Goal: Task Accomplishment & Management: Manage account settings

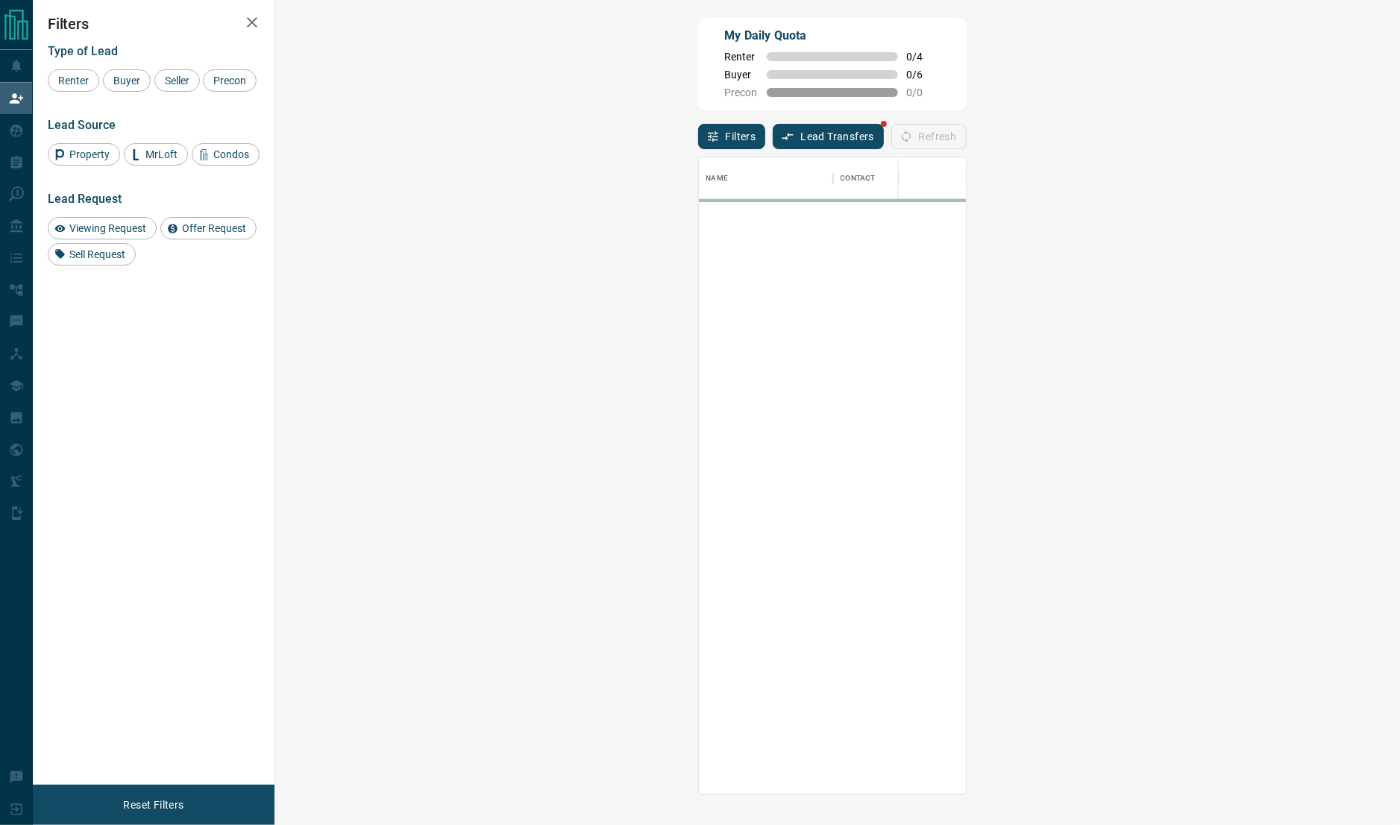
scroll to position [621, 1077]
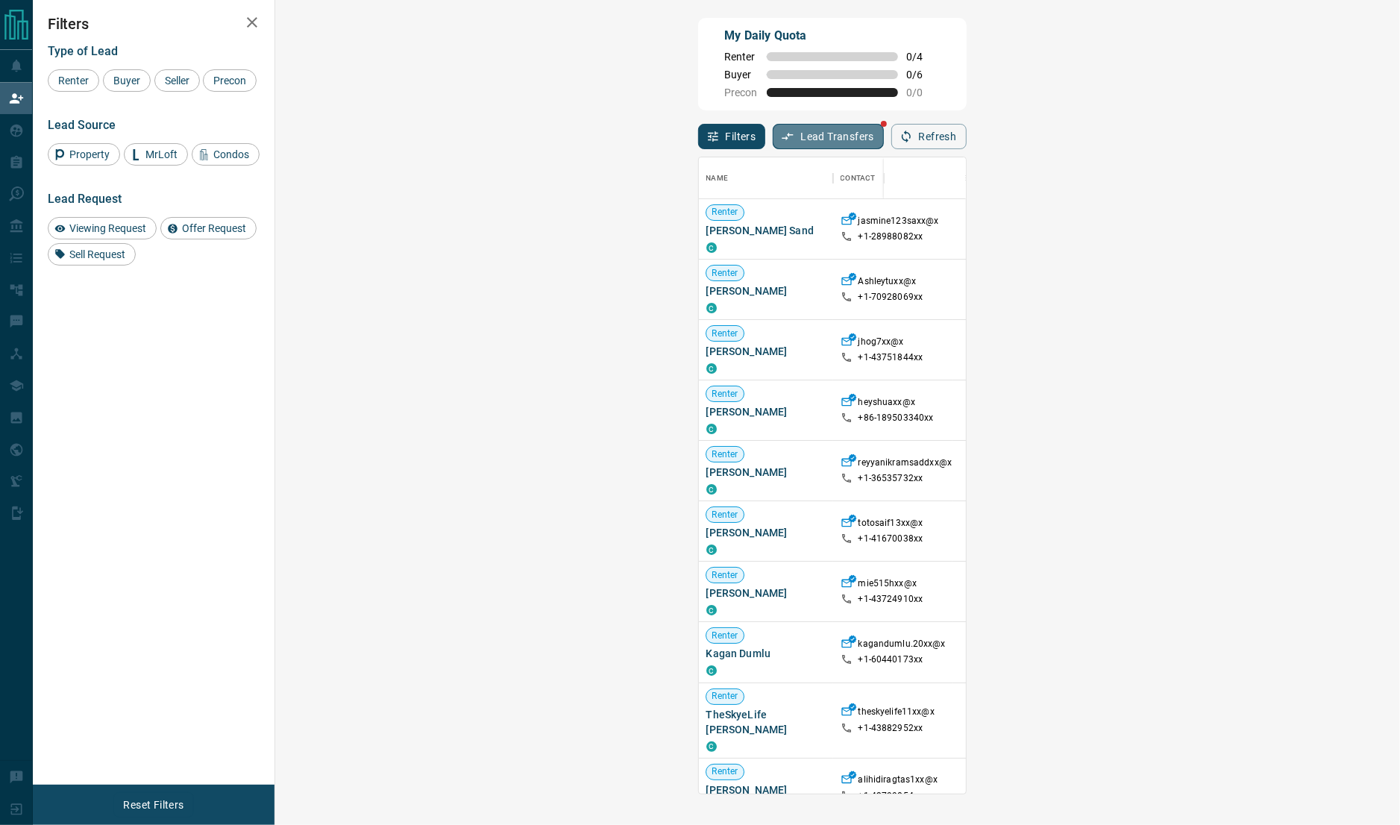
click at [773, 137] on button "Lead Transfers" at bounding box center [828, 136] width 111 height 25
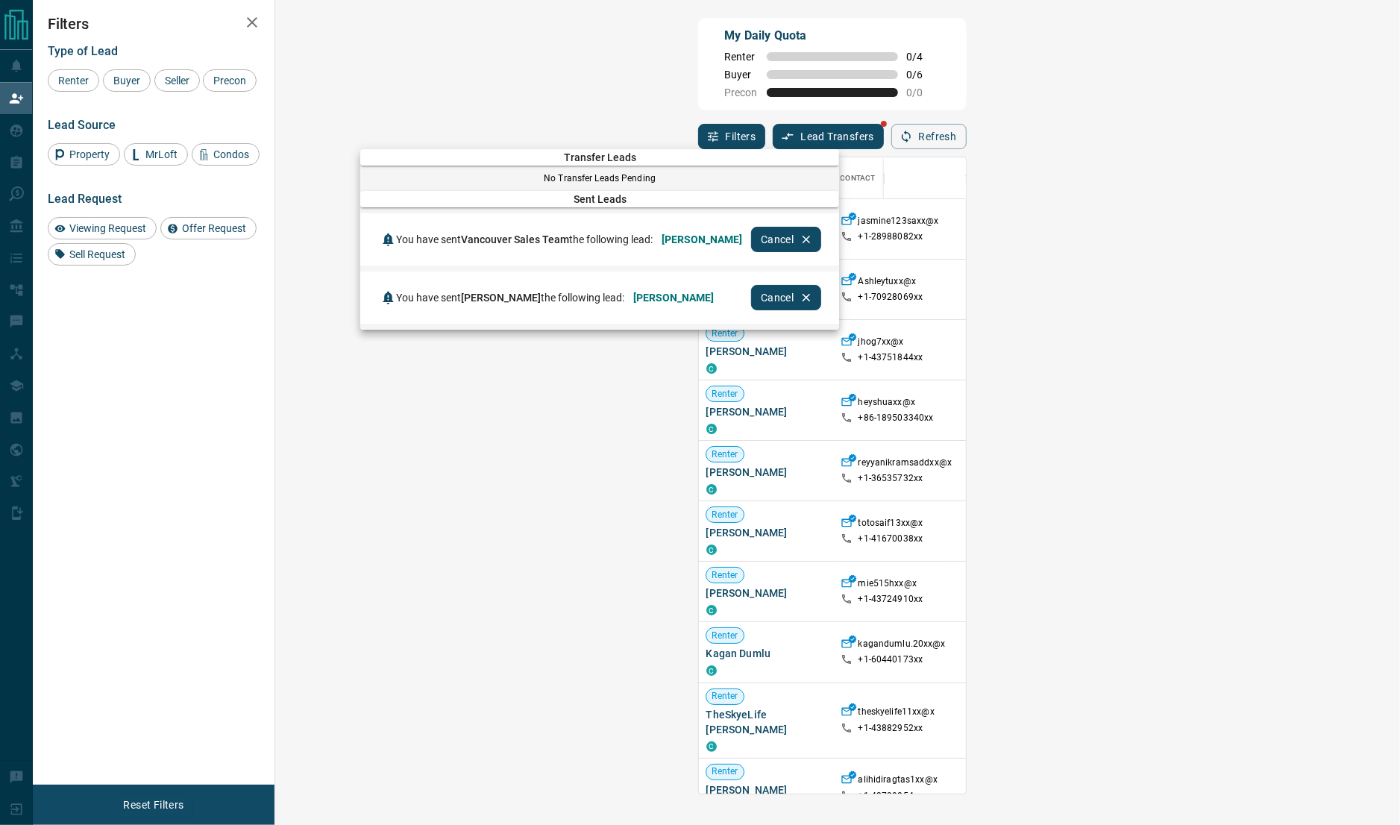
click at [982, 78] on div at bounding box center [700, 412] width 1400 height 825
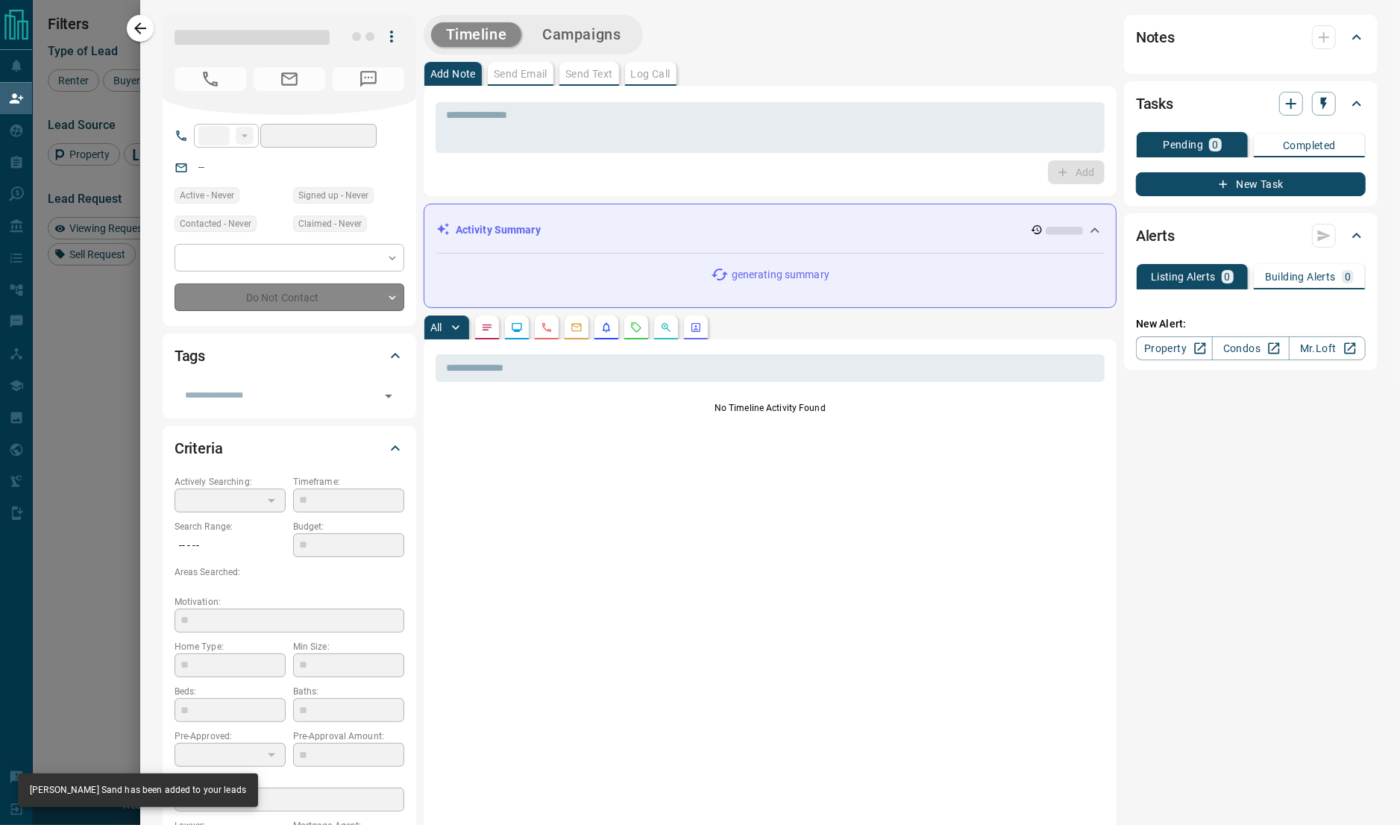
type input "**"
type input "**********"
type input "*"
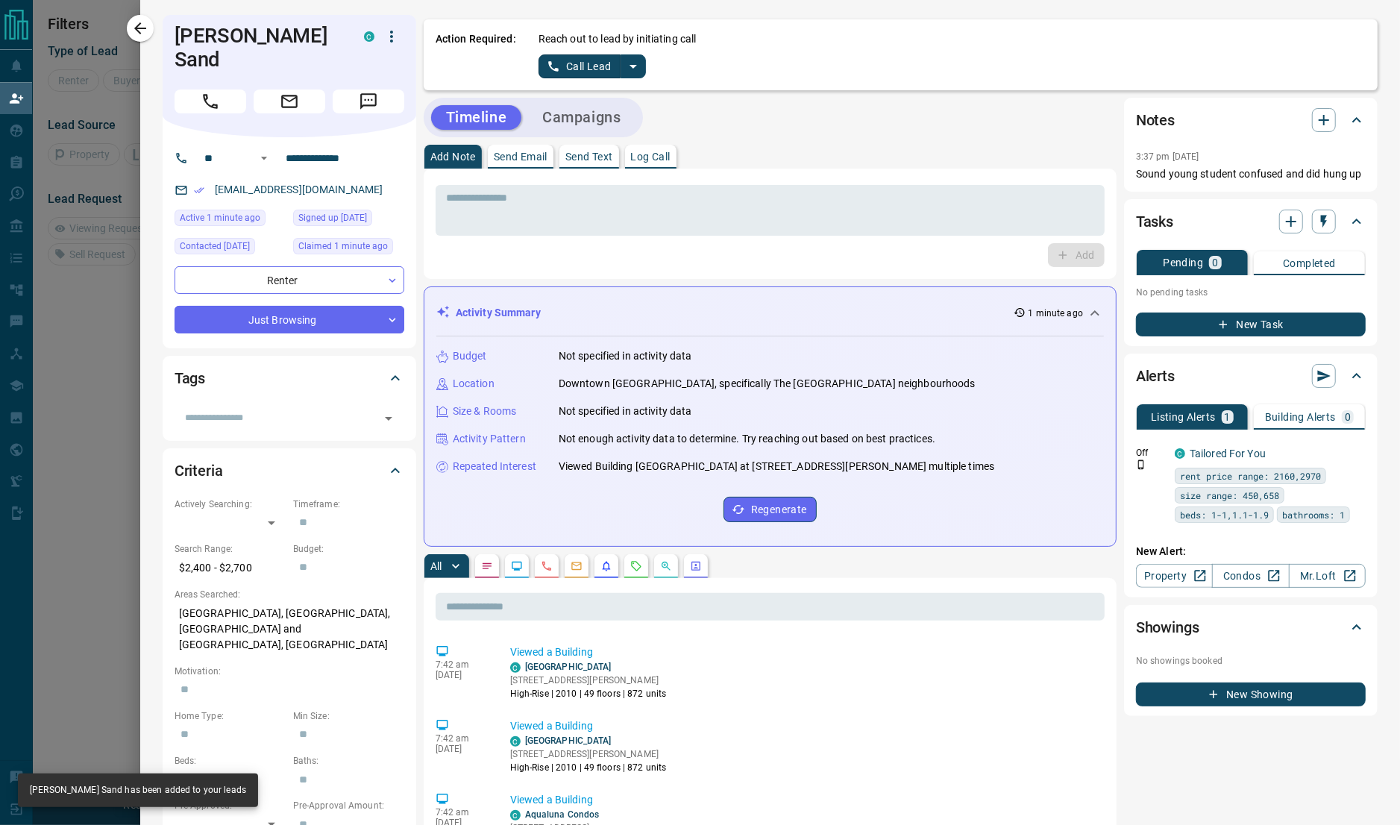
scroll to position [86, 1077]
click at [635, 60] on icon "split button" at bounding box center [633, 66] width 18 height 18
click at [606, 117] on li "Log Manual Call" at bounding box center [591, 118] width 91 height 22
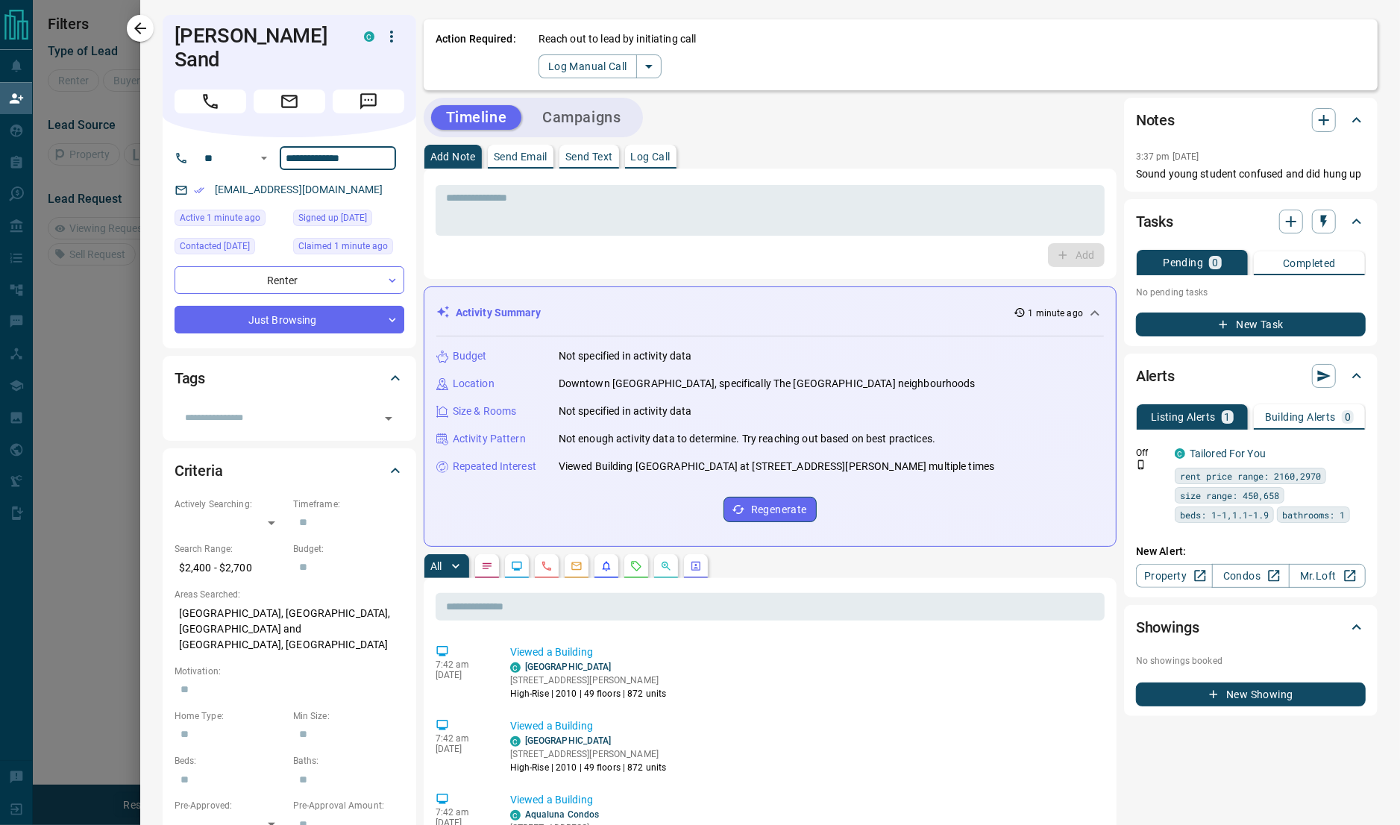
click at [356, 146] on input "**********" at bounding box center [338, 158] width 116 height 24
click at [566, 63] on button "Log Manual Call" at bounding box center [587, 66] width 98 height 24
click at [547, 70] on button "Yes" at bounding box center [553, 65] width 30 height 23
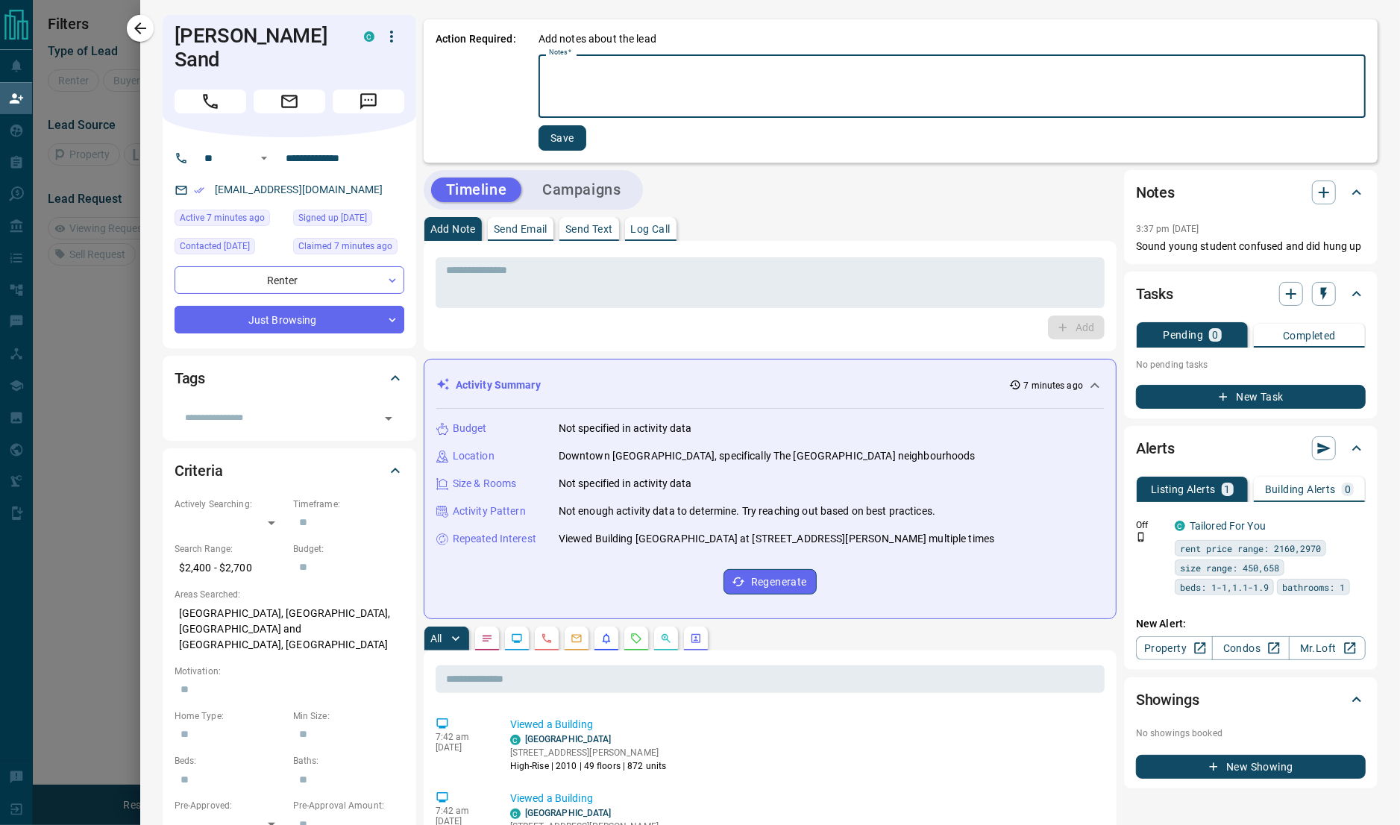
click at [771, 72] on textarea "Notes   *" at bounding box center [952, 86] width 806 height 51
type textarea "**********"
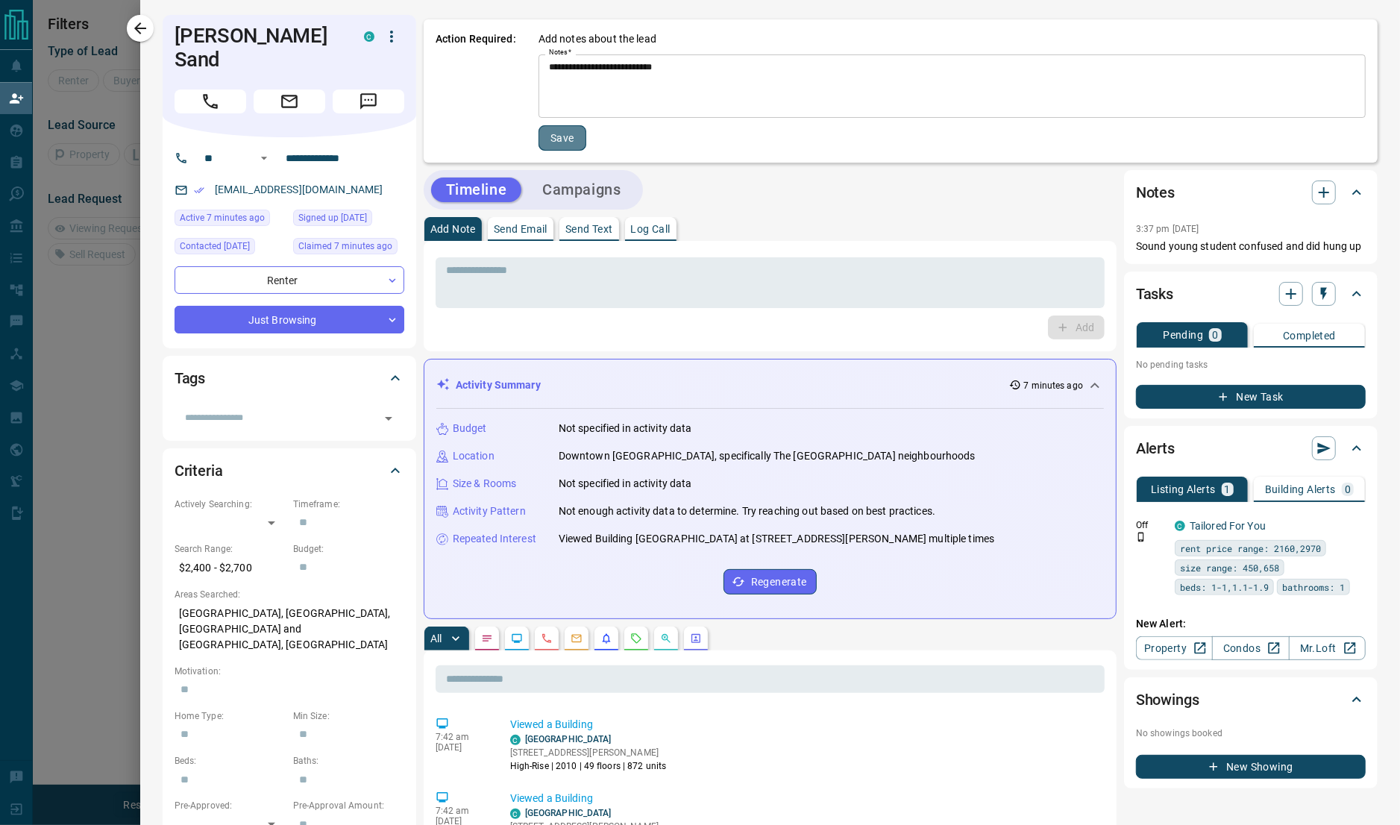
click at [576, 135] on button "Save" at bounding box center [562, 137] width 48 height 25
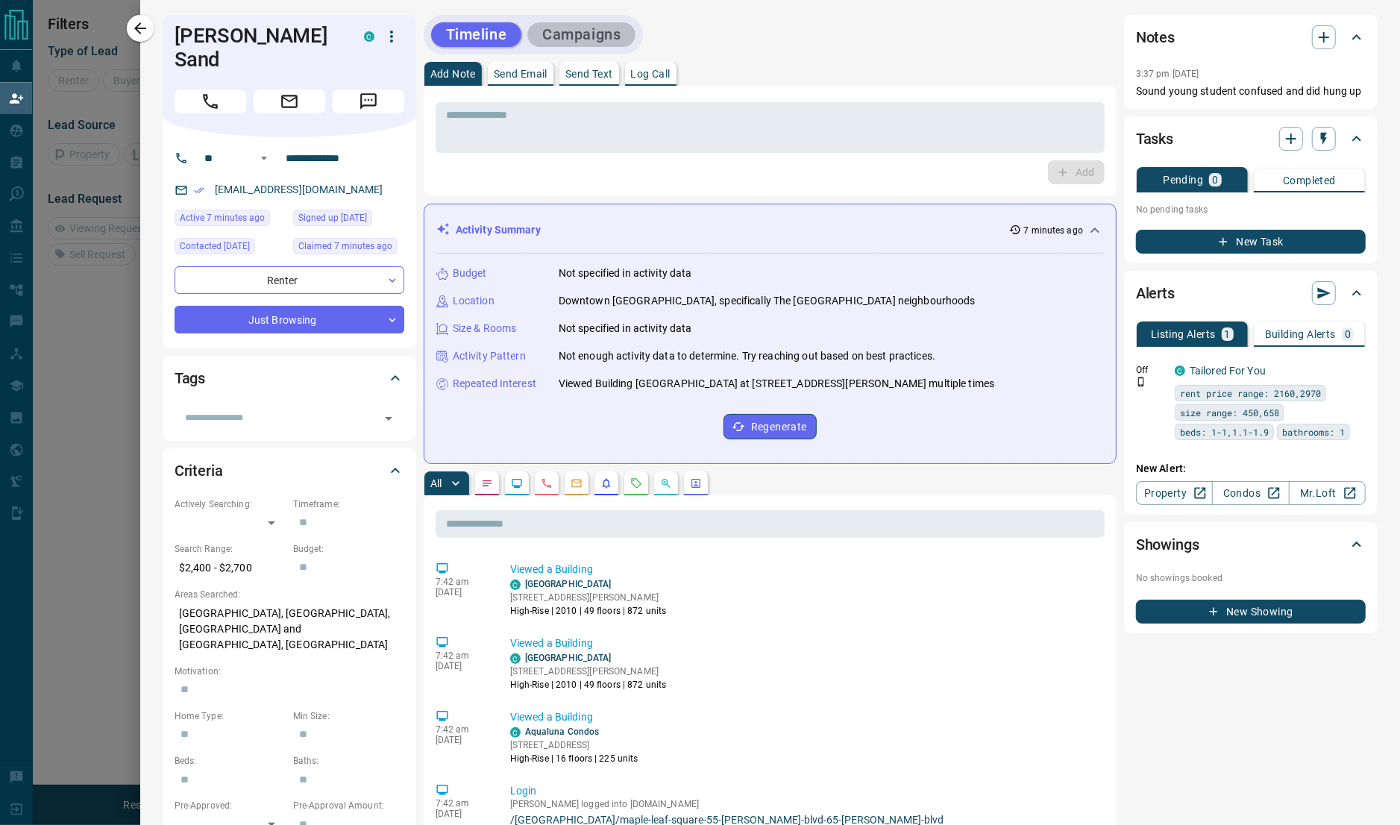
click at [631, 25] on button "Campaigns" at bounding box center [581, 34] width 108 height 25
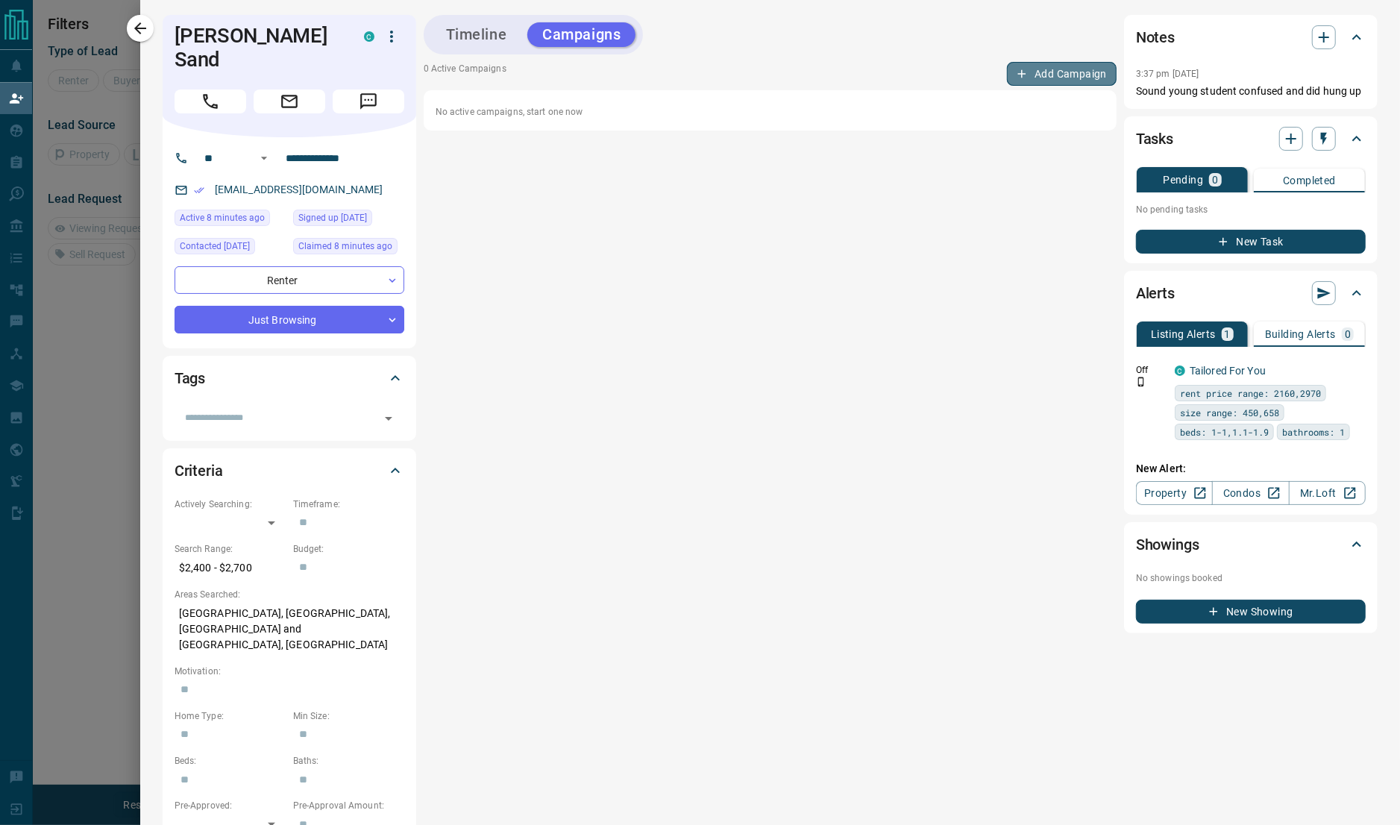
click at [1044, 69] on button "Add Campaign" at bounding box center [1062, 74] width 110 height 24
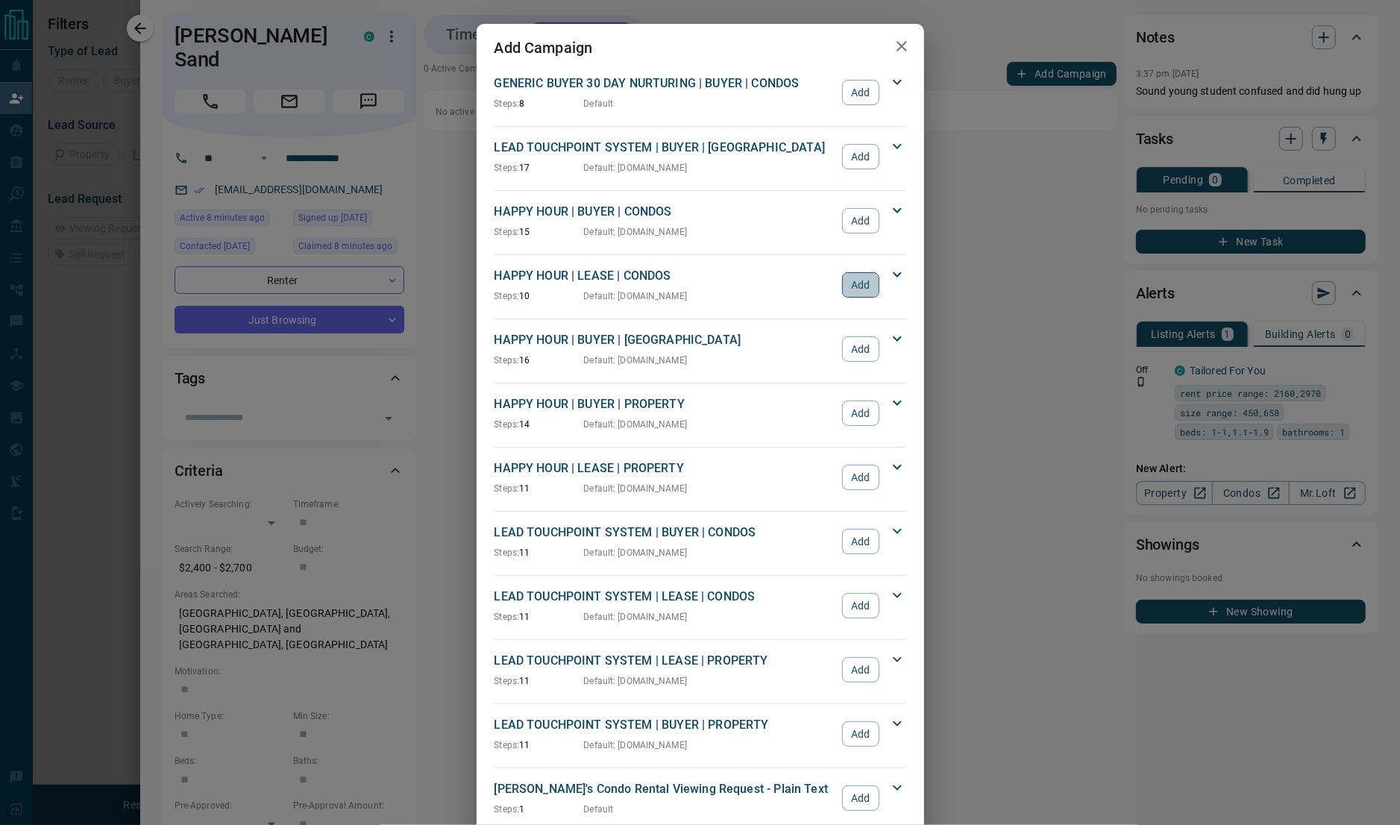
click at [851, 296] on button "Add" at bounding box center [860, 284] width 37 height 25
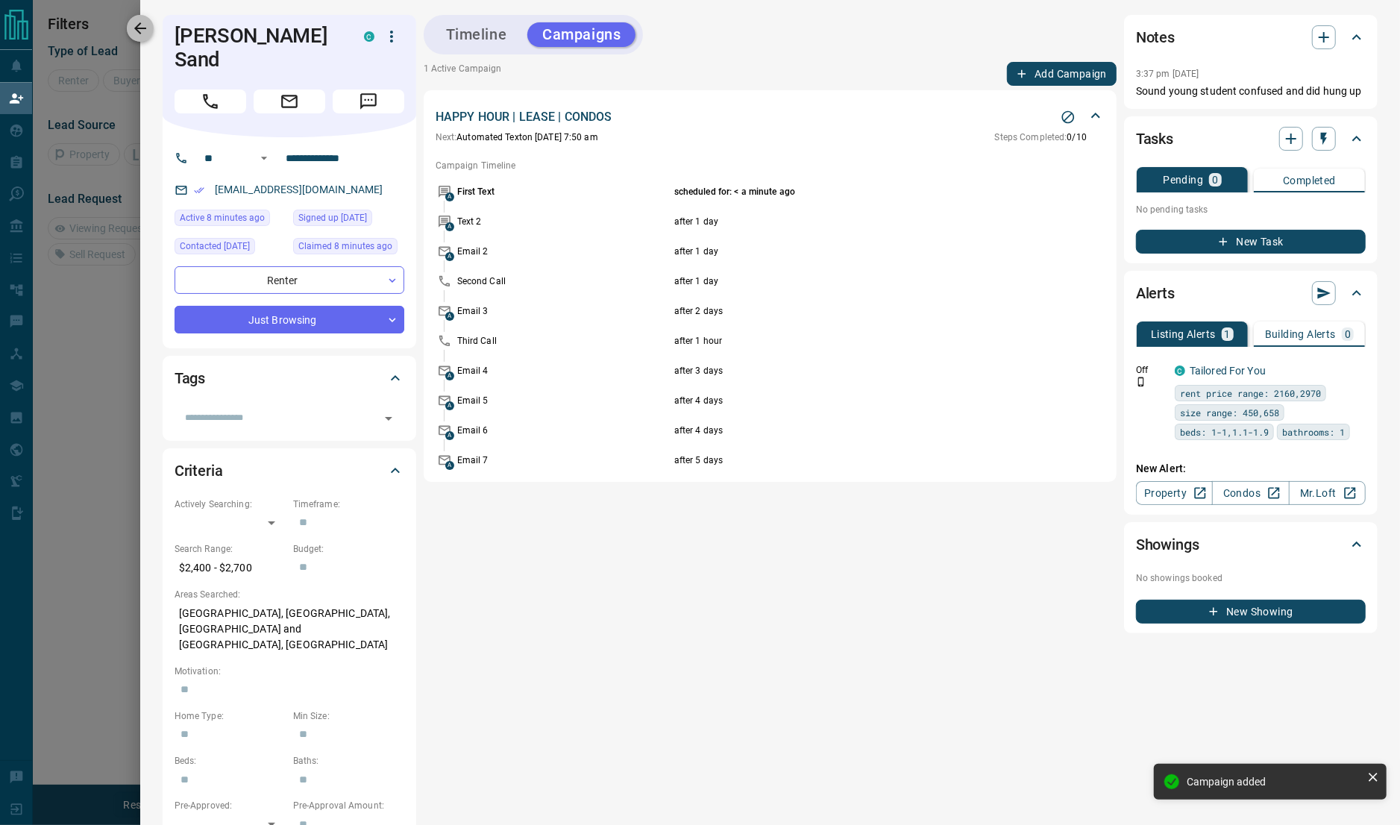
click at [148, 26] on icon "button" at bounding box center [140, 28] width 18 height 18
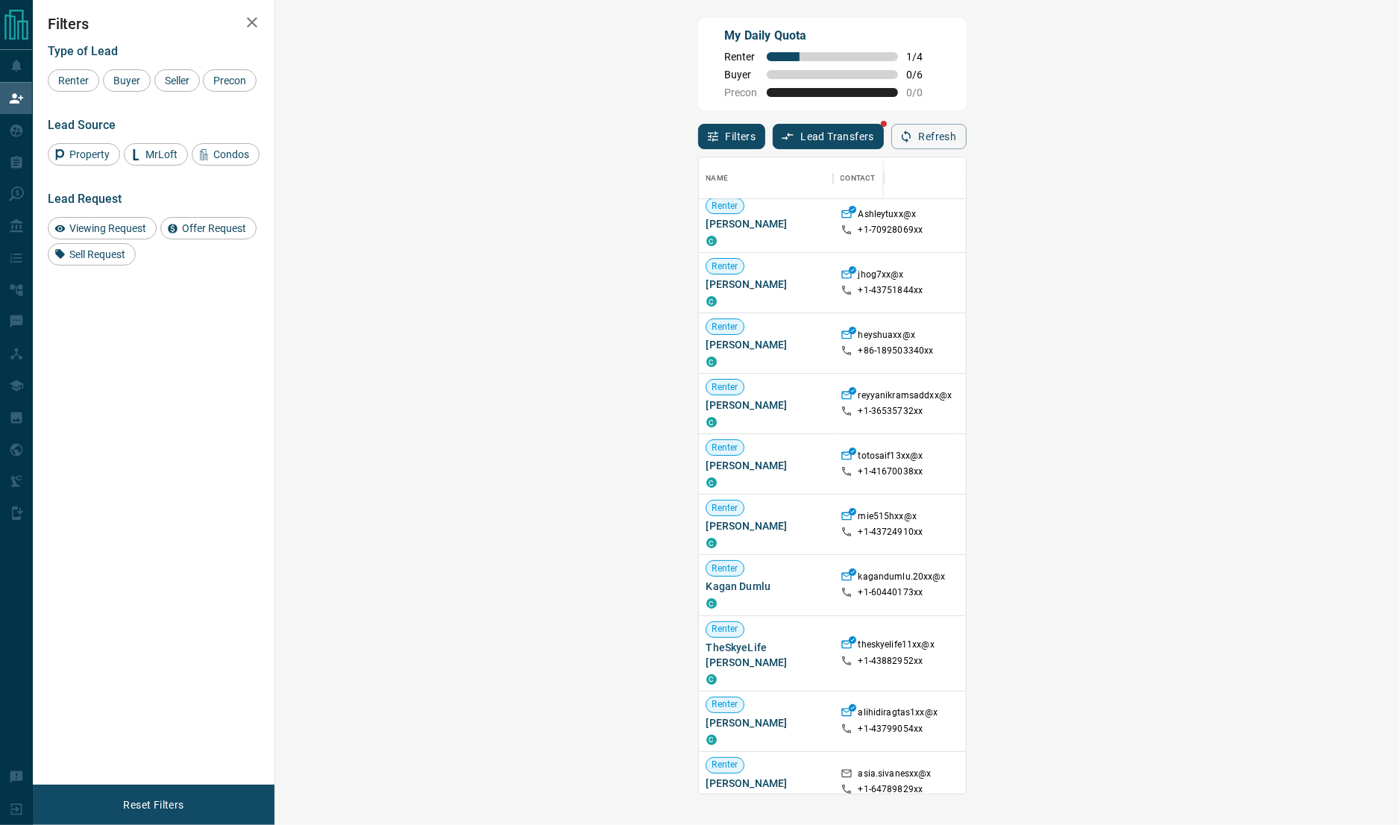
scroll to position [69, 0]
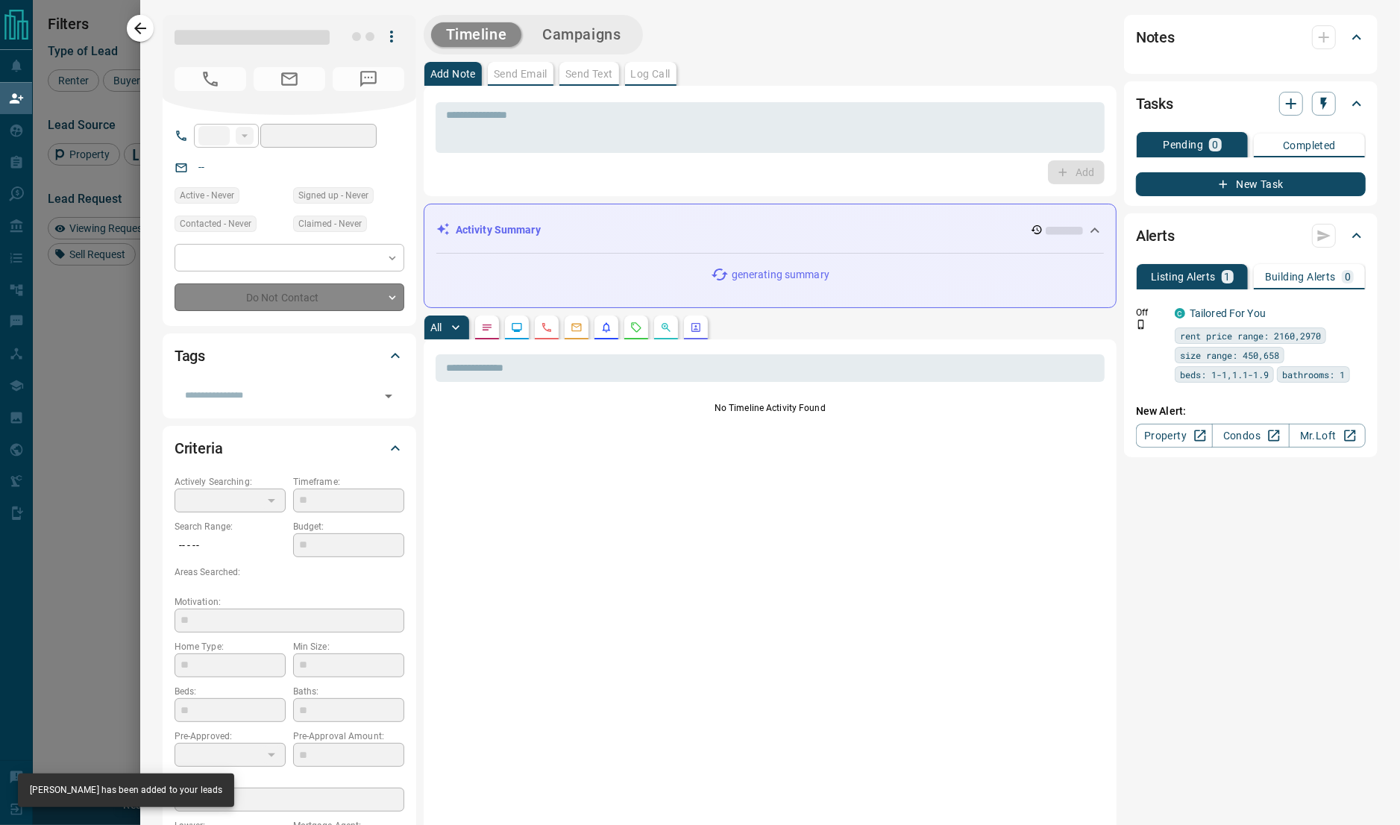
type input "***"
type input "**********"
type input "**"
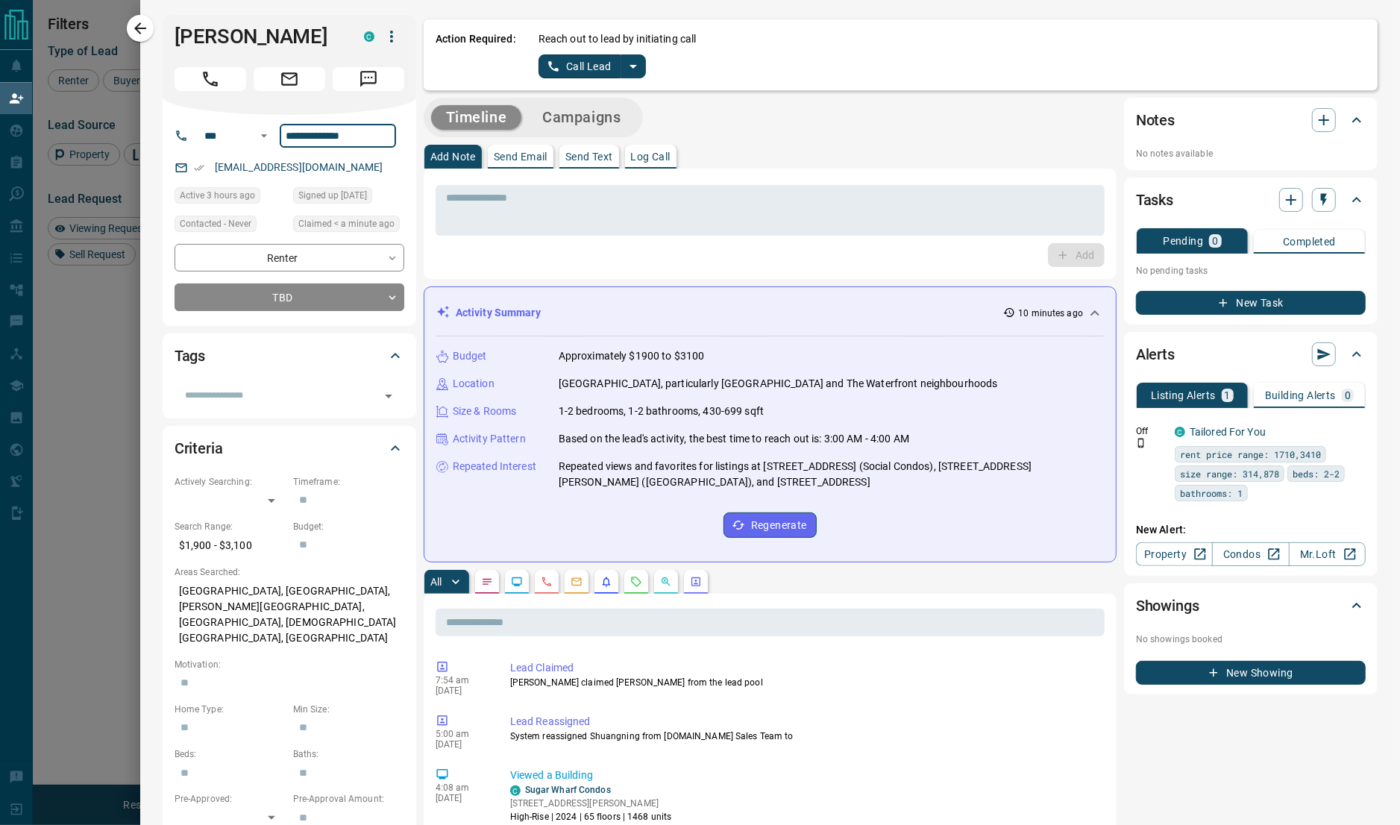
click at [330, 134] on input "**********" at bounding box center [338, 136] width 116 height 24
click at [629, 69] on icon "split button" at bounding box center [633, 66] width 18 height 18
click at [603, 107] on li "Log Manual Call" at bounding box center [591, 118] width 91 height 22
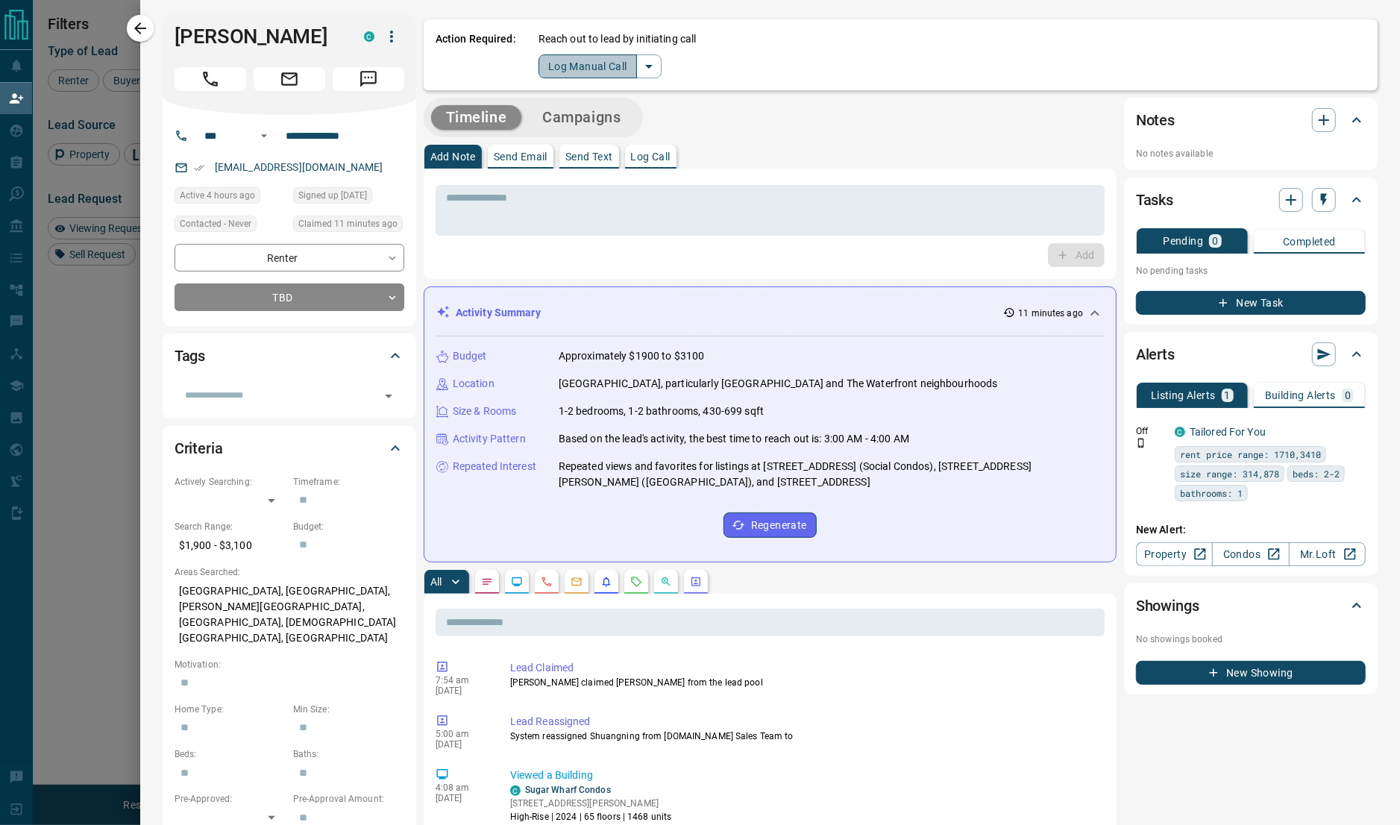
click at [599, 54] on button "Log Manual Call" at bounding box center [587, 66] width 98 height 24
click at [579, 65] on button "No" at bounding box center [581, 65] width 26 height 23
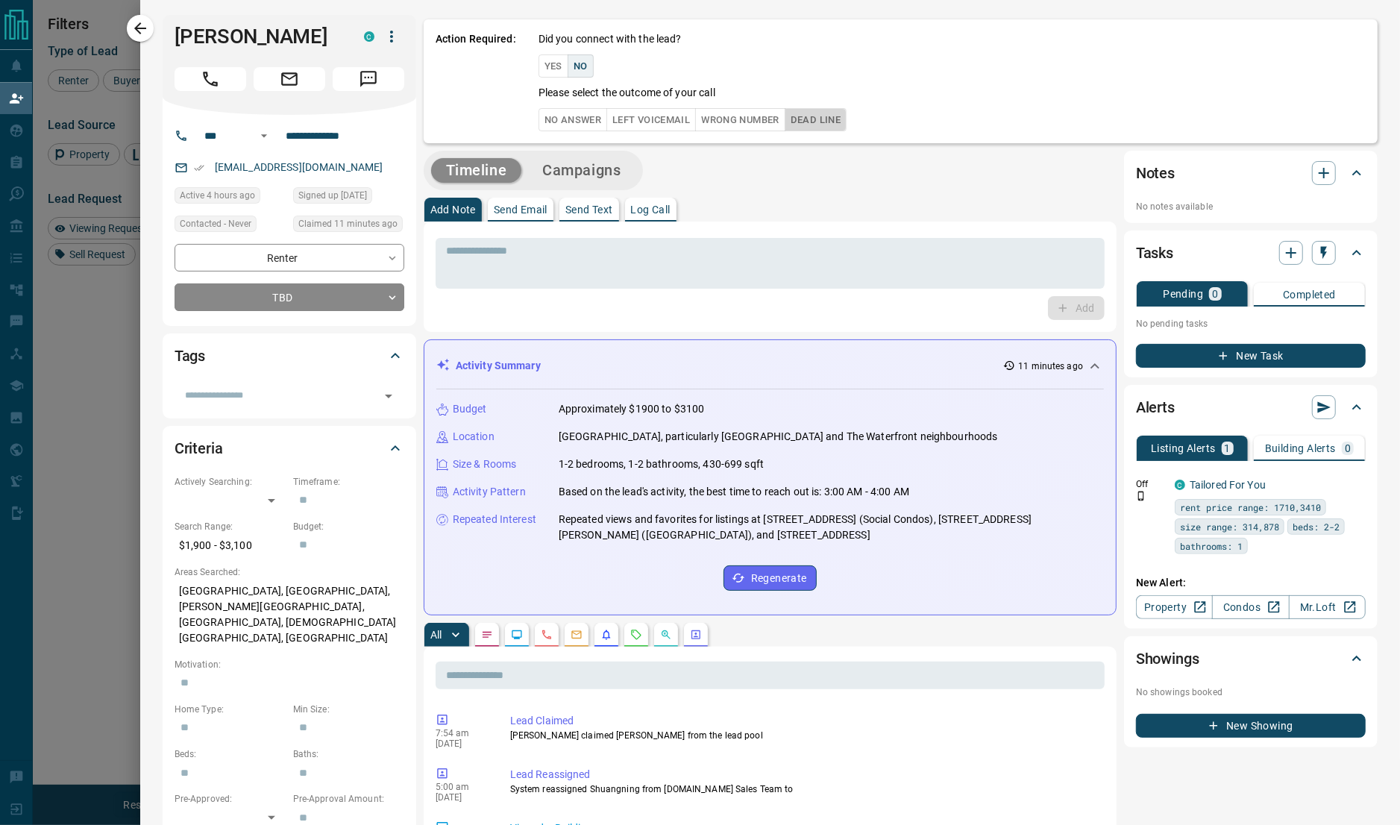
click at [809, 110] on button "Dead Line" at bounding box center [816, 119] width 62 height 23
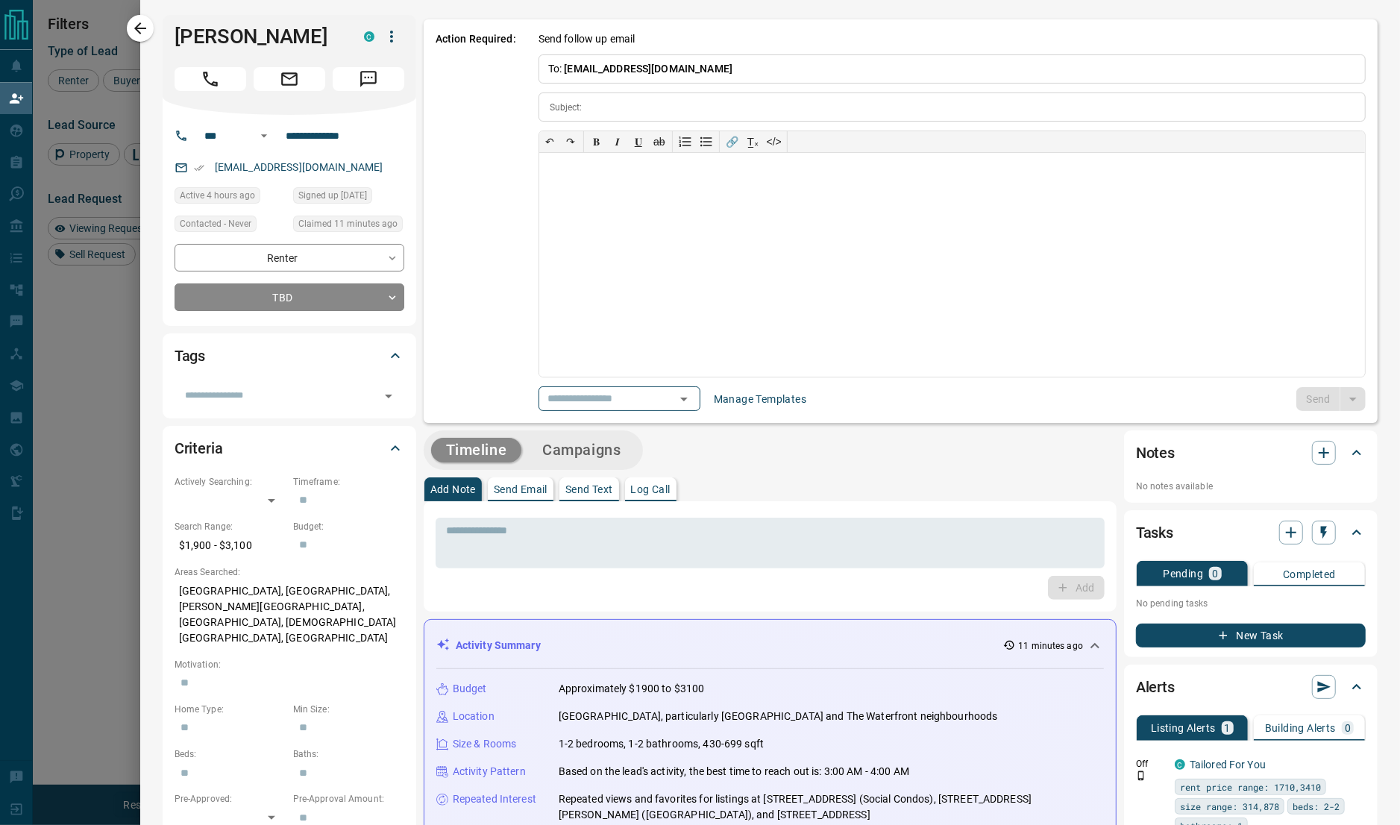
type input "**********"
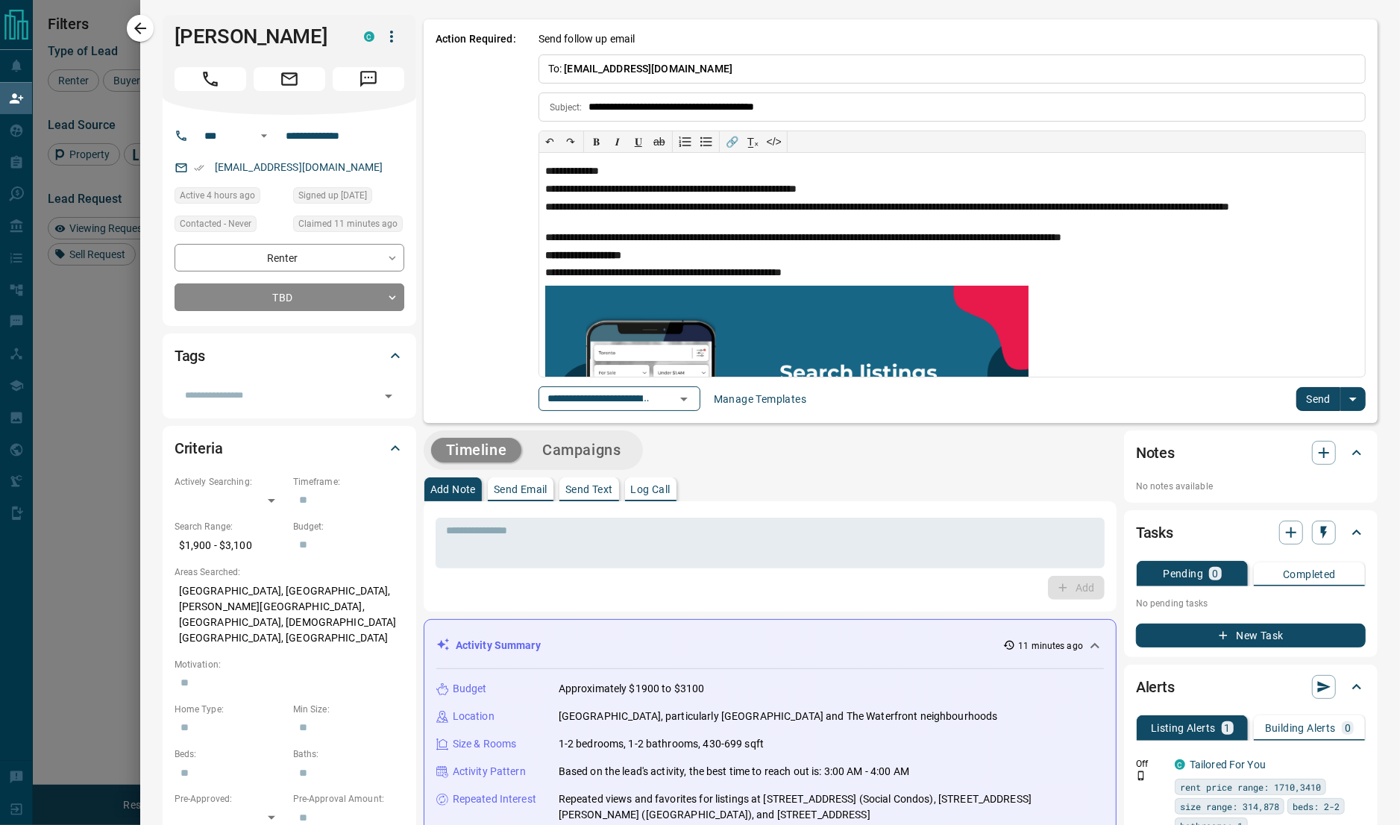
click at [43, 324] on div at bounding box center [700, 412] width 1400 height 825
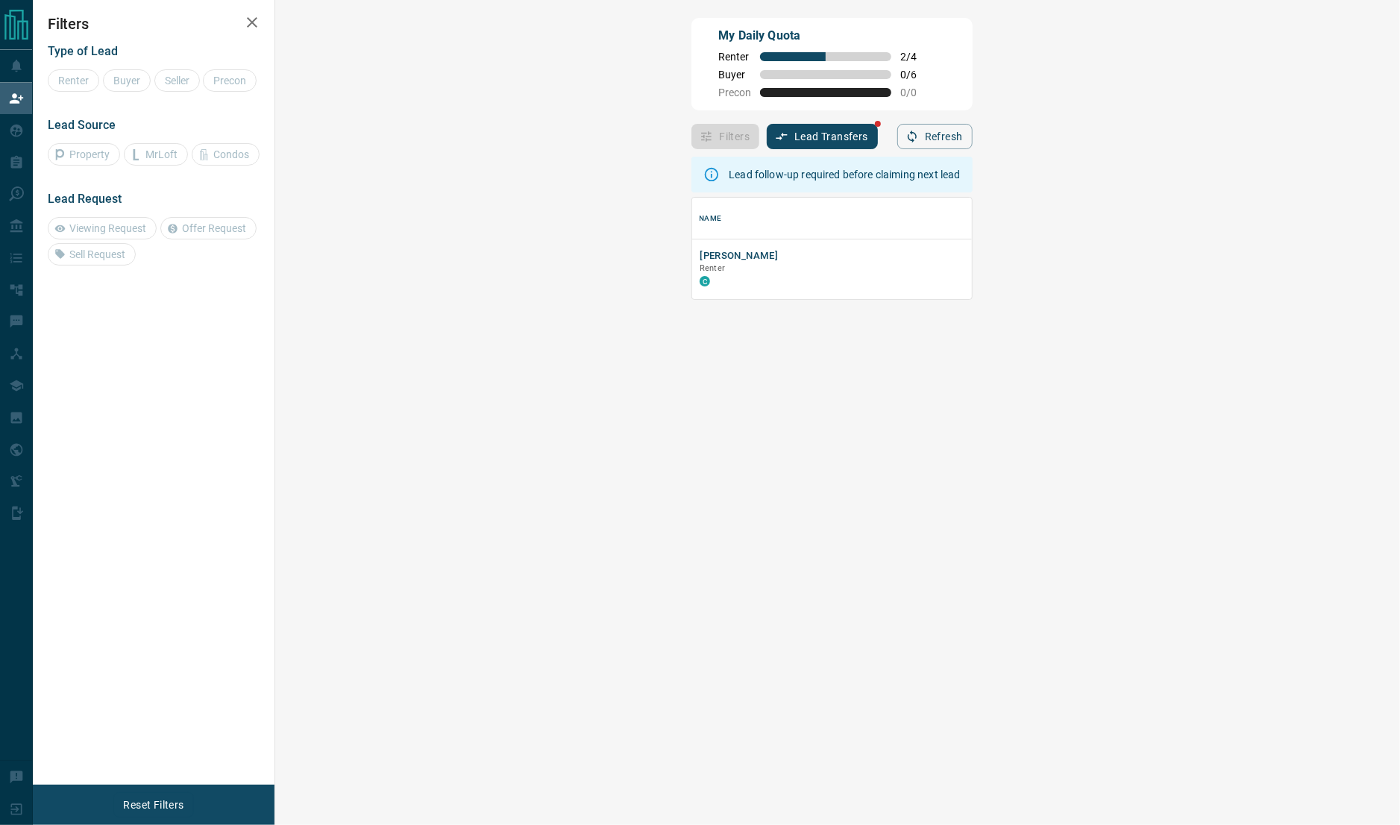
scroll to position [15, 15]
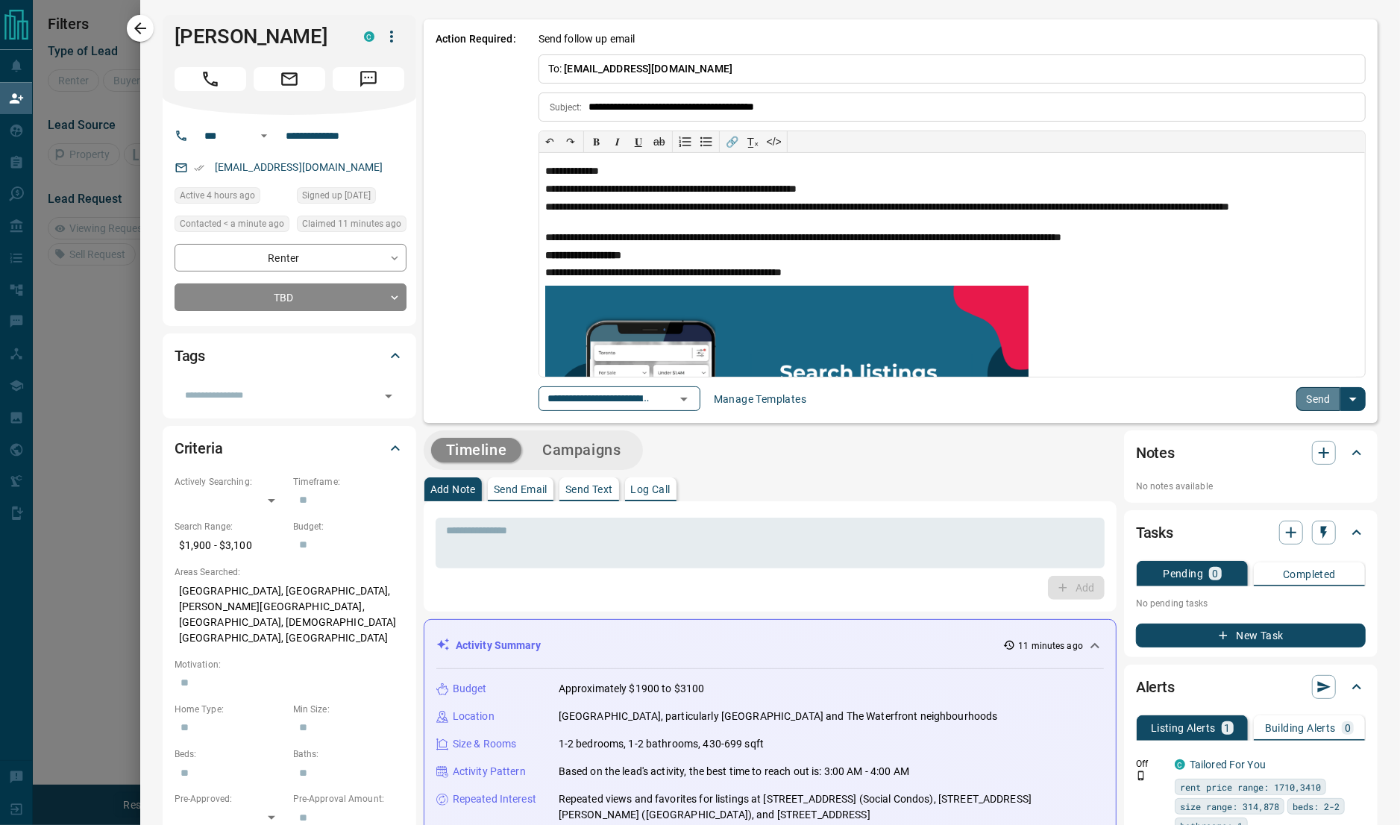
click at [1315, 394] on button "Send" at bounding box center [1318, 399] width 44 height 24
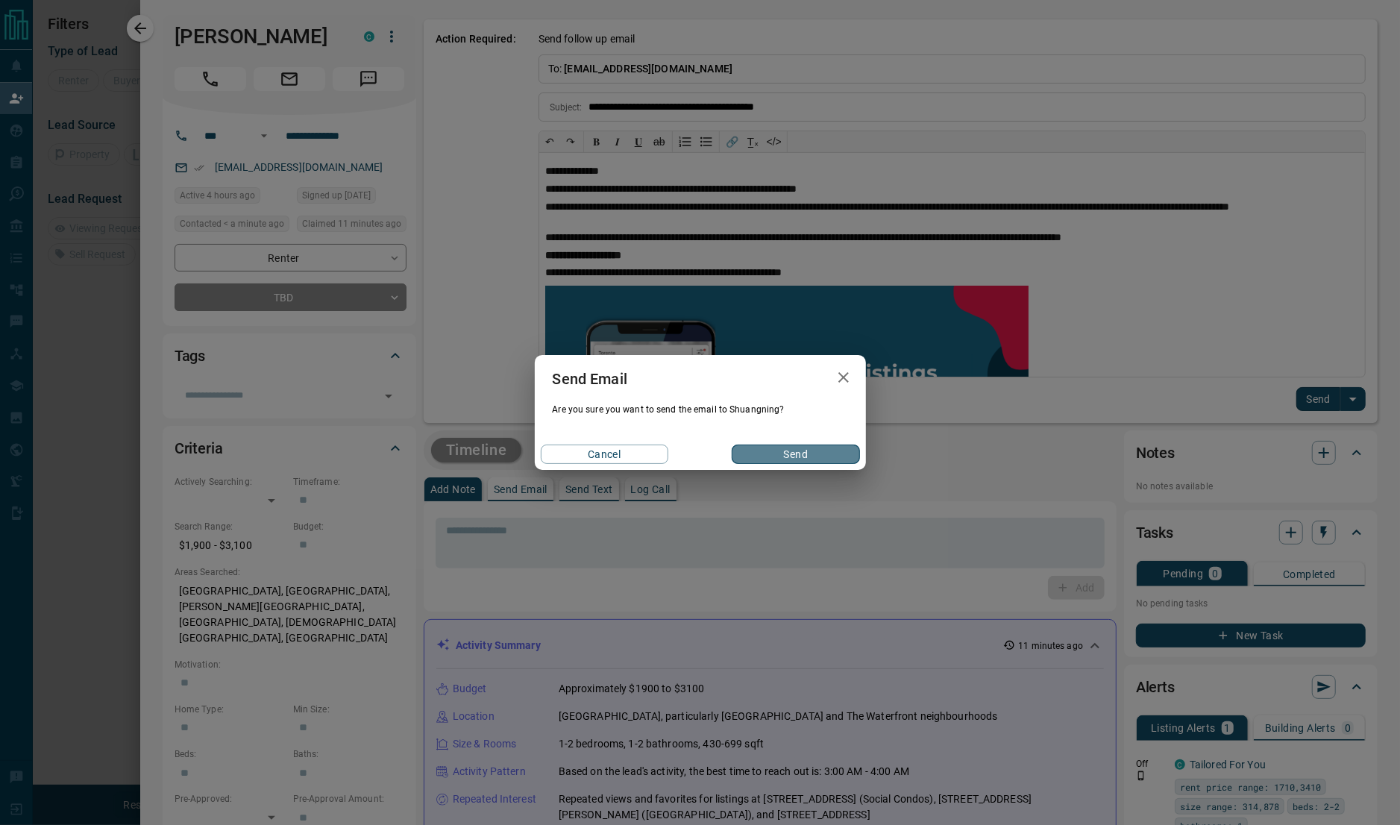
click at [790, 459] on button "Send" at bounding box center [796, 453] width 128 height 19
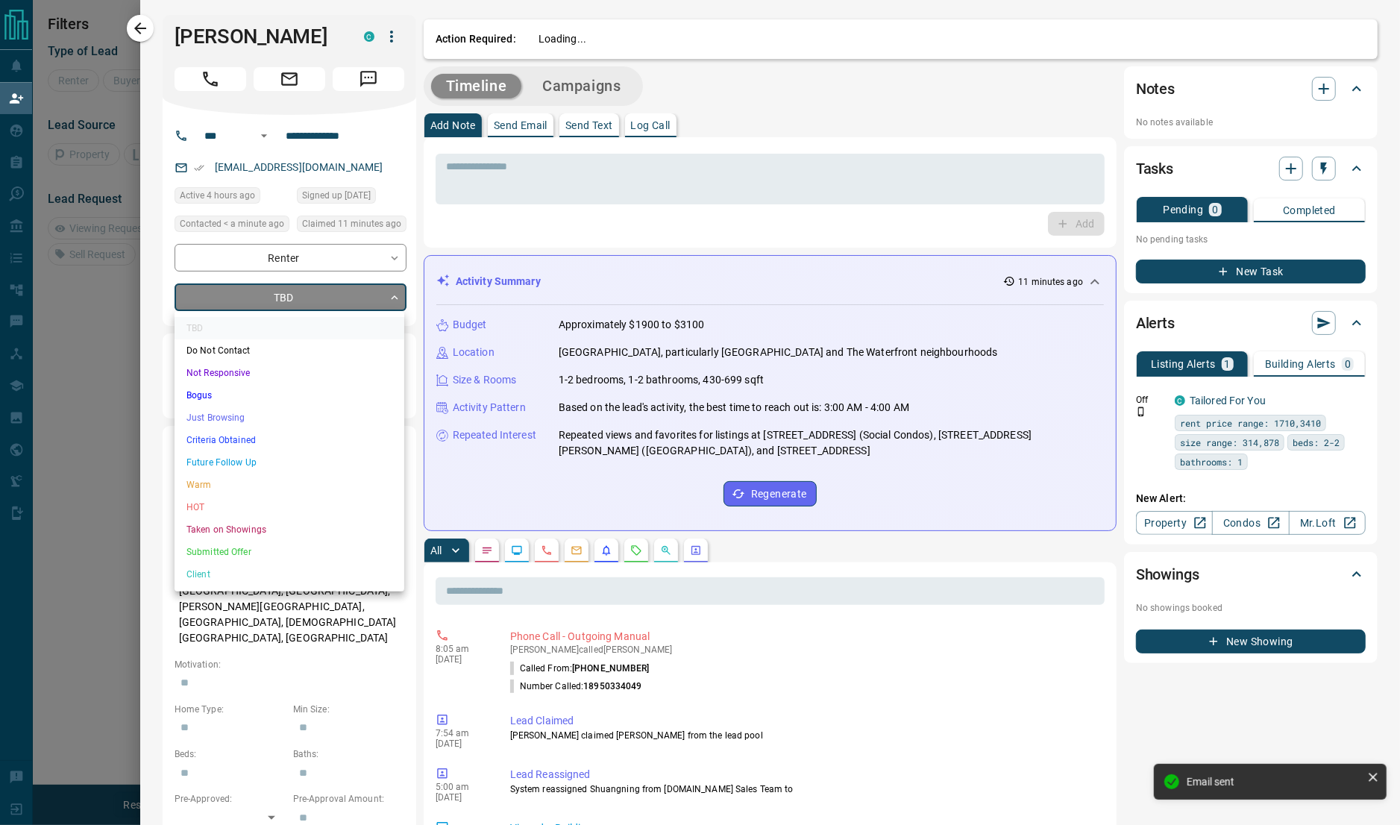
click at [313, 304] on body "**********" at bounding box center [700, 345] width 1400 height 690
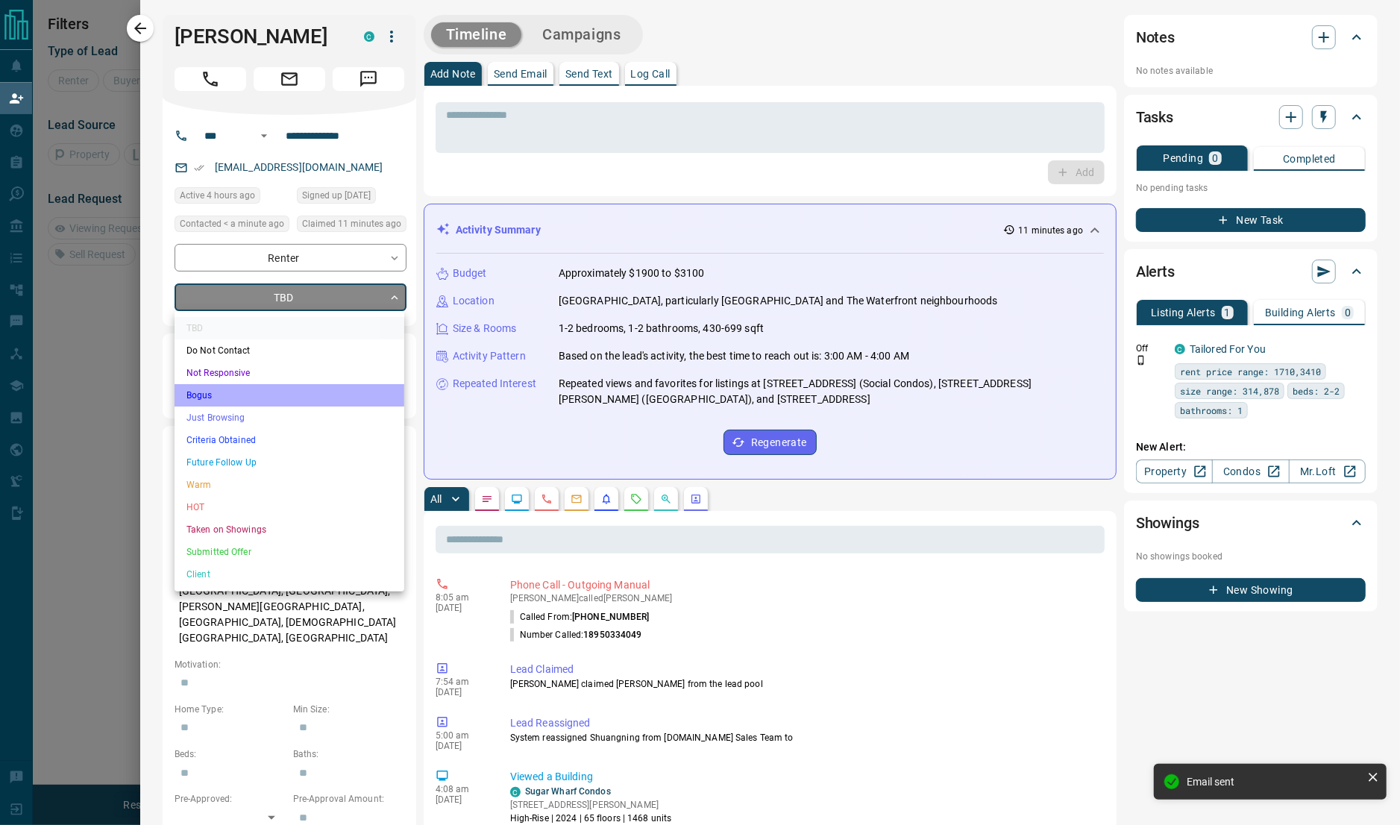
click at [213, 393] on li "Bogus" at bounding box center [290, 395] width 230 height 22
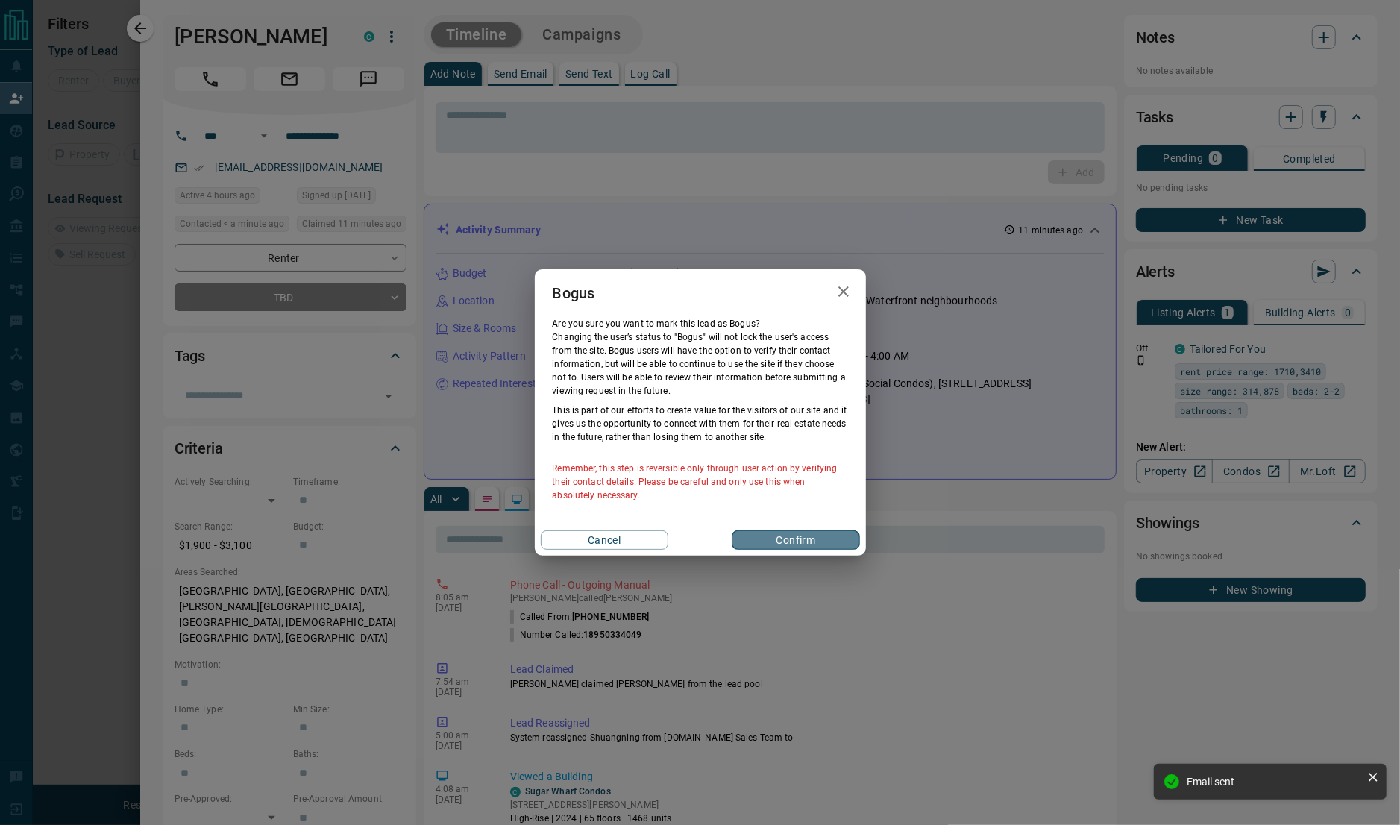
click at [803, 541] on button "Confirm" at bounding box center [796, 539] width 128 height 19
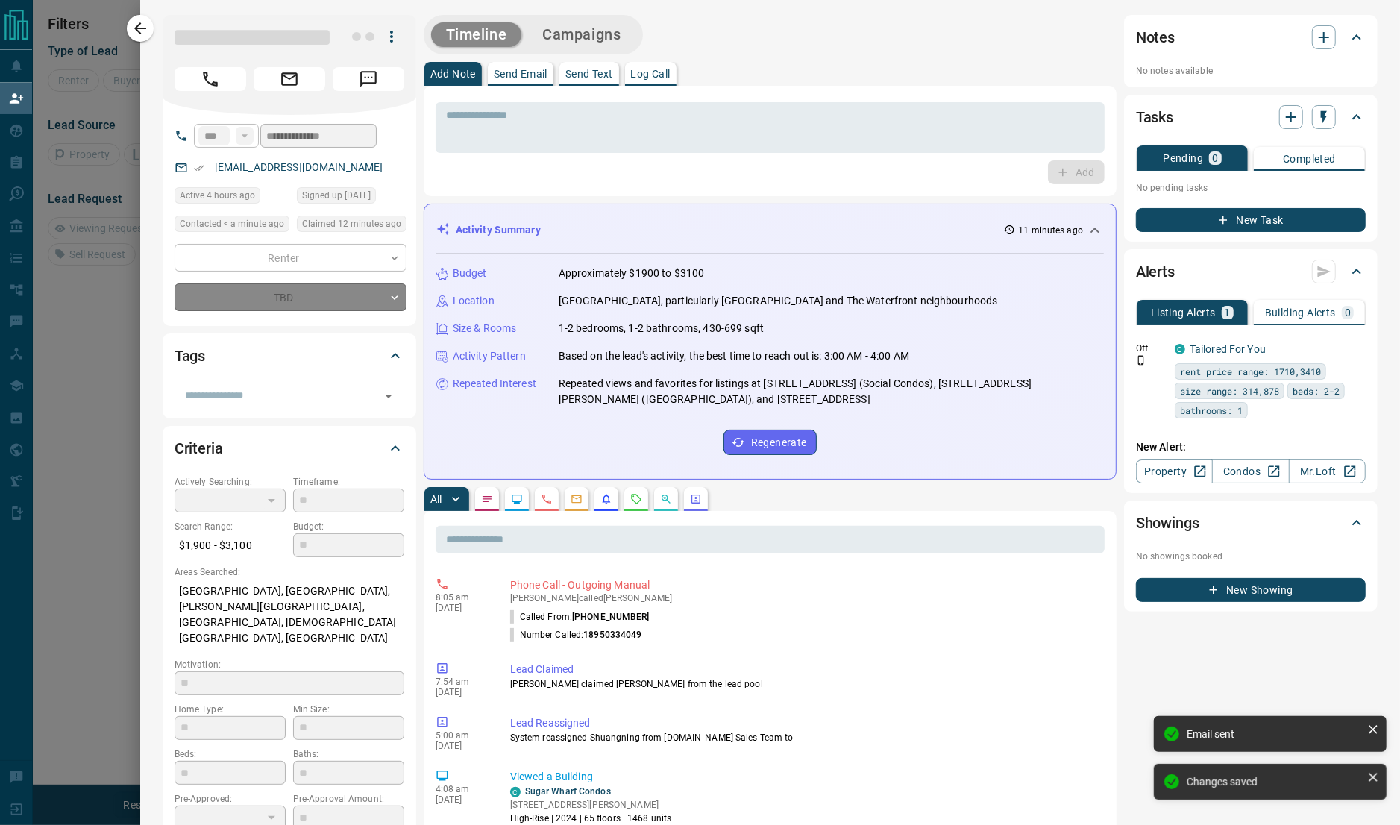
type input "**********"
type input "*"
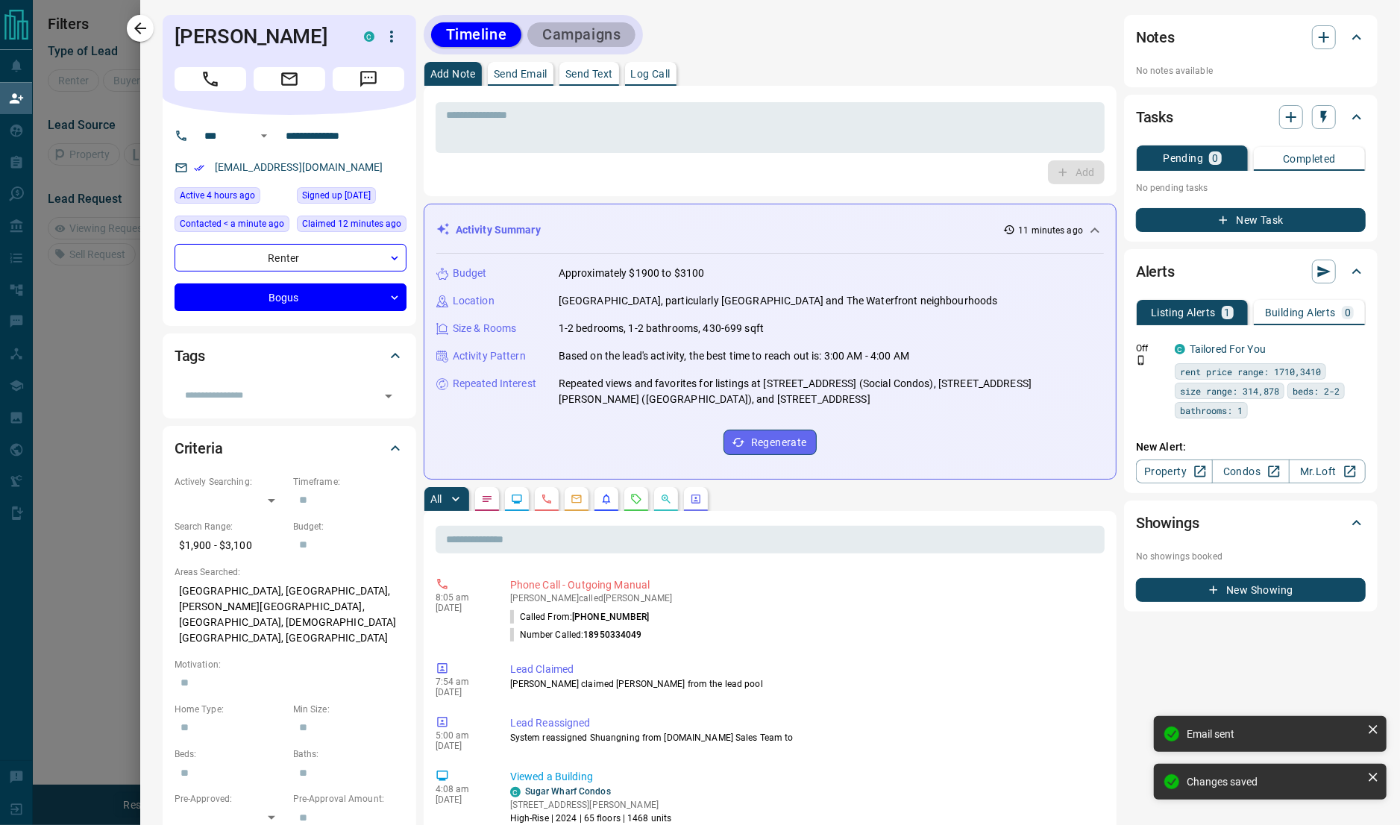
click at [543, 33] on button "Campaigns" at bounding box center [581, 34] width 108 height 25
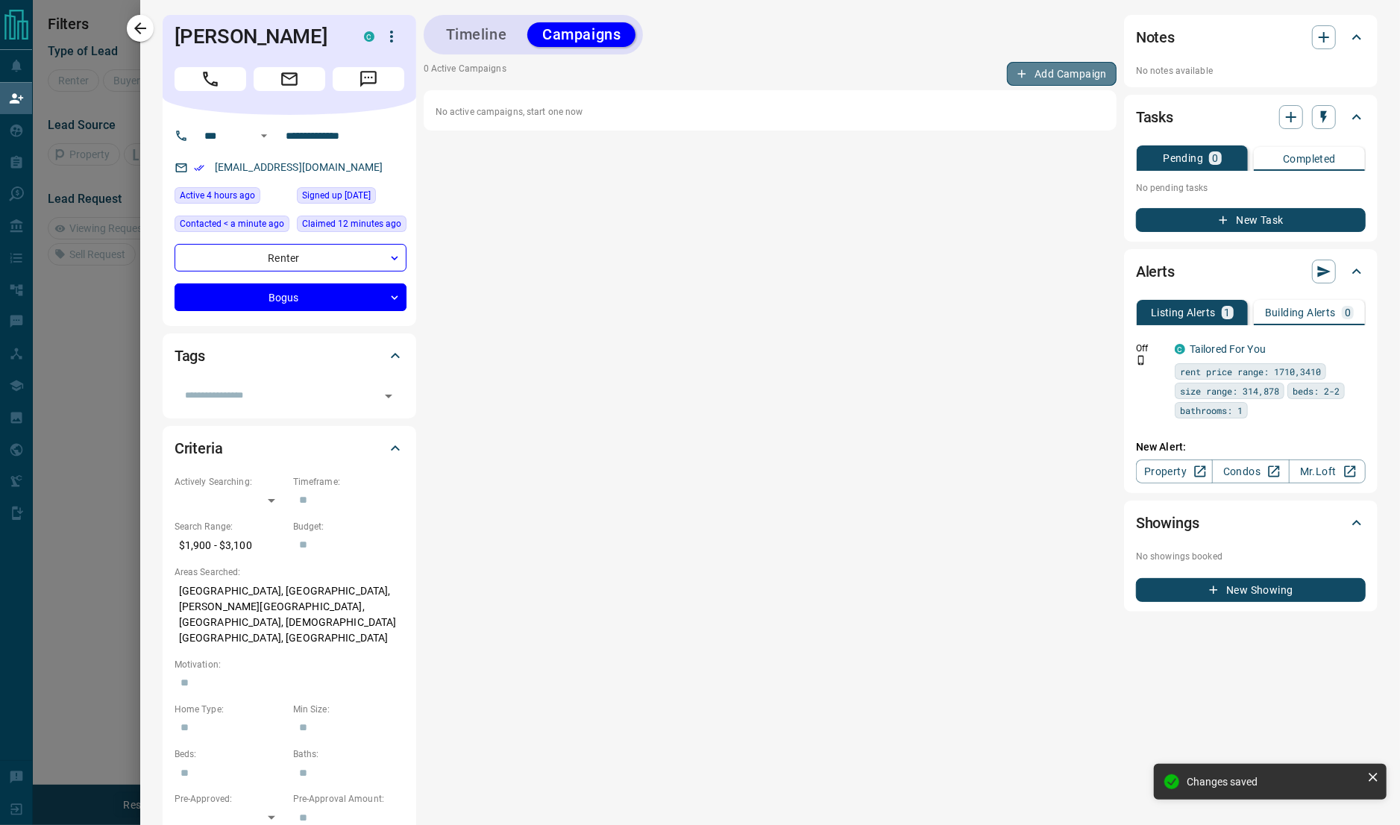
click at [1031, 74] on button "Add Campaign" at bounding box center [1062, 74] width 110 height 24
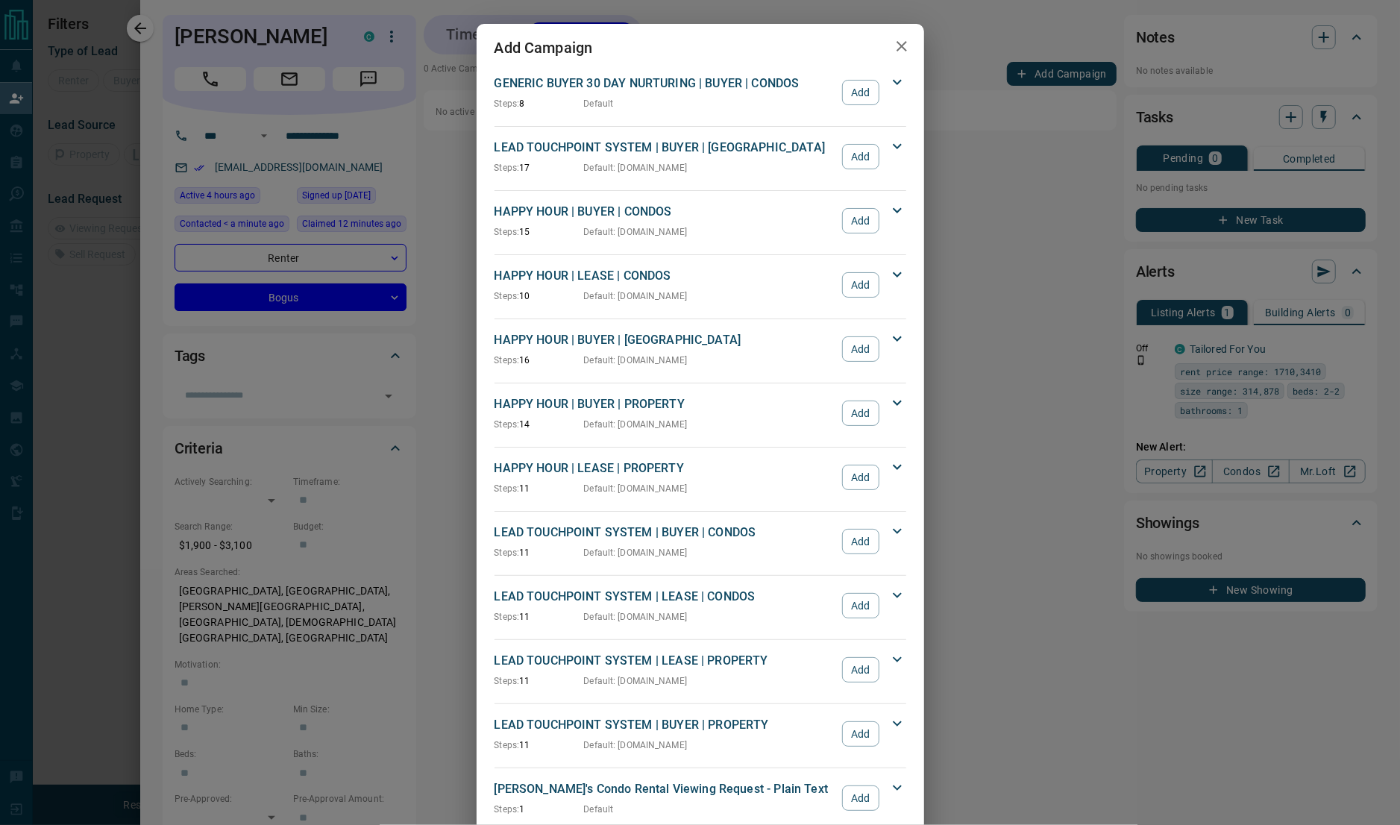
scroll to position [1170, 0]
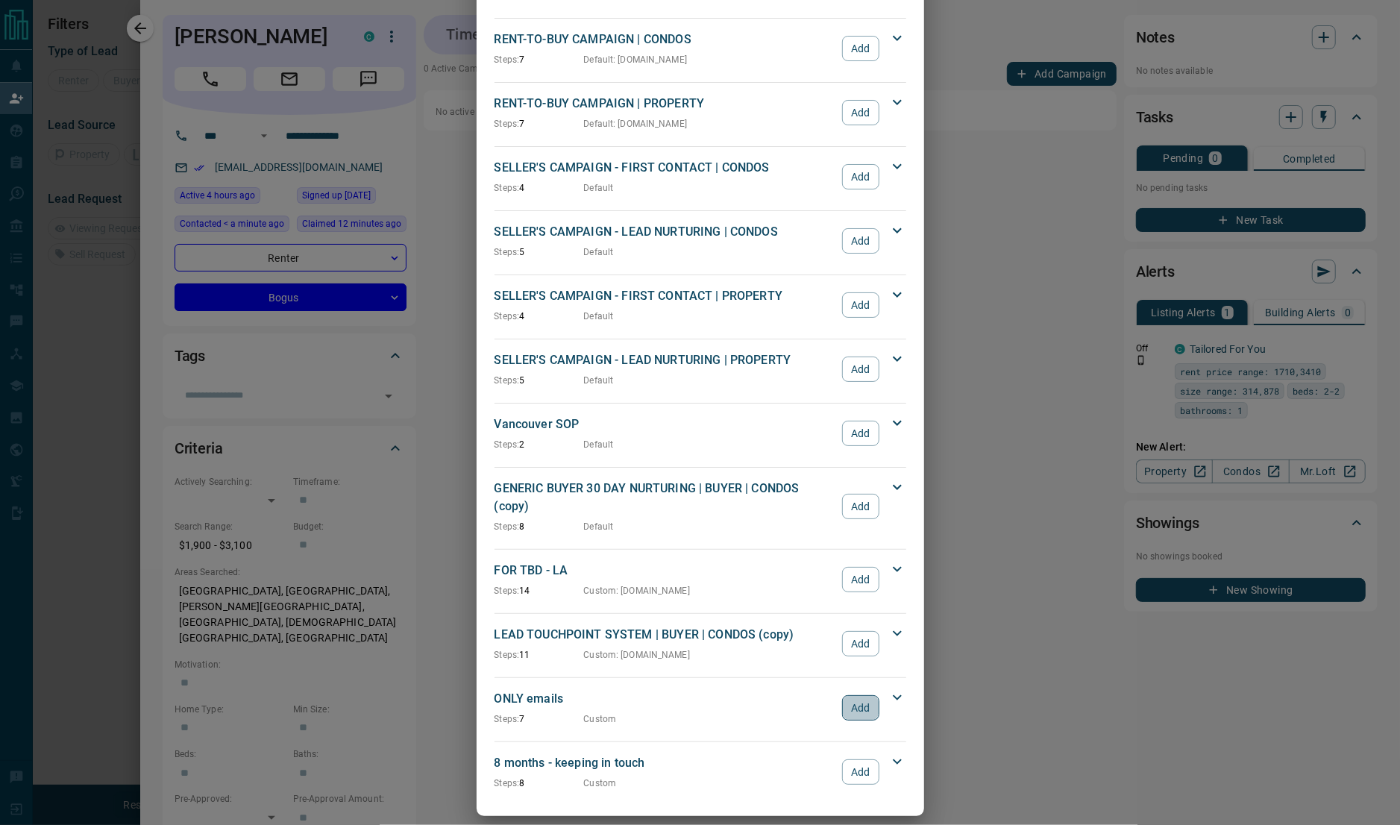
click at [849, 695] on button "Add" at bounding box center [860, 707] width 37 height 25
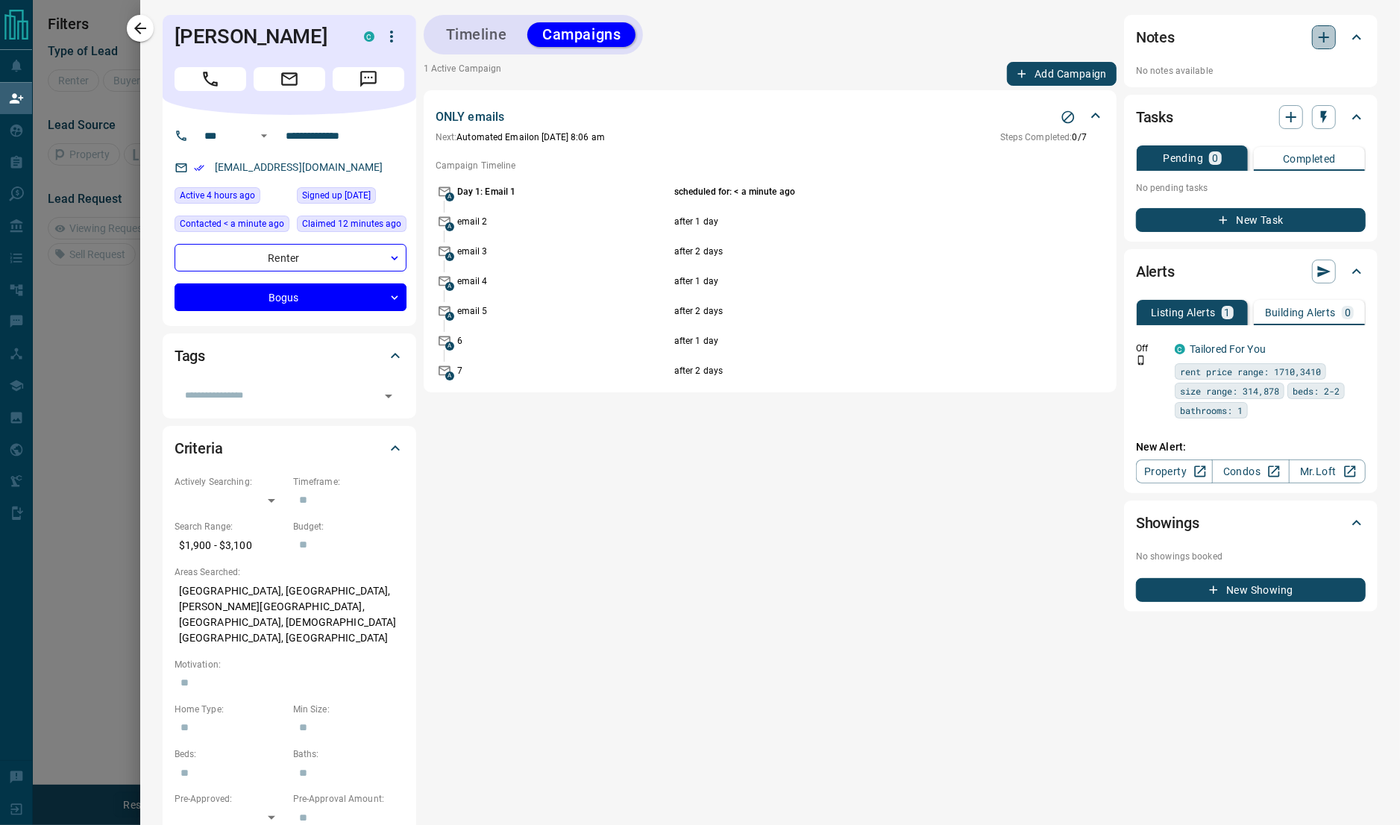
click at [1315, 43] on icon "button" at bounding box center [1324, 37] width 18 height 18
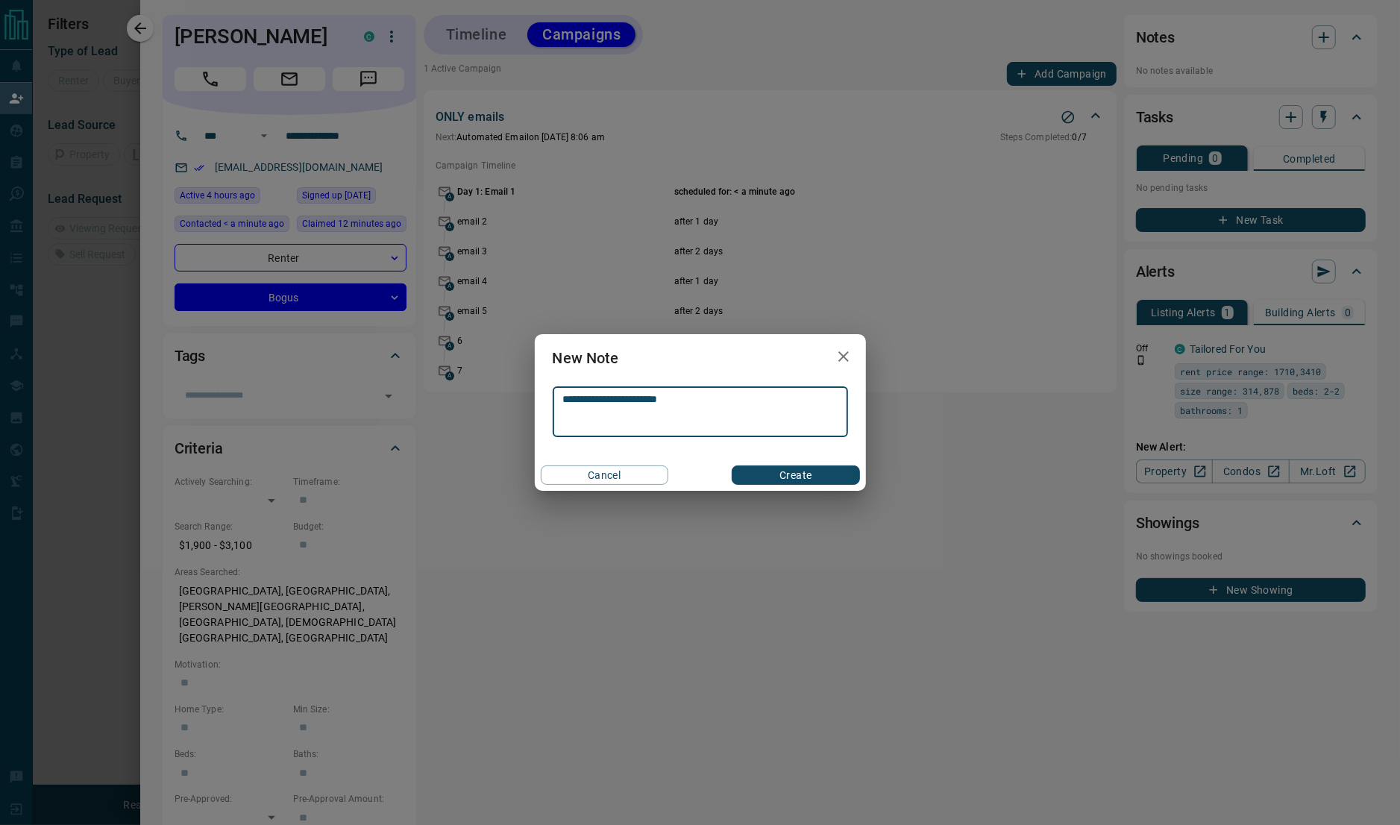
type textarea "**********"
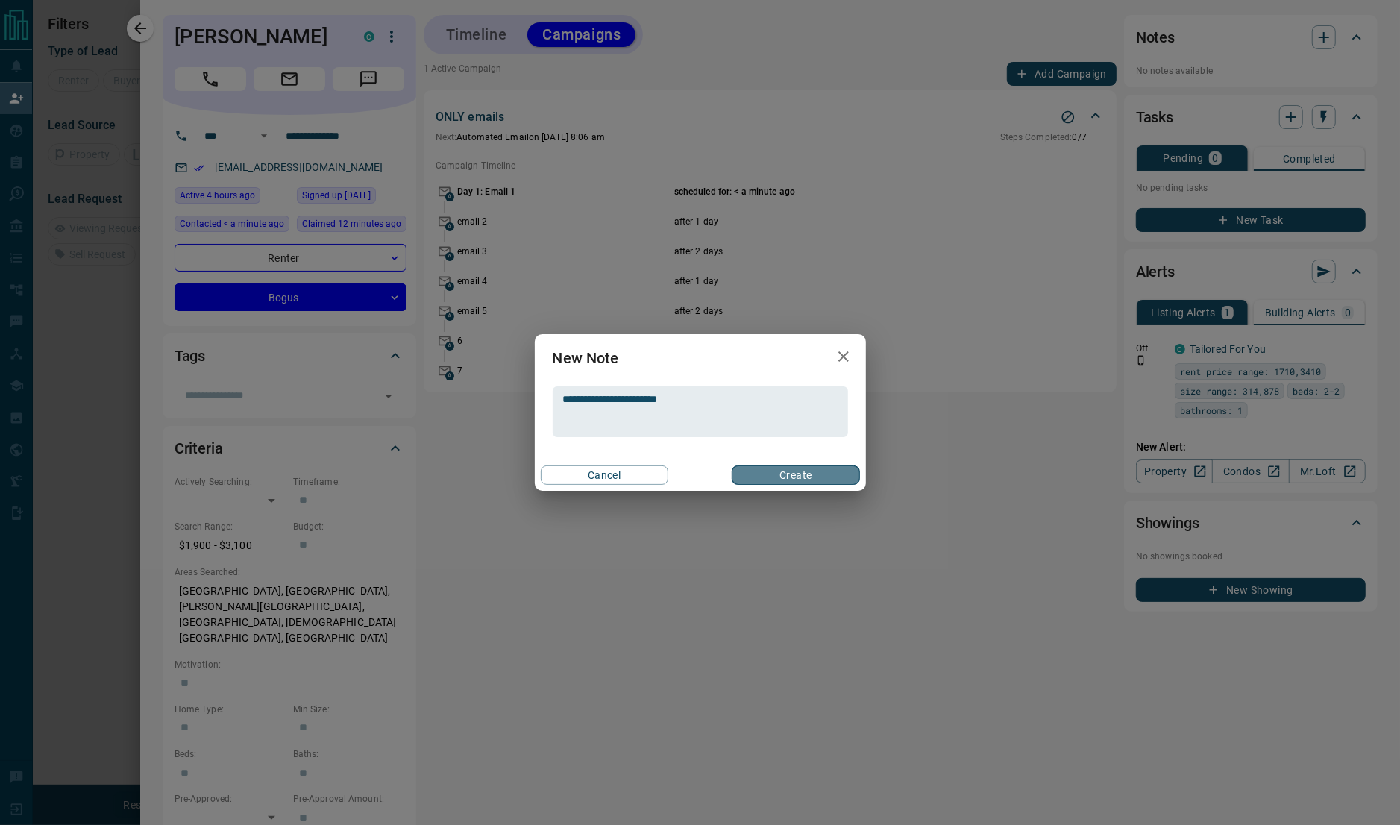
click at [790, 467] on button "Create" at bounding box center [796, 474] width 128 height 19
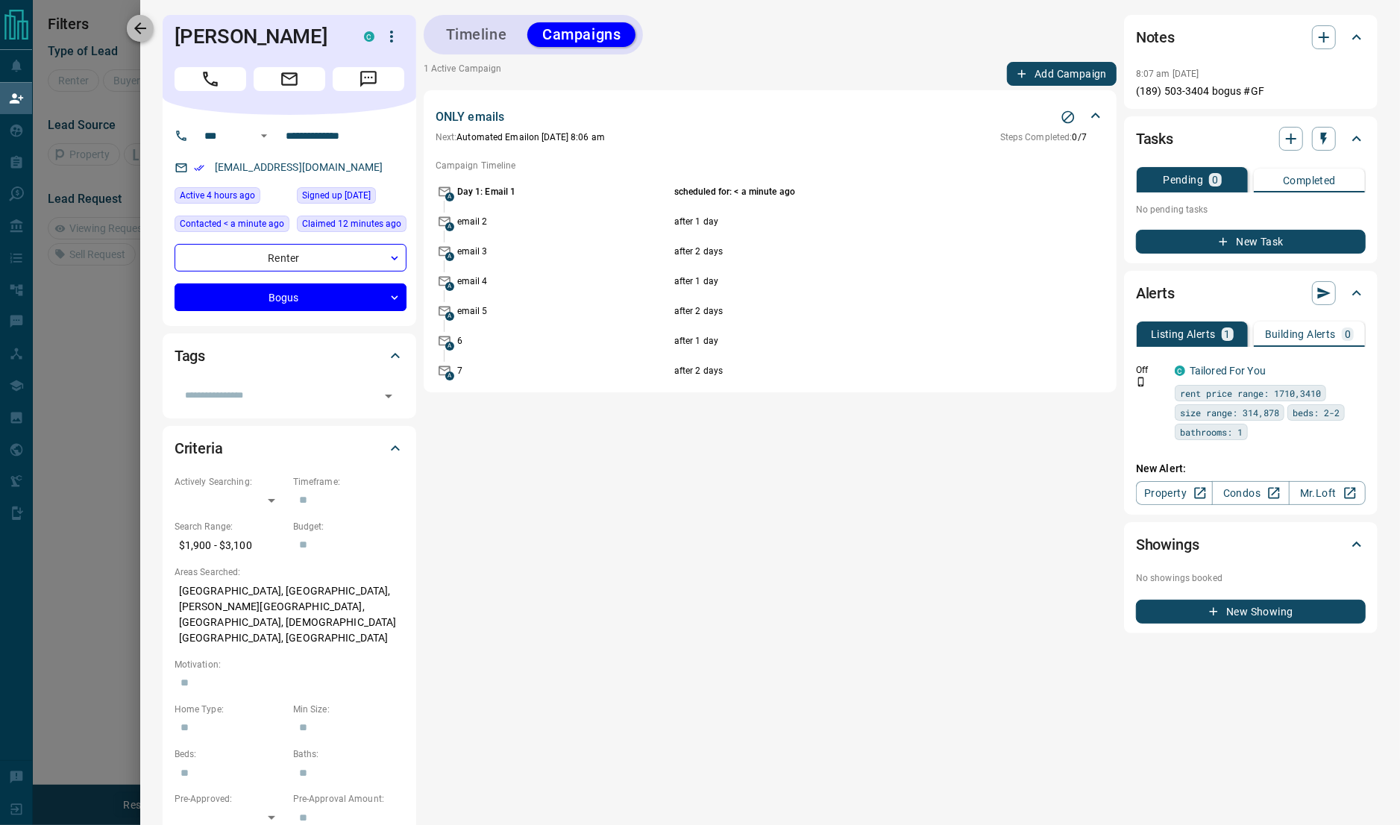
click at [139, 26] on icon "button" at bounding box center [140, 28] width 18 height 18
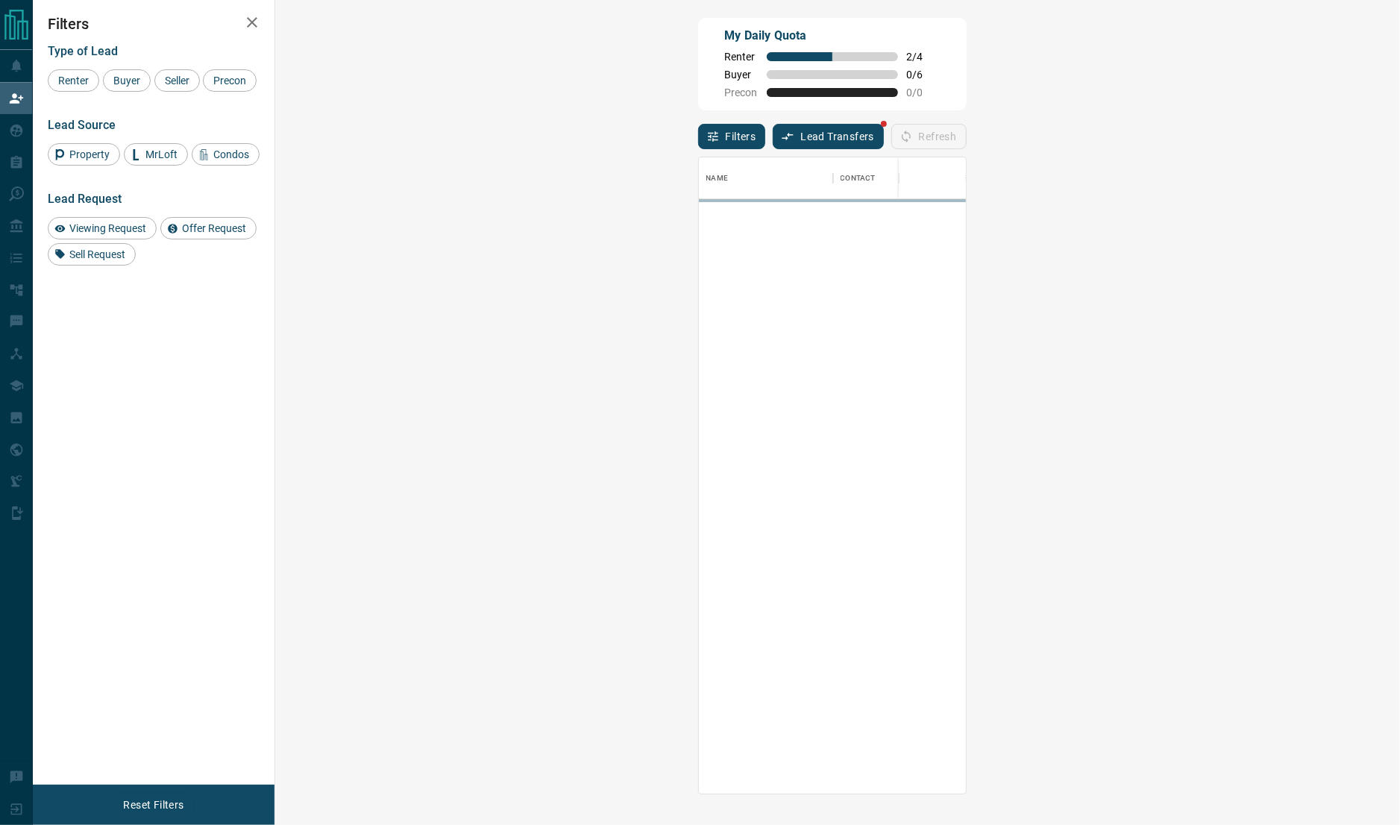
scroll to position [621, 1077]
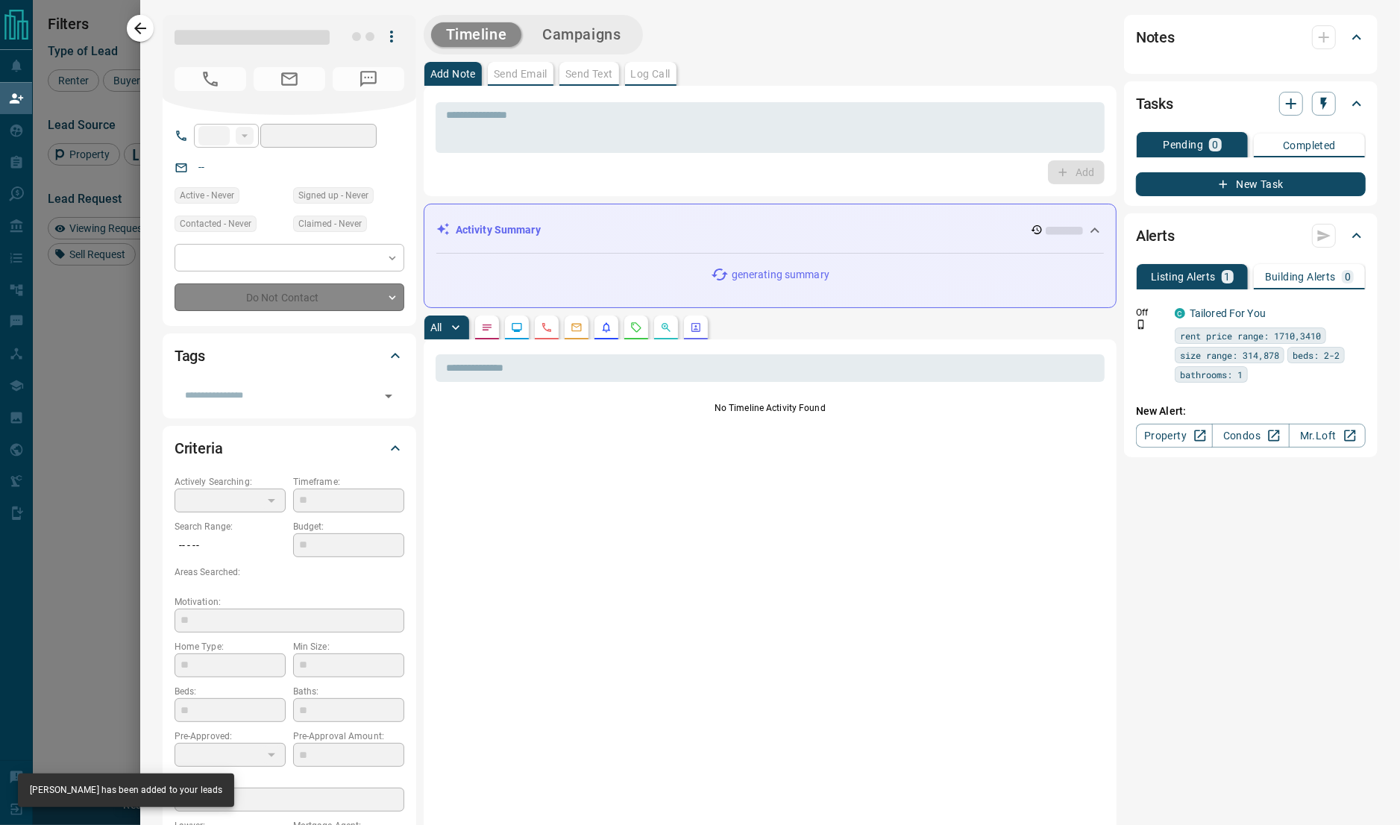
type input "**"
type input "**********"
type input "**"
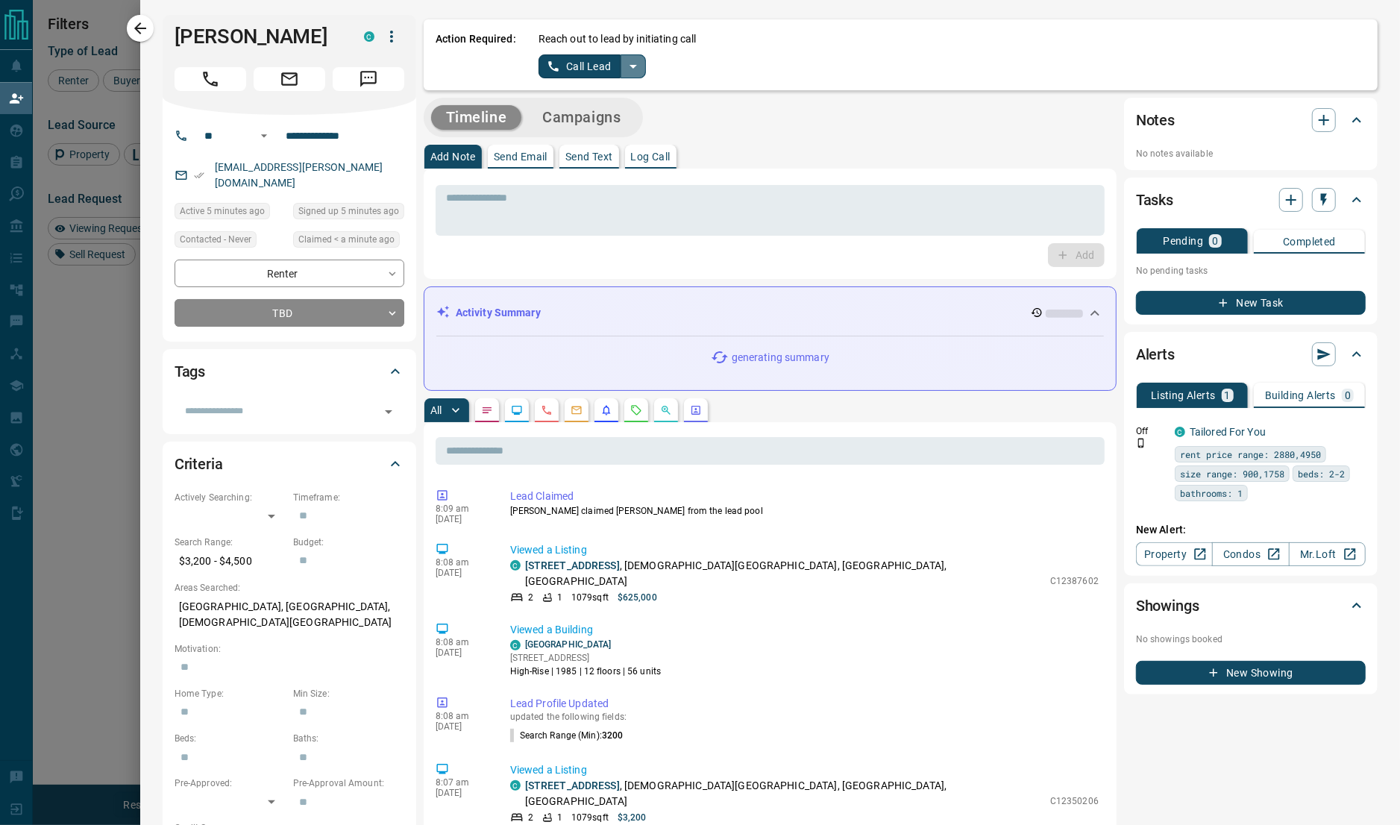
click at [638, 62] on icon "split button" at bounding box center [633, 66] width 18 height 18
click at [586, 122] on li "Log Manual Call" at bounding box center [591, 118] width 91 height 22
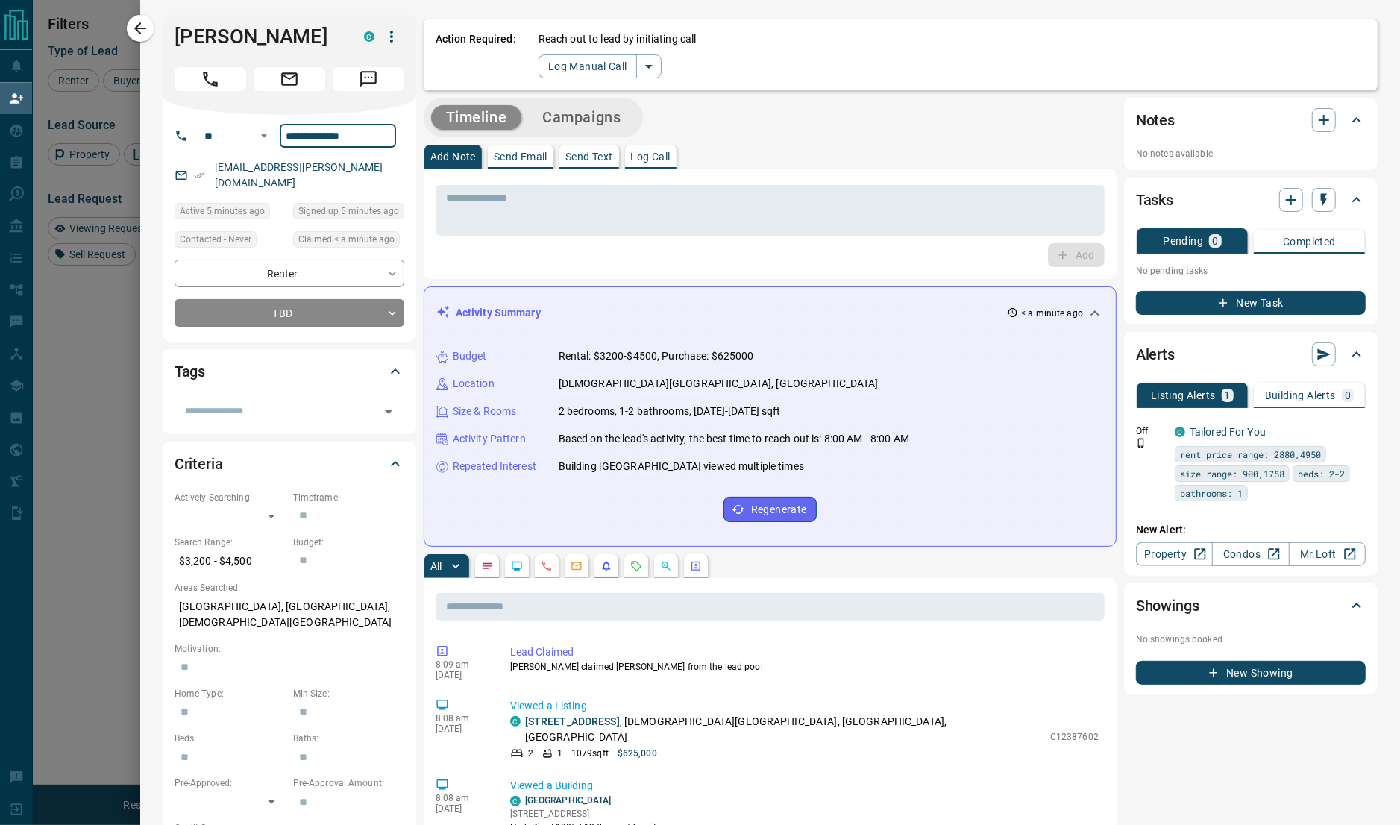
click at [305, 136] on input "**********" at bounding box center [338, 136] width 116 height 24
click at [573, 63] on button "Log Manual Call" at bounding box center [587, 66] width 98 height 24
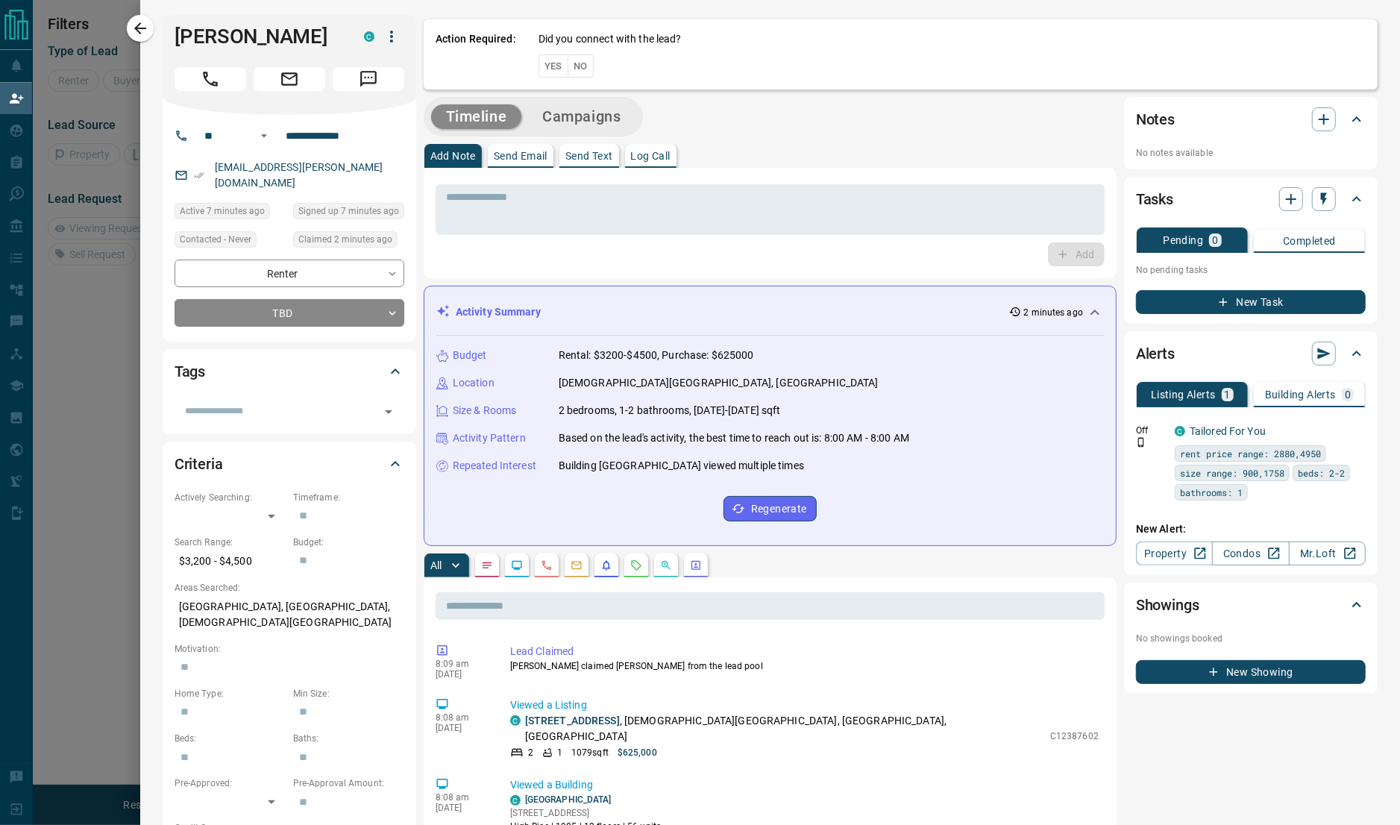
scroll to position [86, 1077]
click at [541, 66] on button "Yes" at bounding box center [553, 65] width 30 height 23
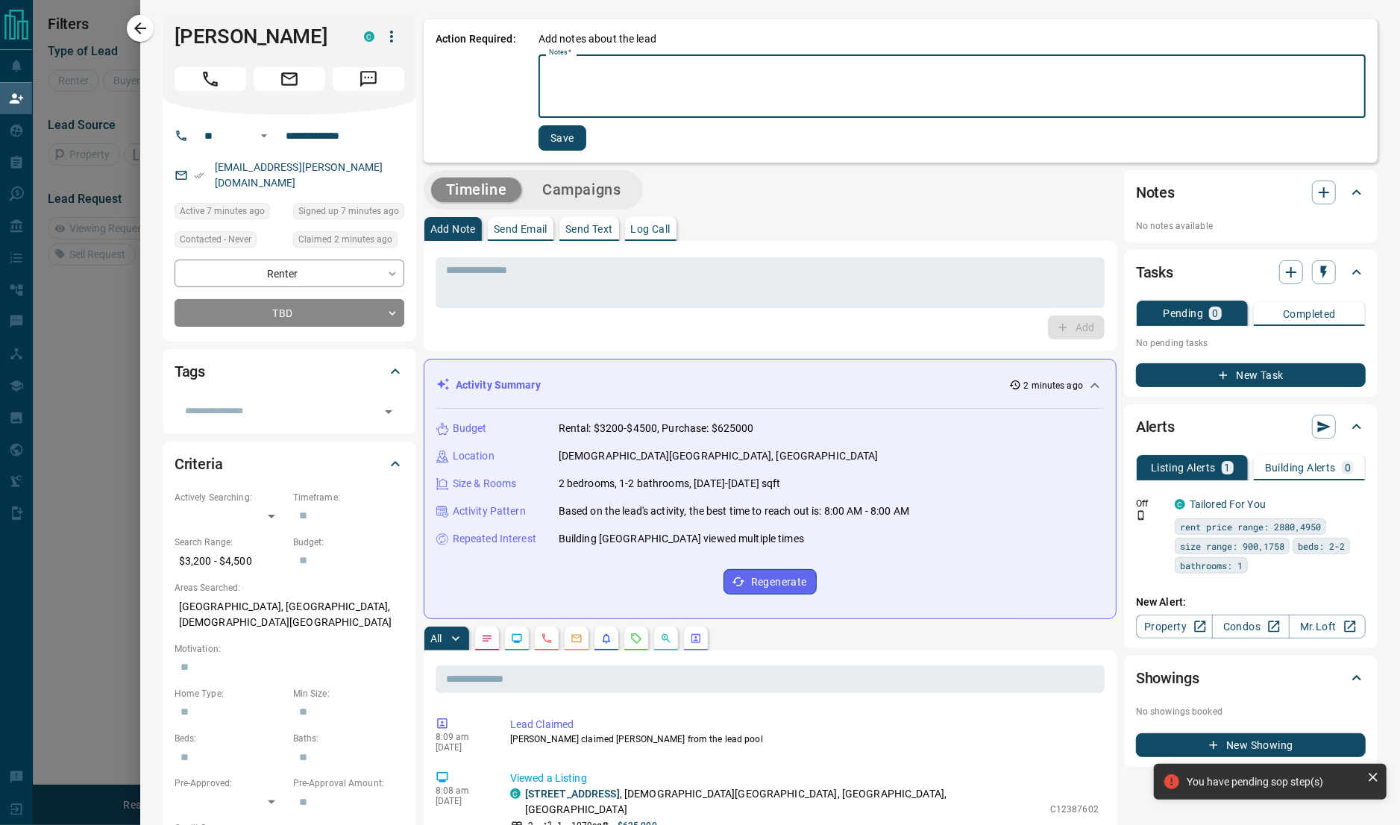
click at [660, 78] on textarea "Notes   *" at bounding box center [952, 86] width 806 height 51
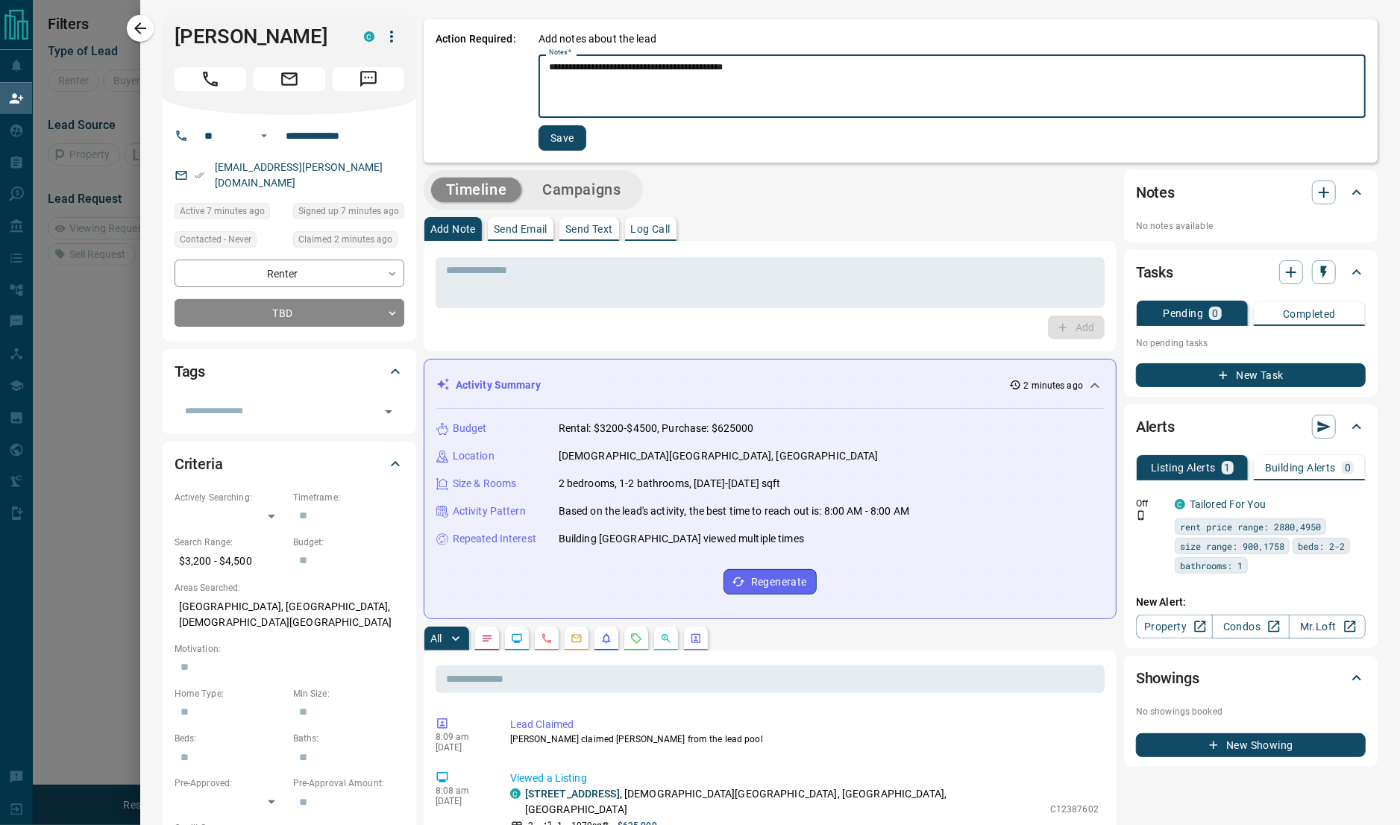
type textarea "**********"
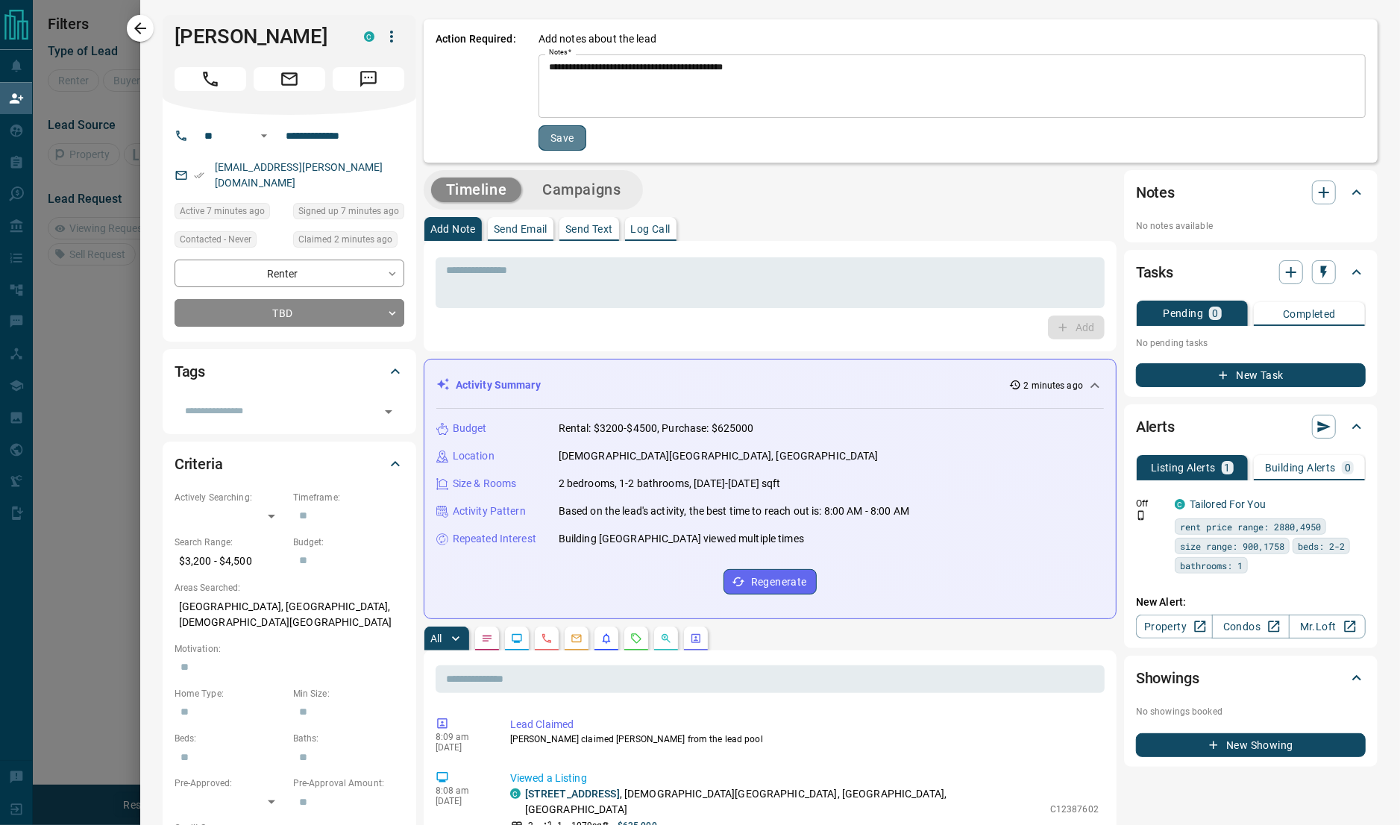
click at [563, 145] on button "Save" at bounding box center [562, 137] width 48 height 25
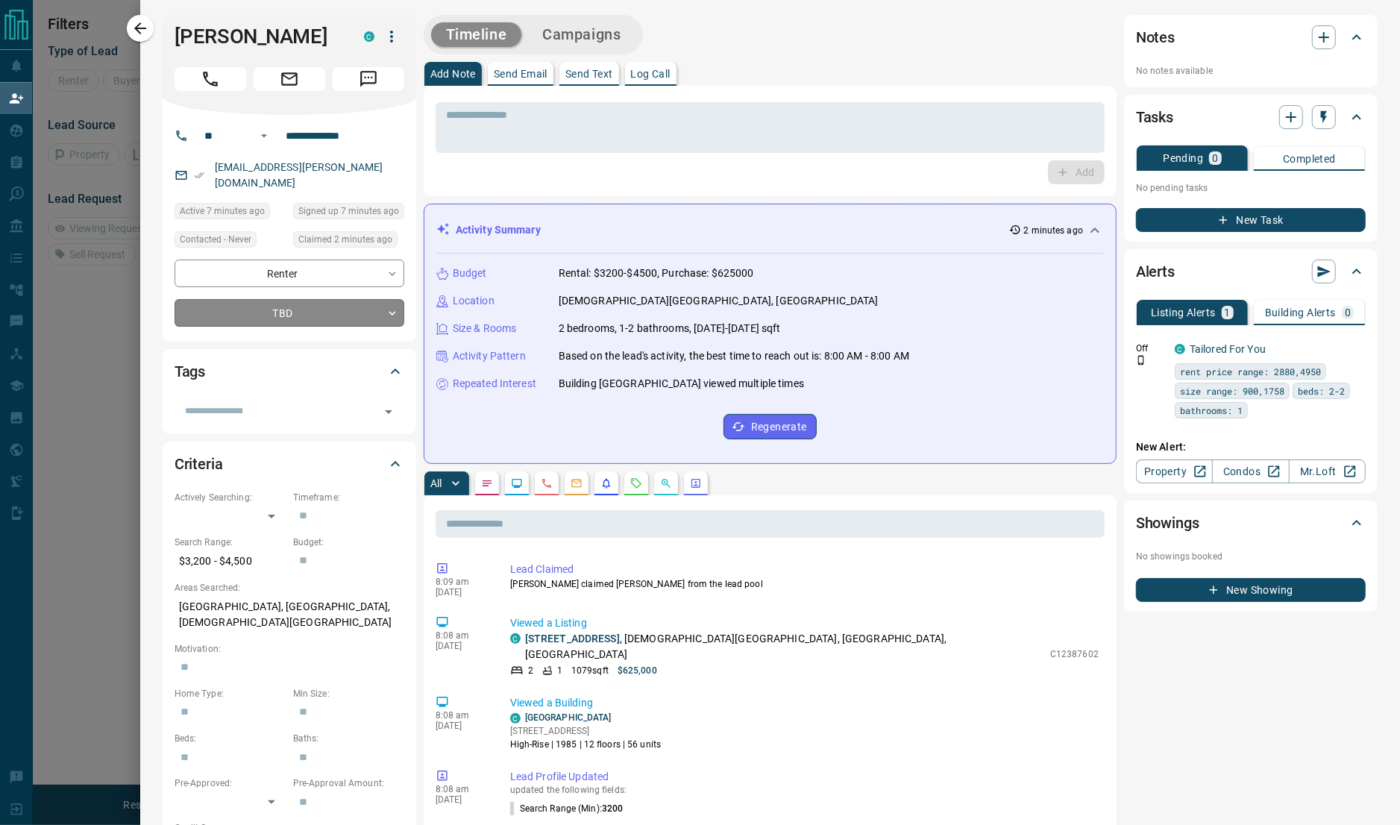
click at [296, 293] on body "**********" at bounding box center [700, 345] width 1400 height 690
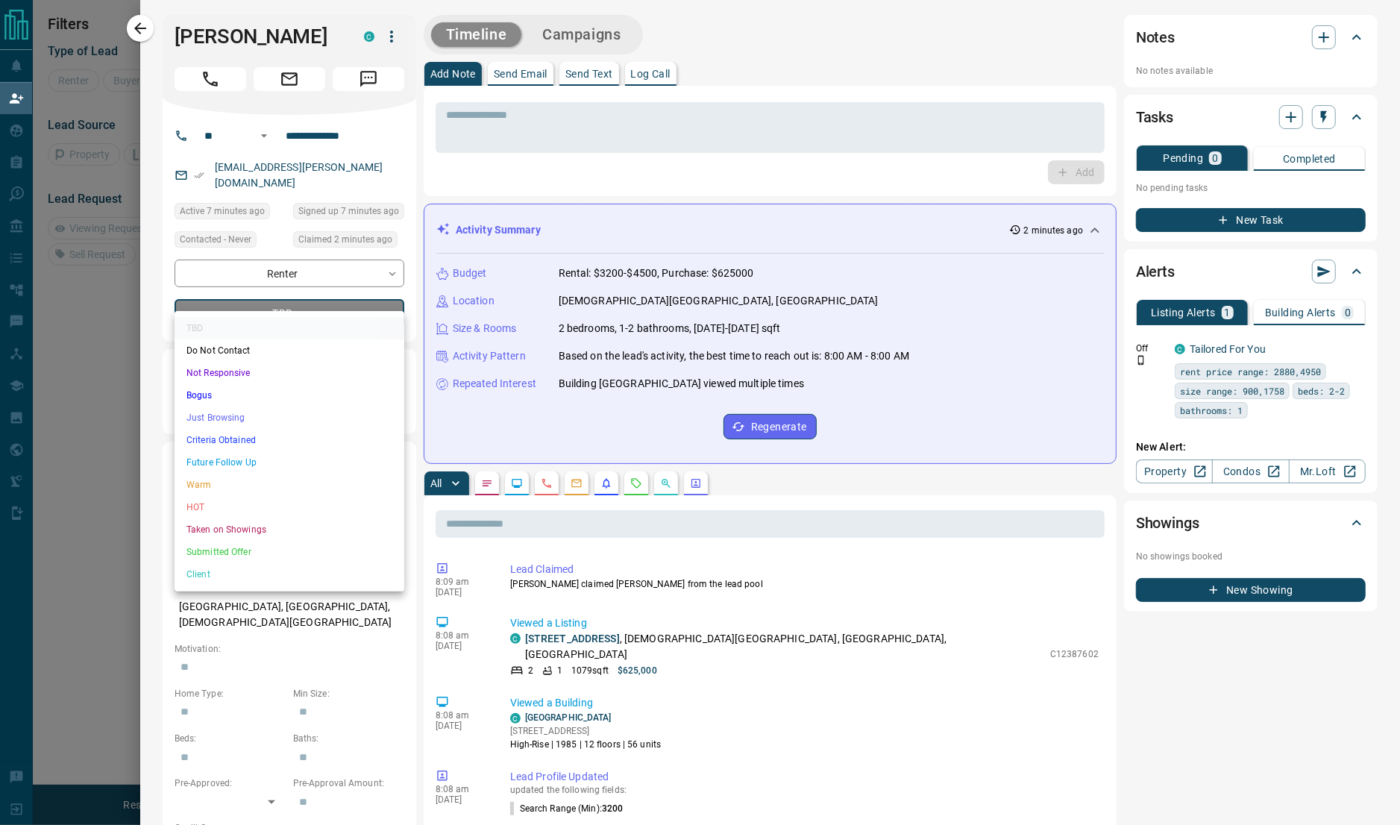
click at [221, 415] on li "Just Browsing" at bounding box center [290, 417] width 230 height 22
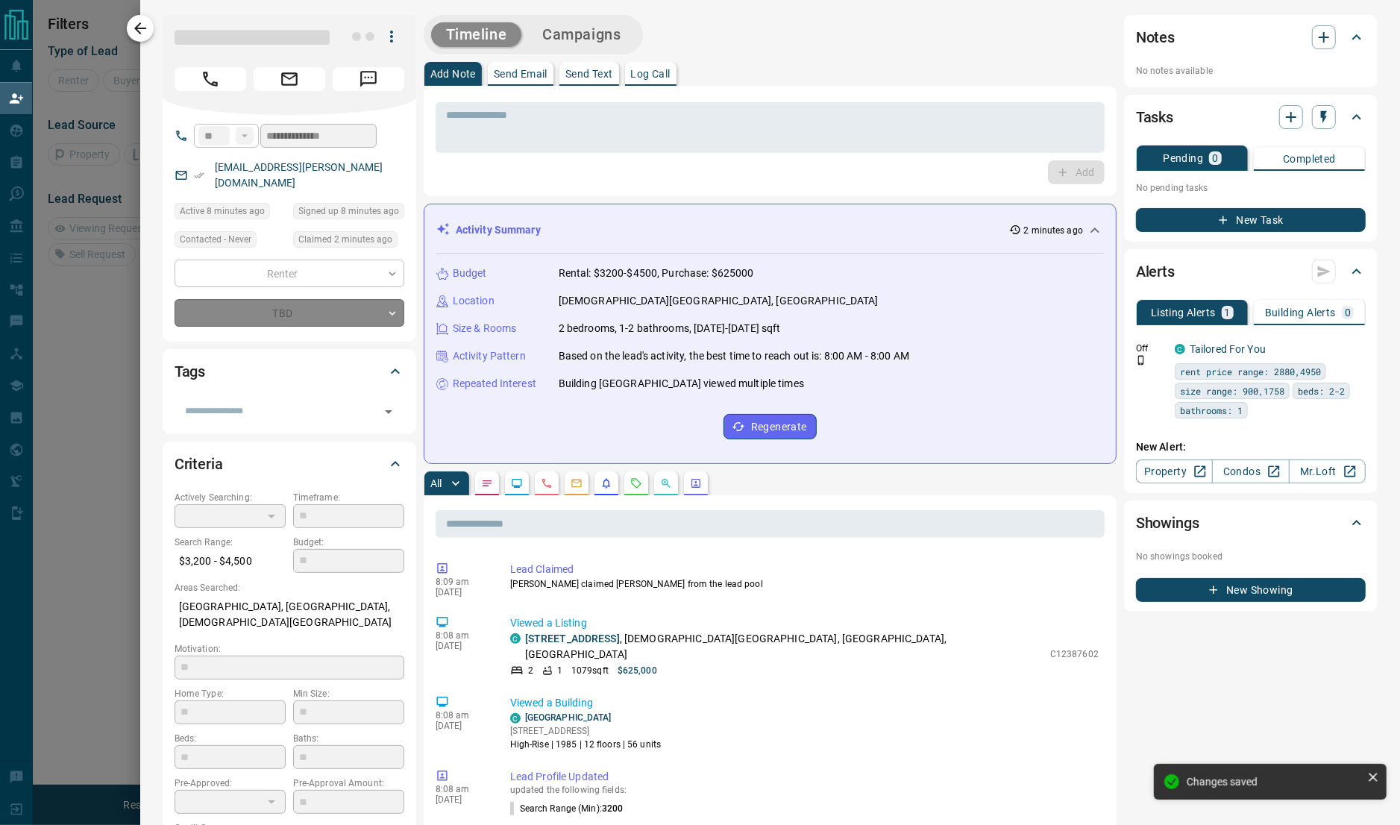
type input "*"
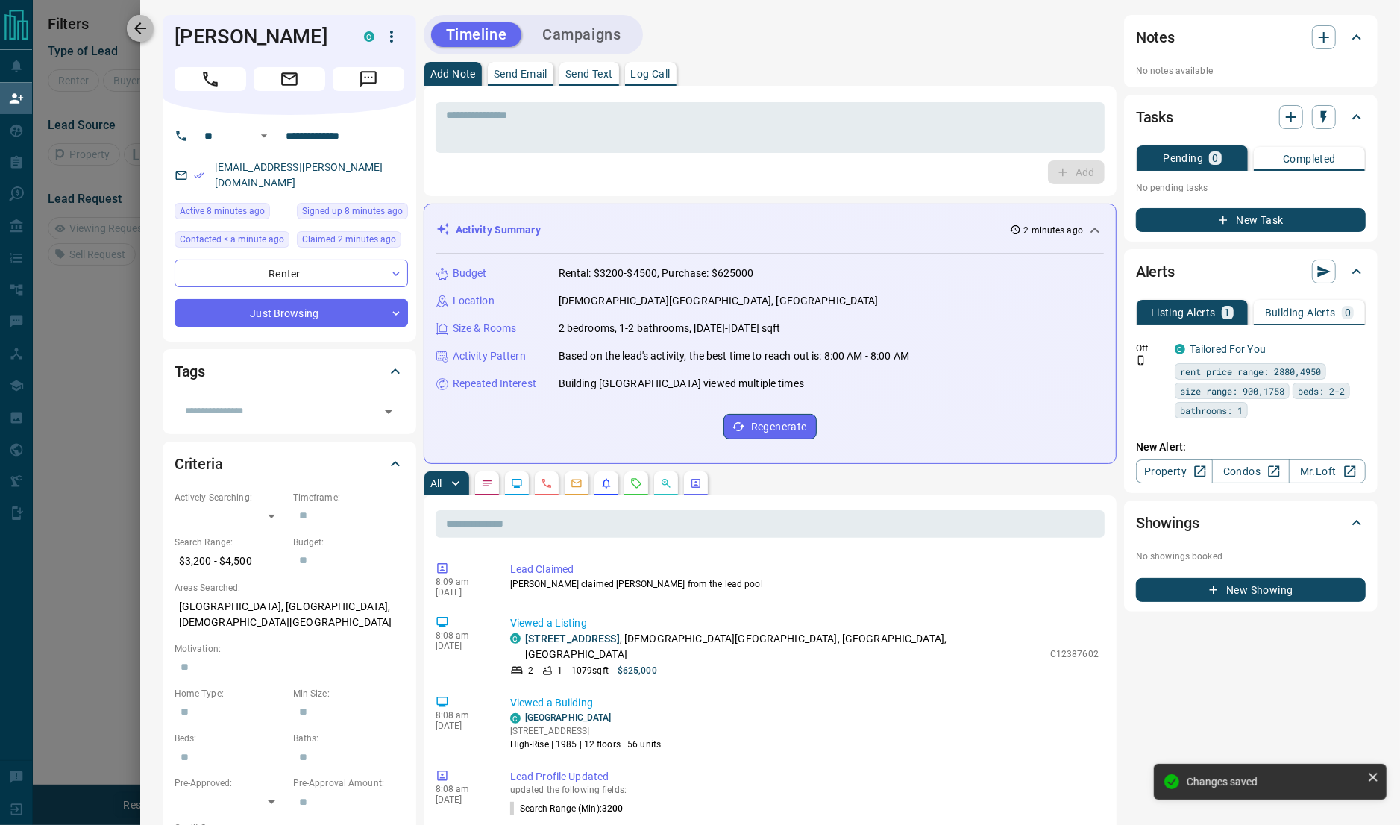
click at [138, 24] on icon "button" at bounding box center [140, 28] width 12 height 12
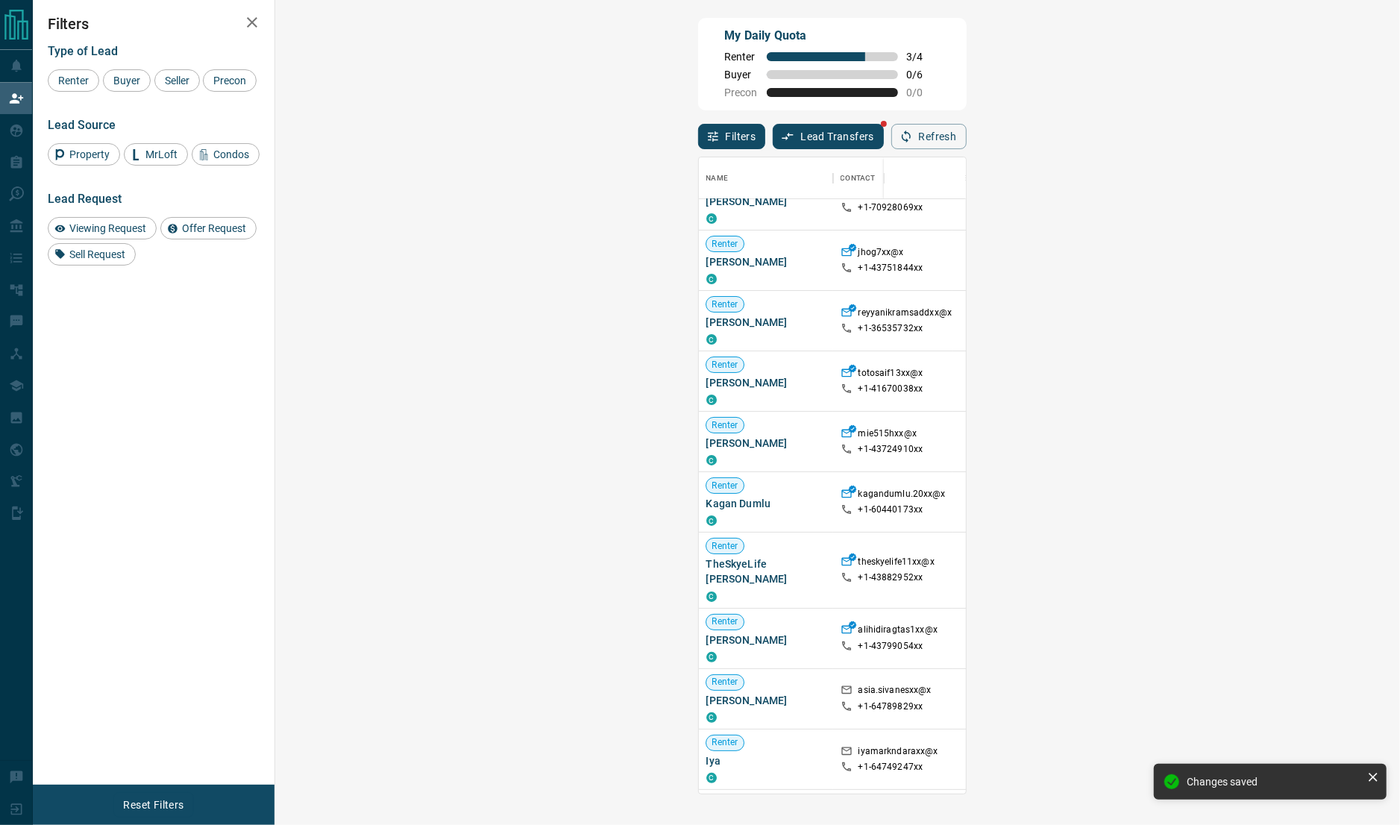
scroll to position [90, 0]
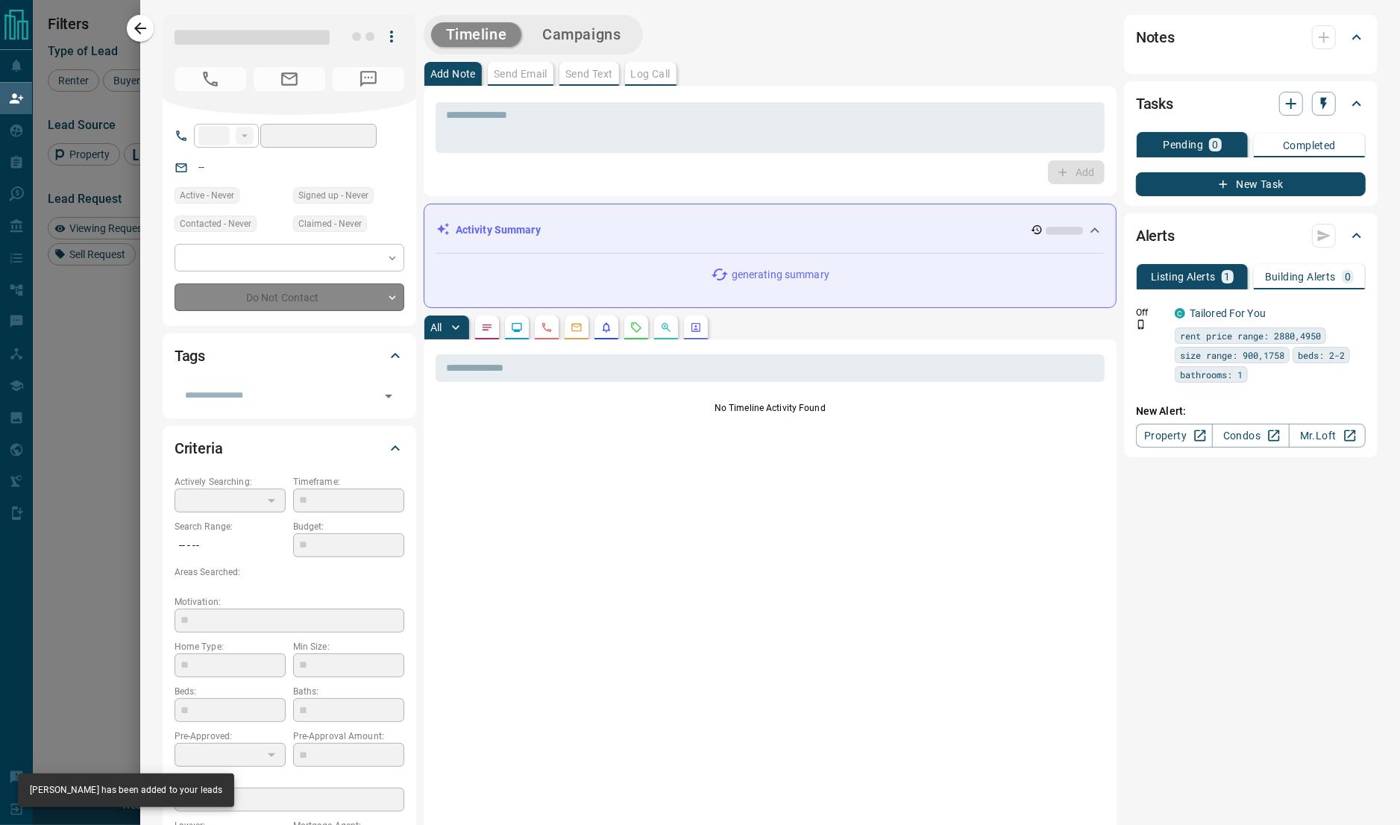
type input "**"
type input "**********"
type input "**"
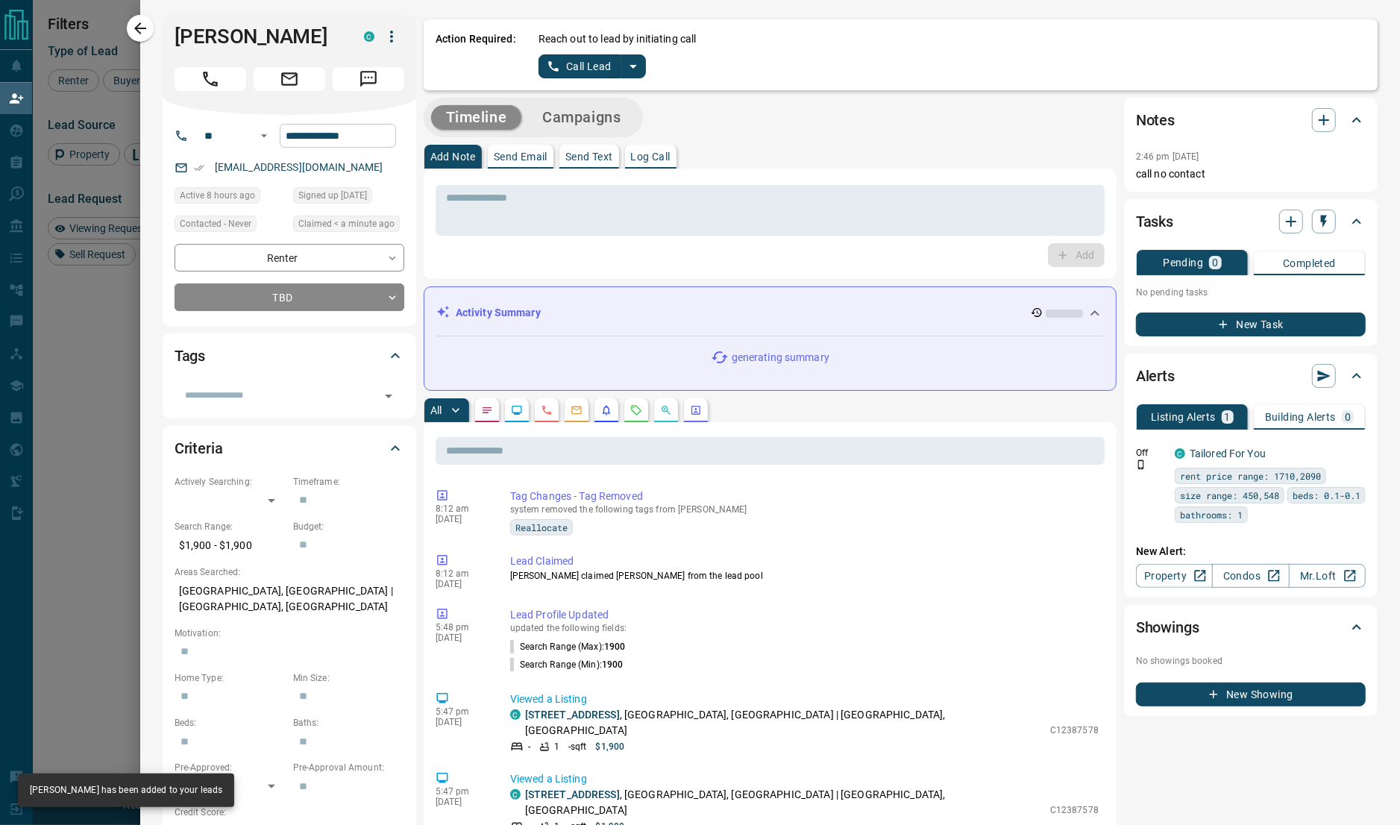
click at [315, 142] on input "**********" at bounding box center [338, 136] width 116 height 24
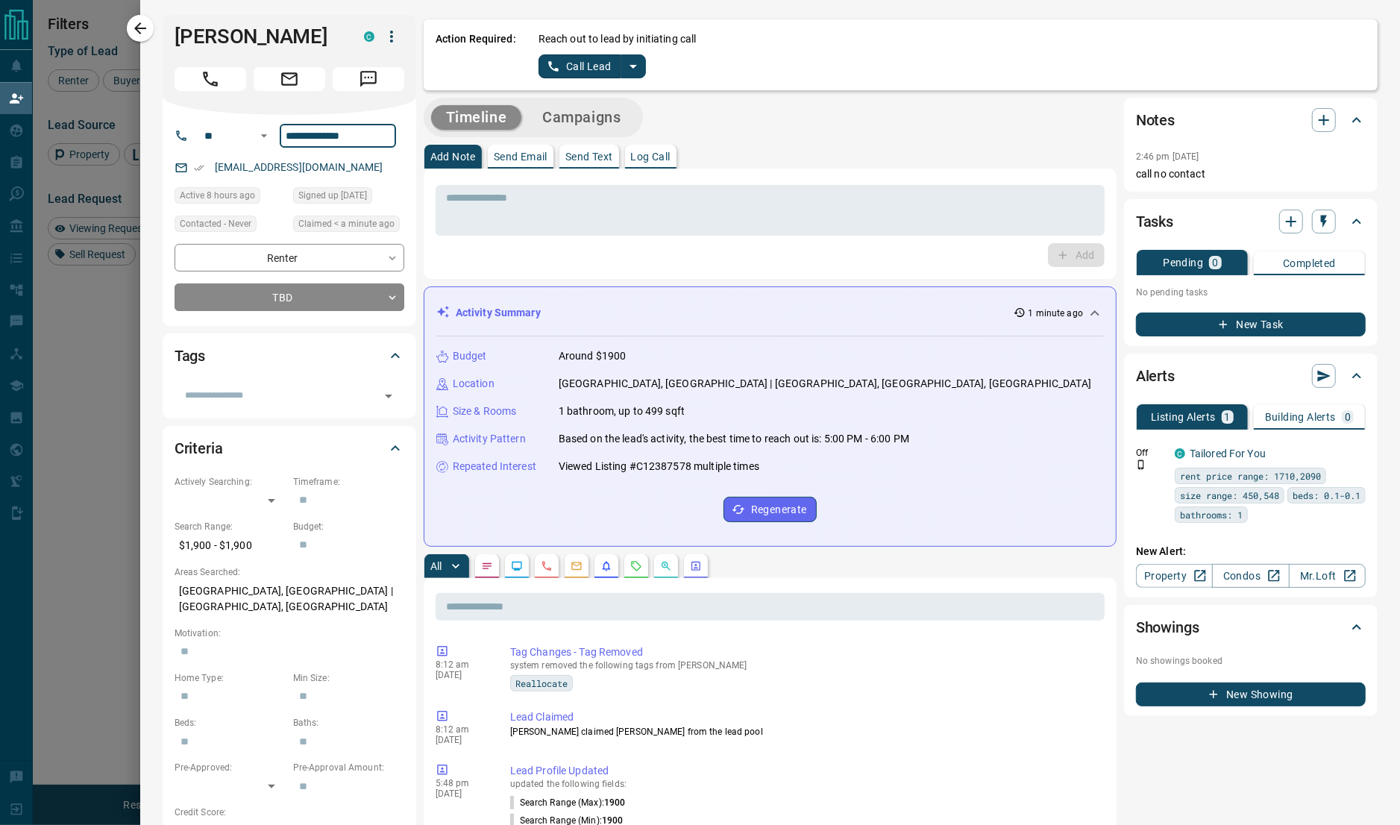
click at [629, 69] on icon "split button" at bounding box center [633, 66] width 18 height 18
click at [591, 115] on li "Log Manual Call" at bounding box center [591, 118] width 91 height 22
click at [581, 63] on button "Log Manual Call" at bounding box center [587, 66] width 98 height 24
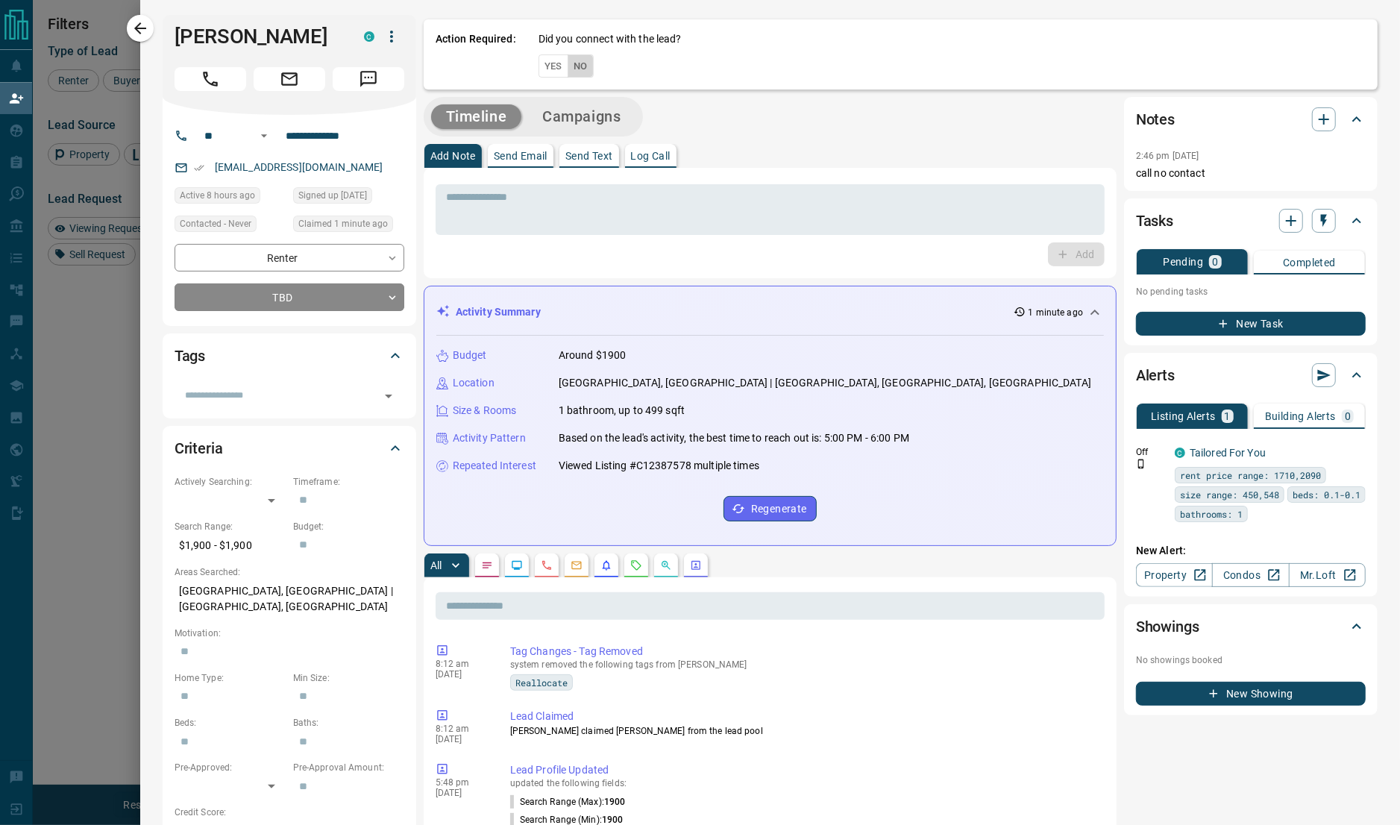
click at [580, 72] on button "No" at bounding box center [581, 65] width 26 height 23
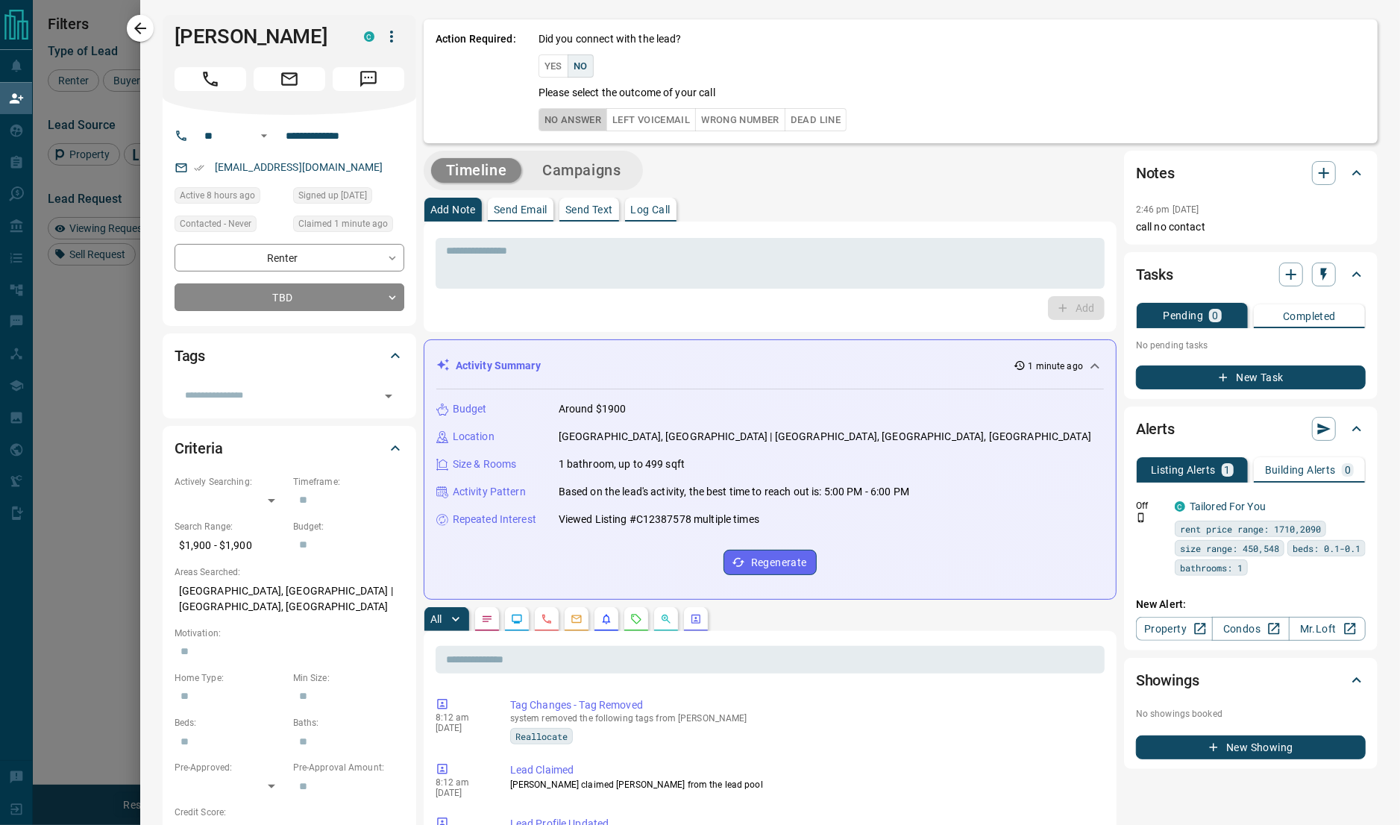
click at [581, 119] on button "No Answer" at bounding box center [572, 119] width 69 height 23
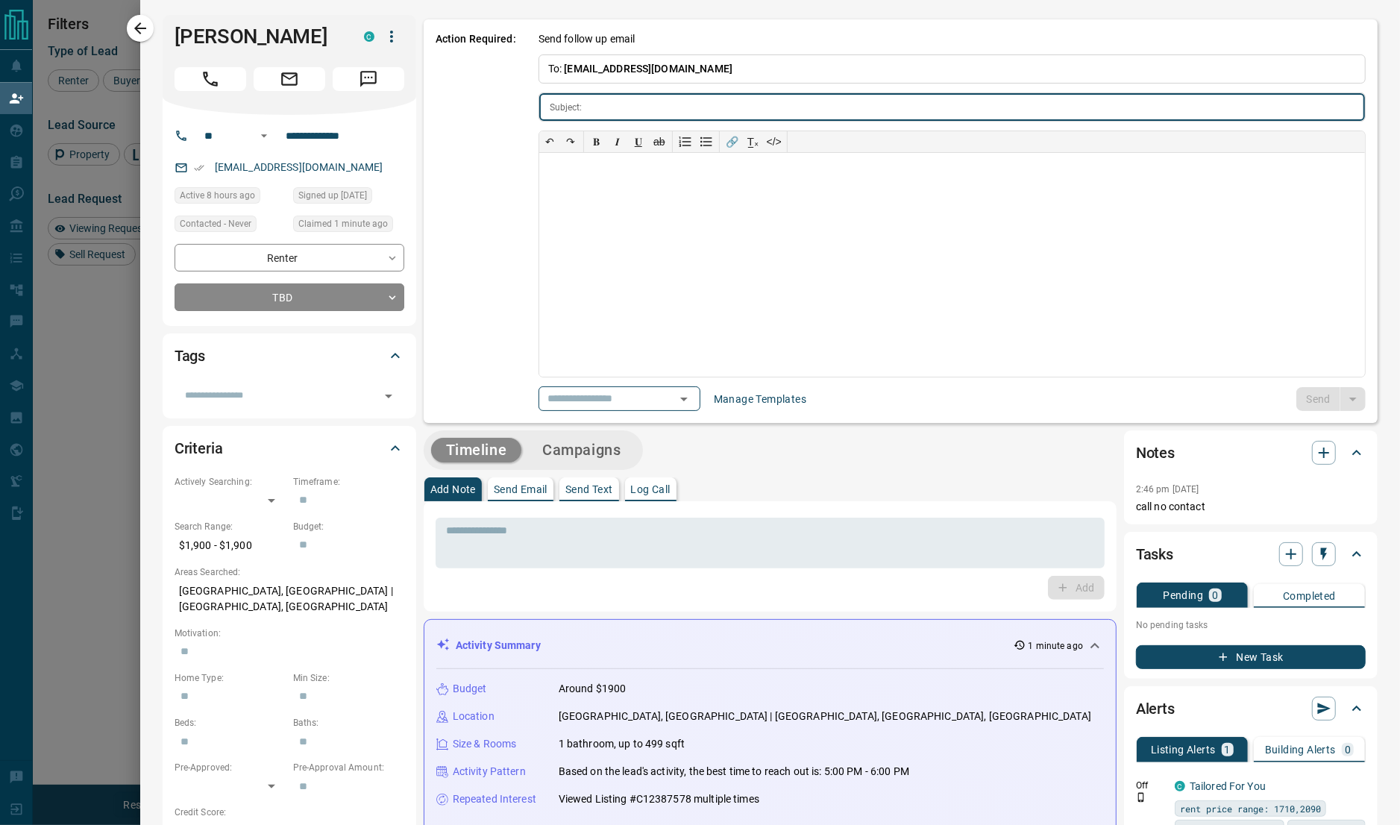
type input "**********"
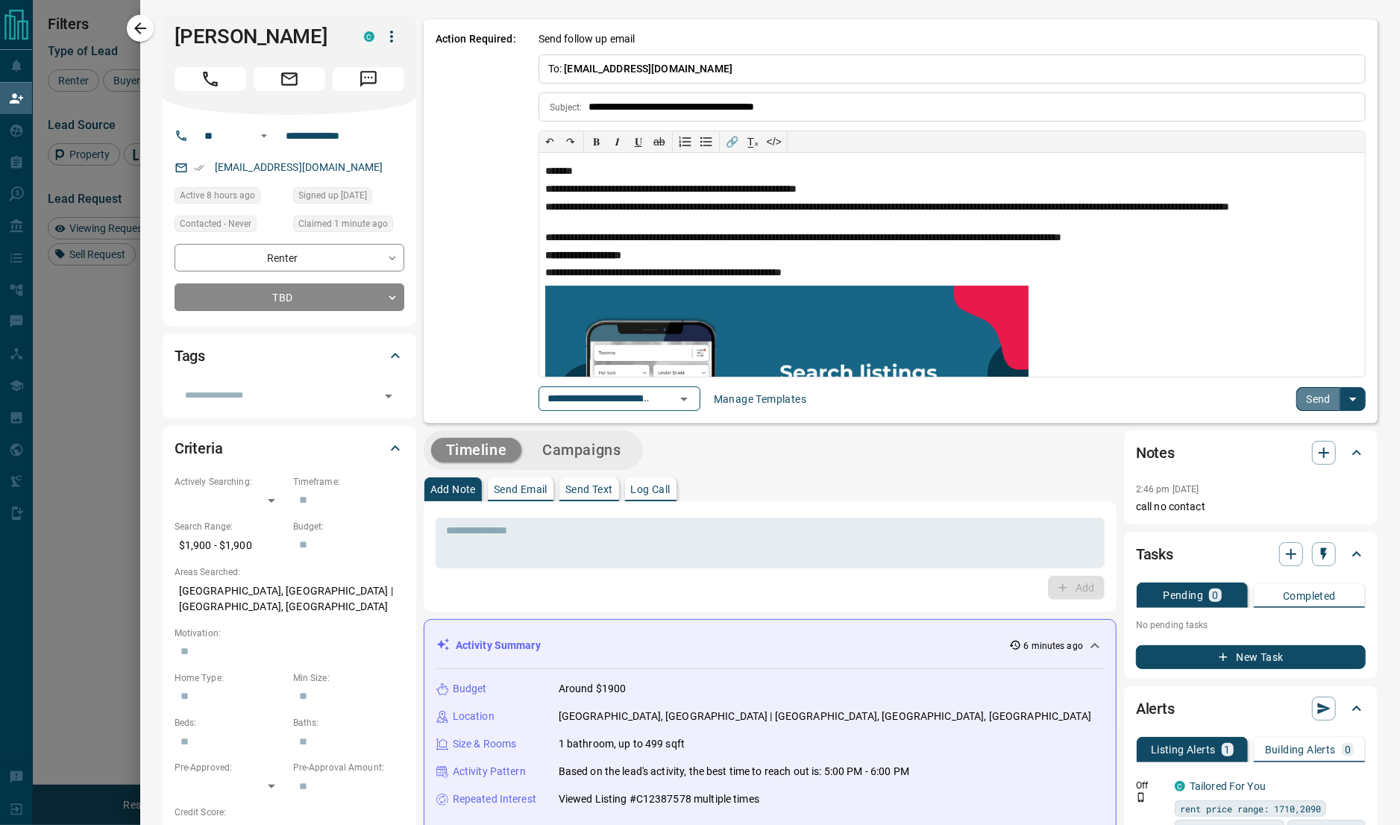
click at [1318, 393] on button "Send" at bounding box center [1318, 399] width 44 height 24
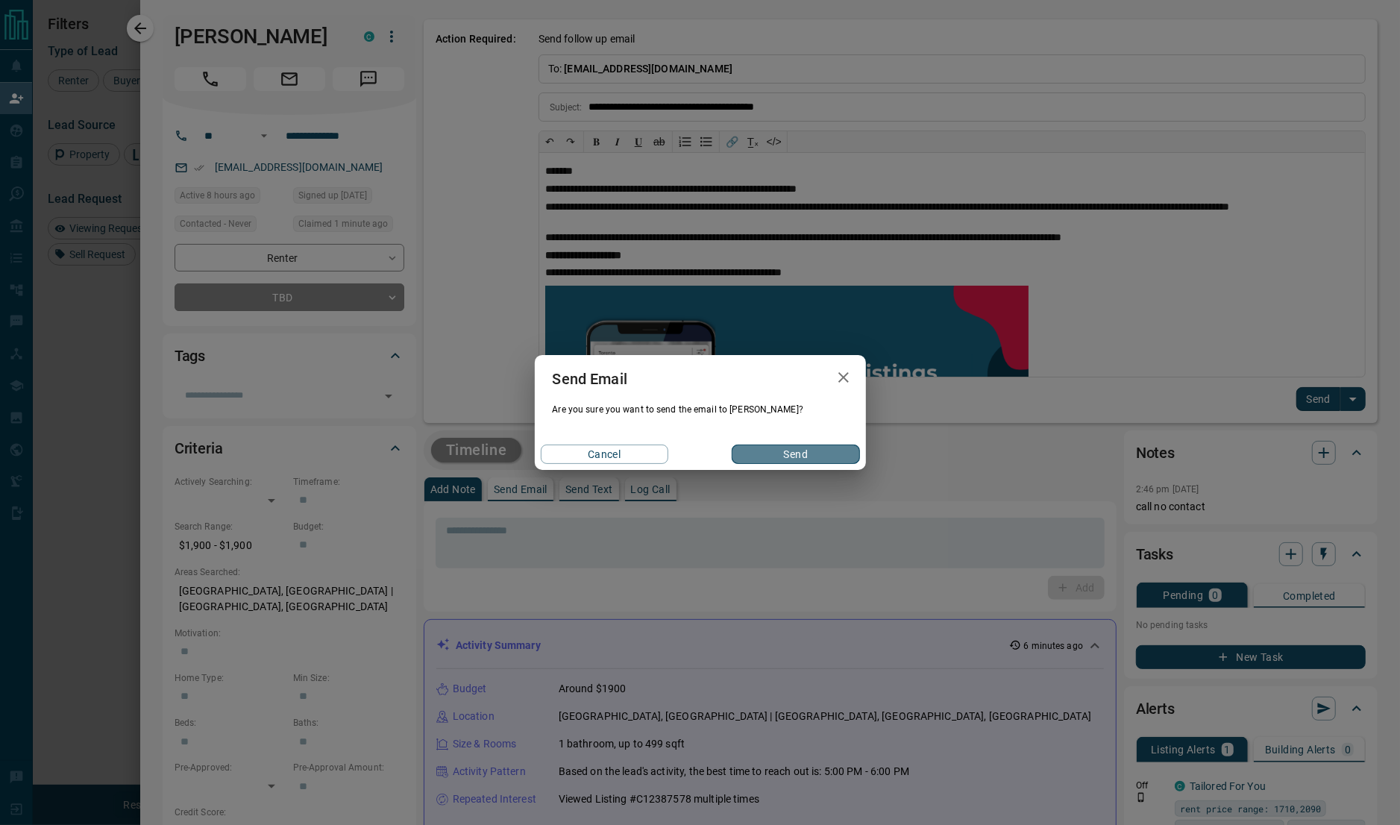
click at [783, 451] on button "Send" at bounding box center [796, 453] width 128 height 19
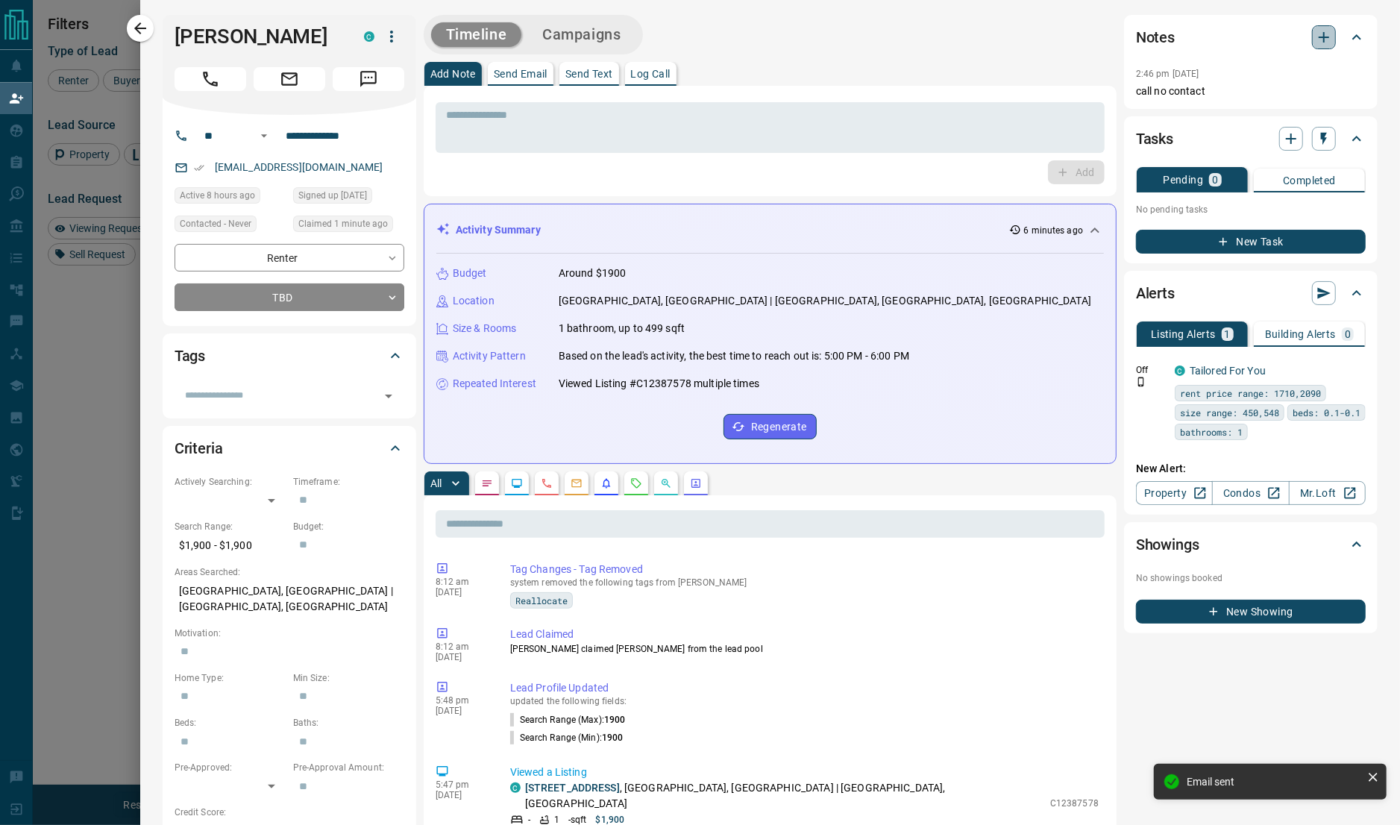
click at [1318, 34] on icon "button" at bounding box center [1323, 37] width 10 height 10
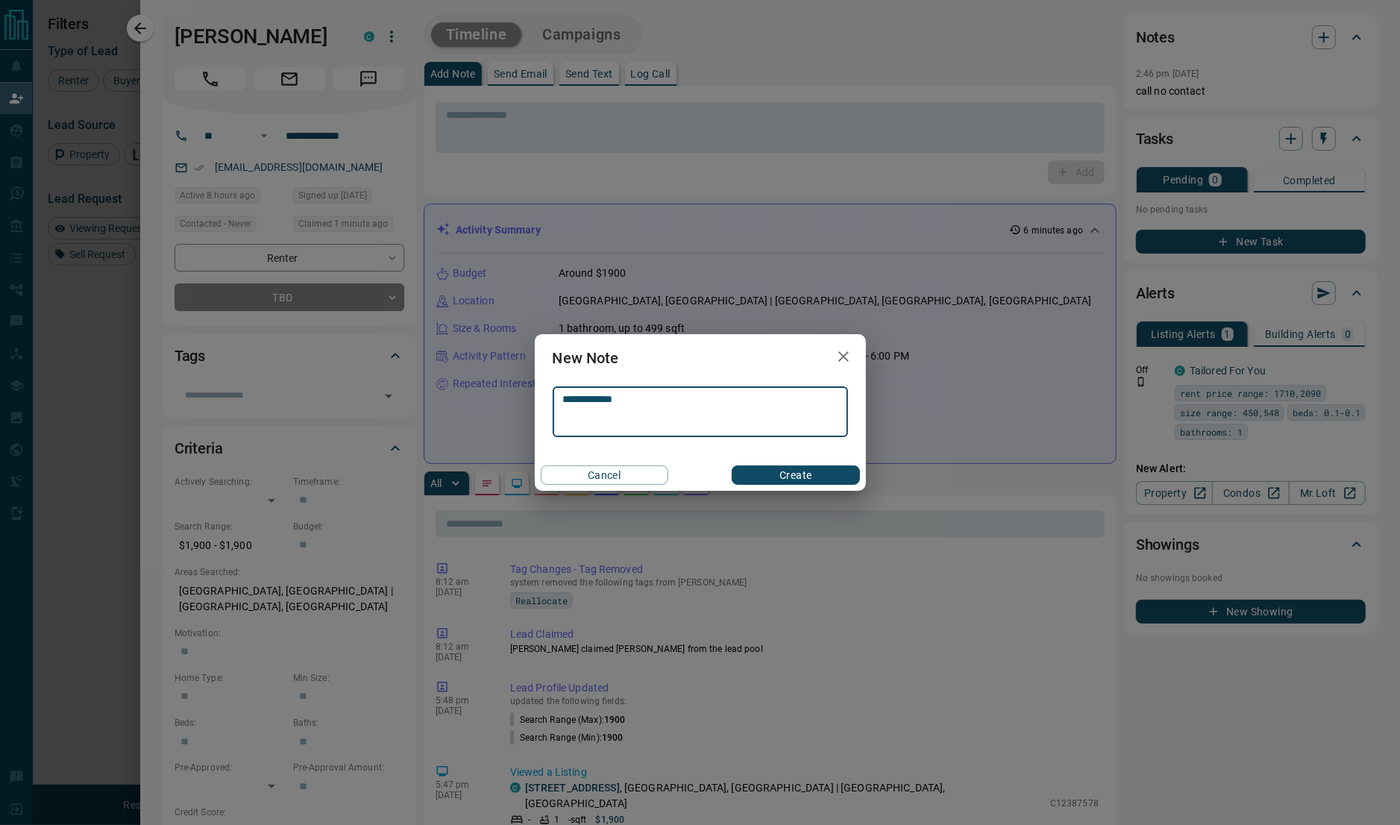
type textarea "**********"
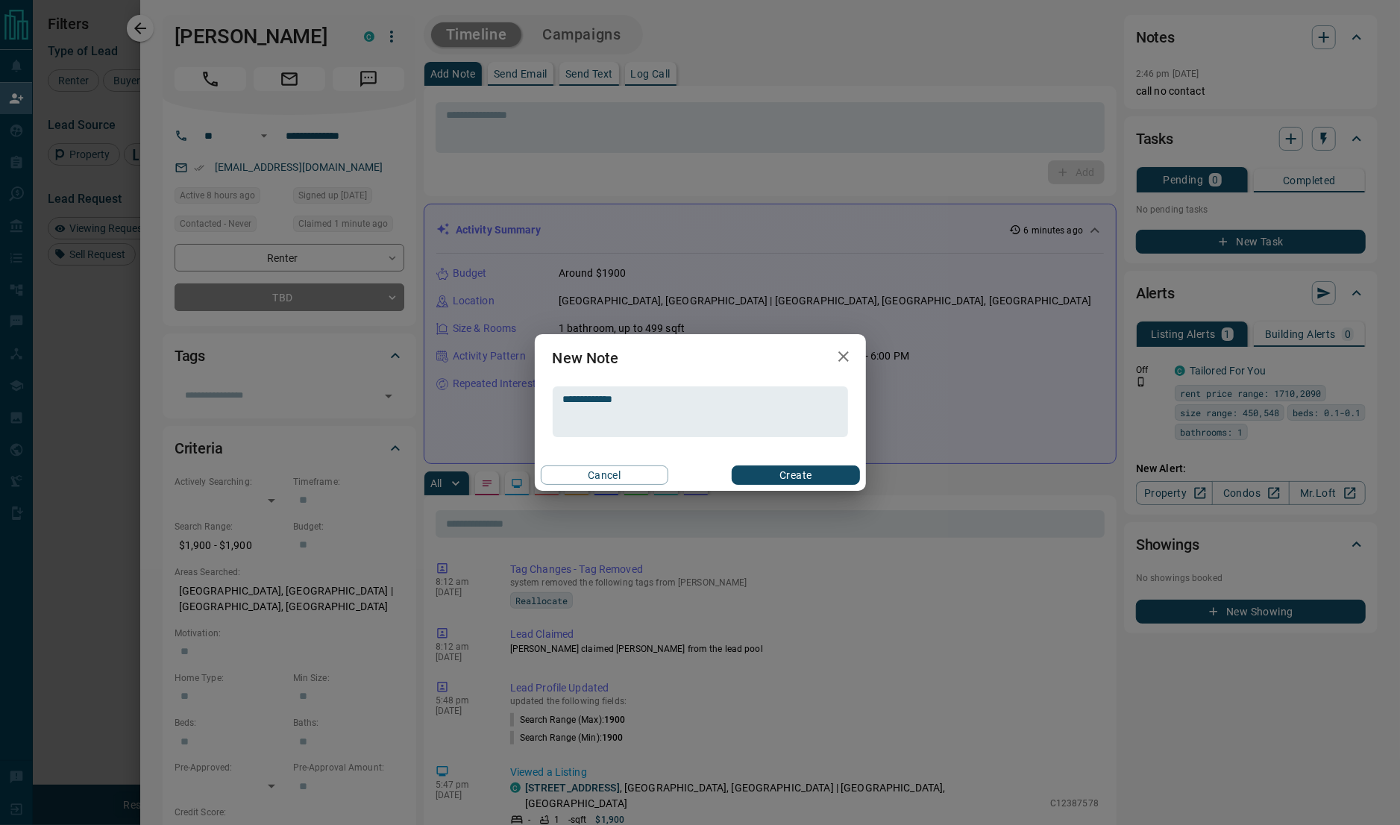
drag, startPoint x: 784, startPoint y: 485, endPoint x: 776, endPoint y: 478, distance: 10.0
click at [776, 478] on div "Cancel Create" at bounding box center [700, 474] width 331 height 31
click at [776, 478] on button "Create" at bounding box center [796, 474] width 128 height 19
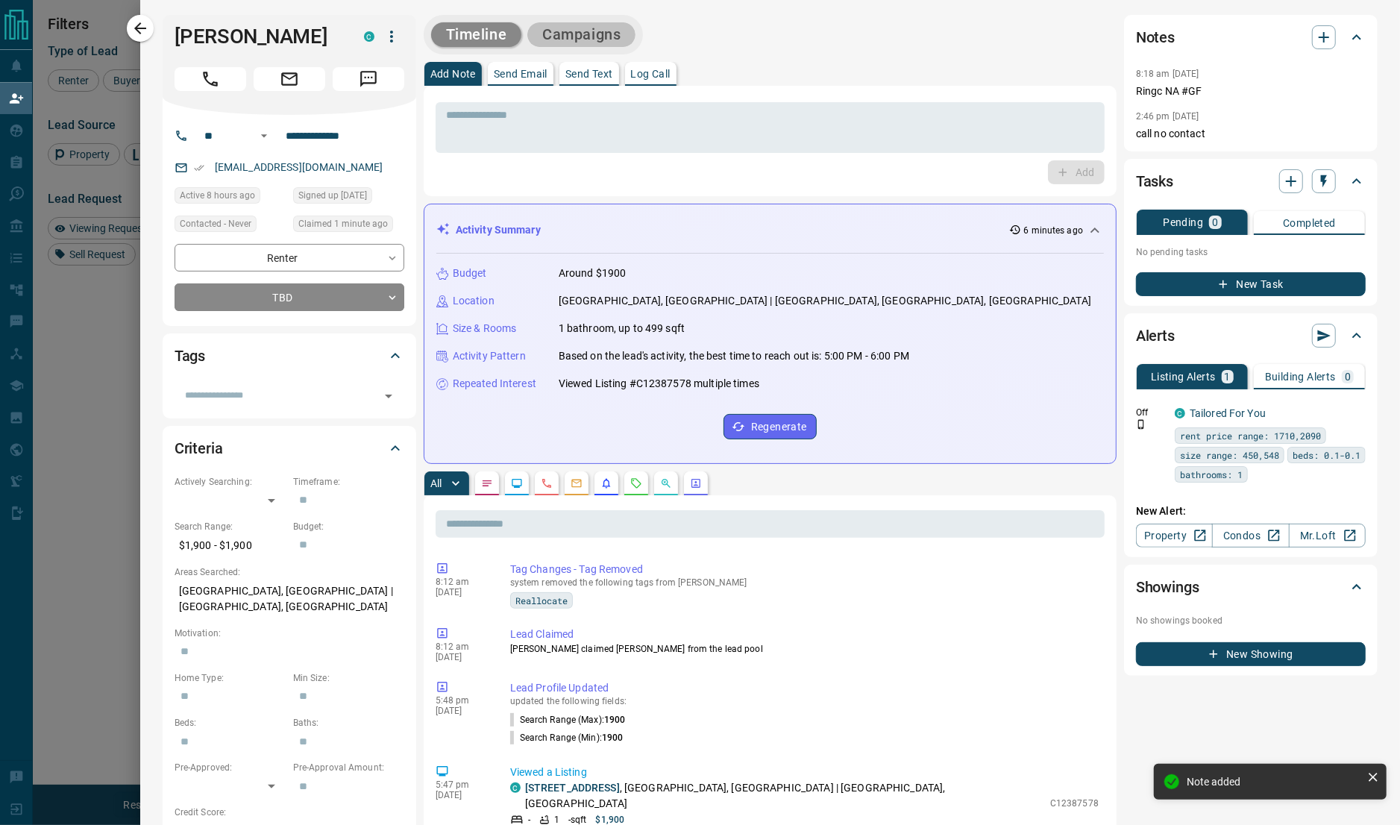
click at [597, 36] on button "Campaigns" at bounding box center [581, 34] width 108 height 25
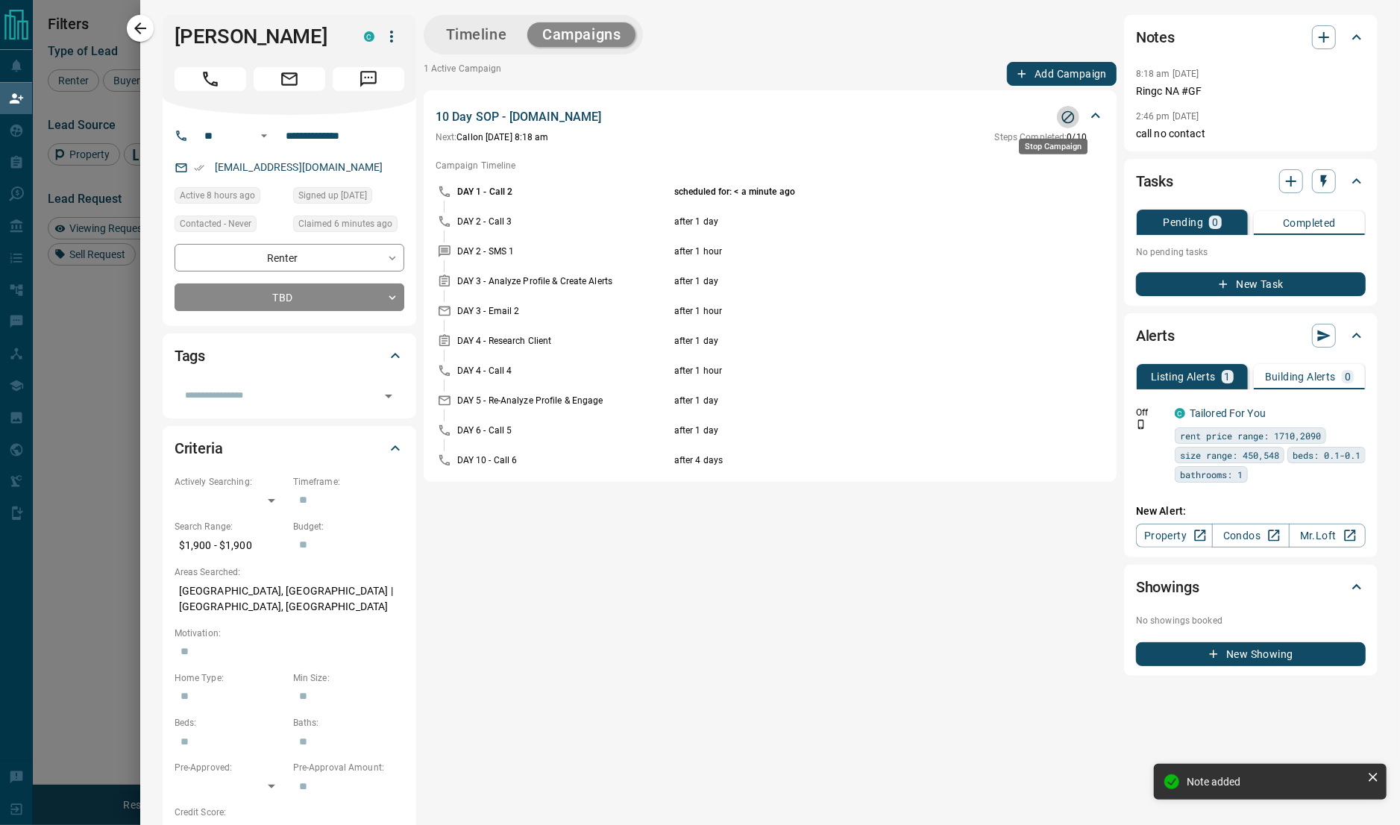
click at [1060, 110] on icon "Stop Campaign" at bounding box center [1067, 117] width 15 height 15
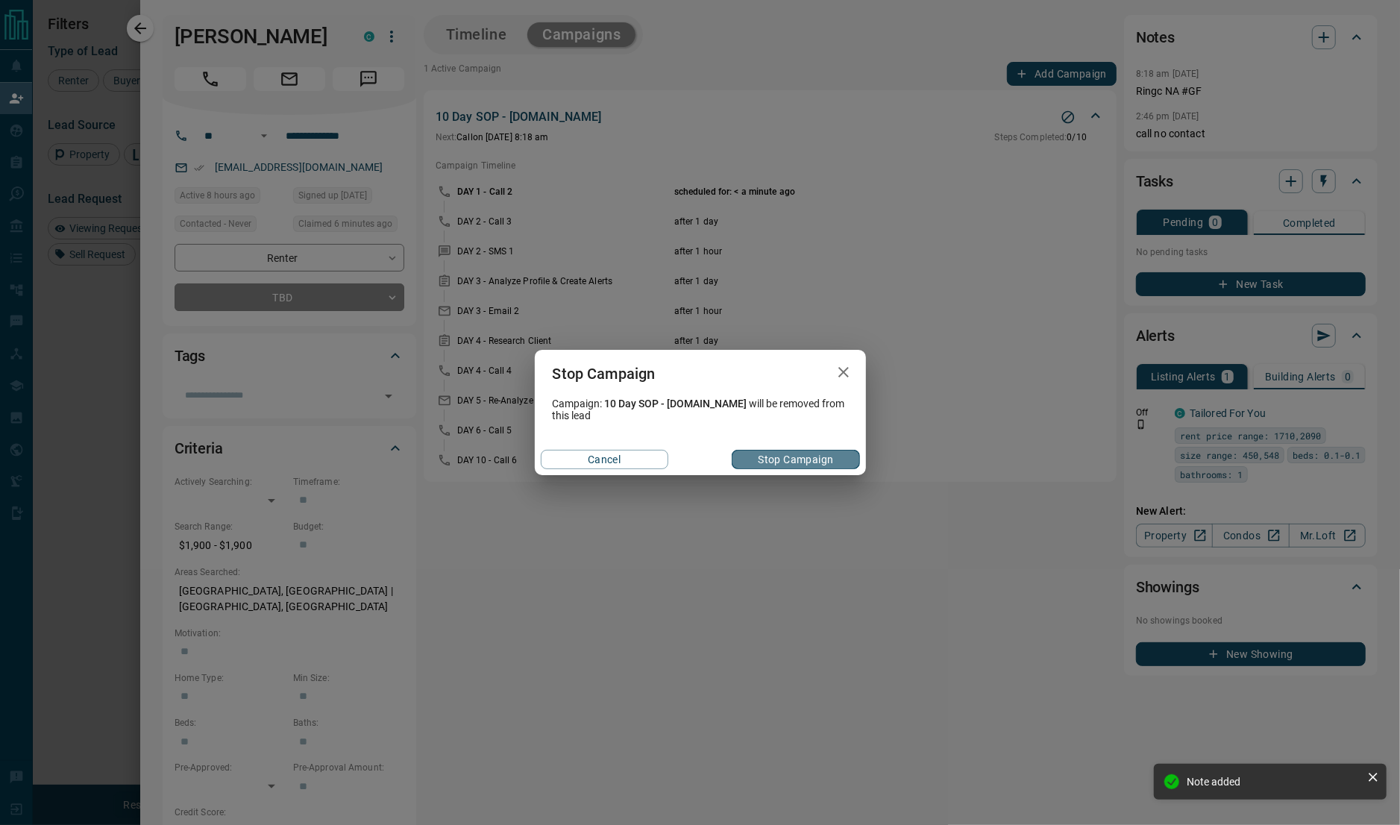
click at [759, 465] on button "Stop Campaign" at bounding box center [796, 459] width 128 height 19
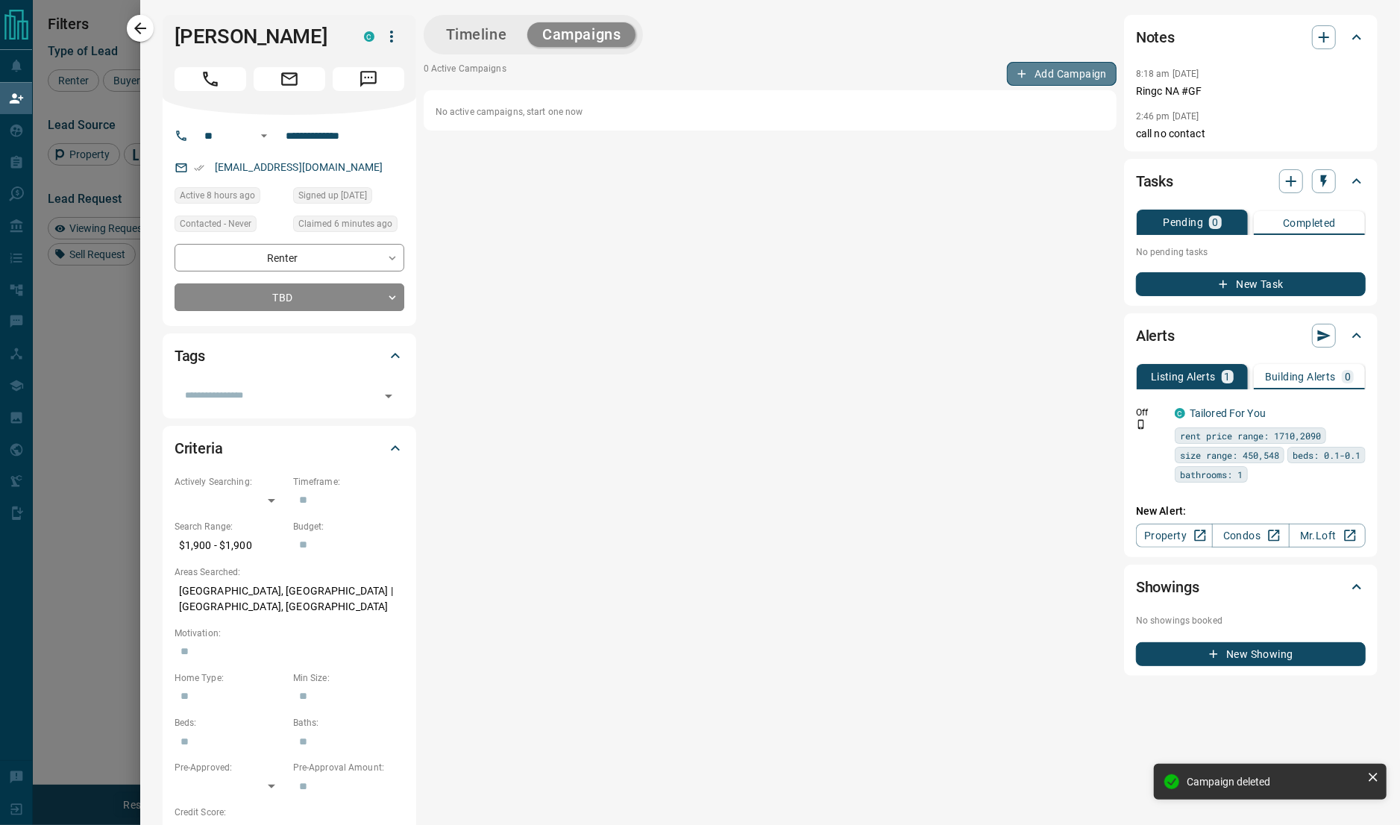
click at [1036, 76] on button "Add Campaign" at bounding box center [1062, 74] width 110 height 24
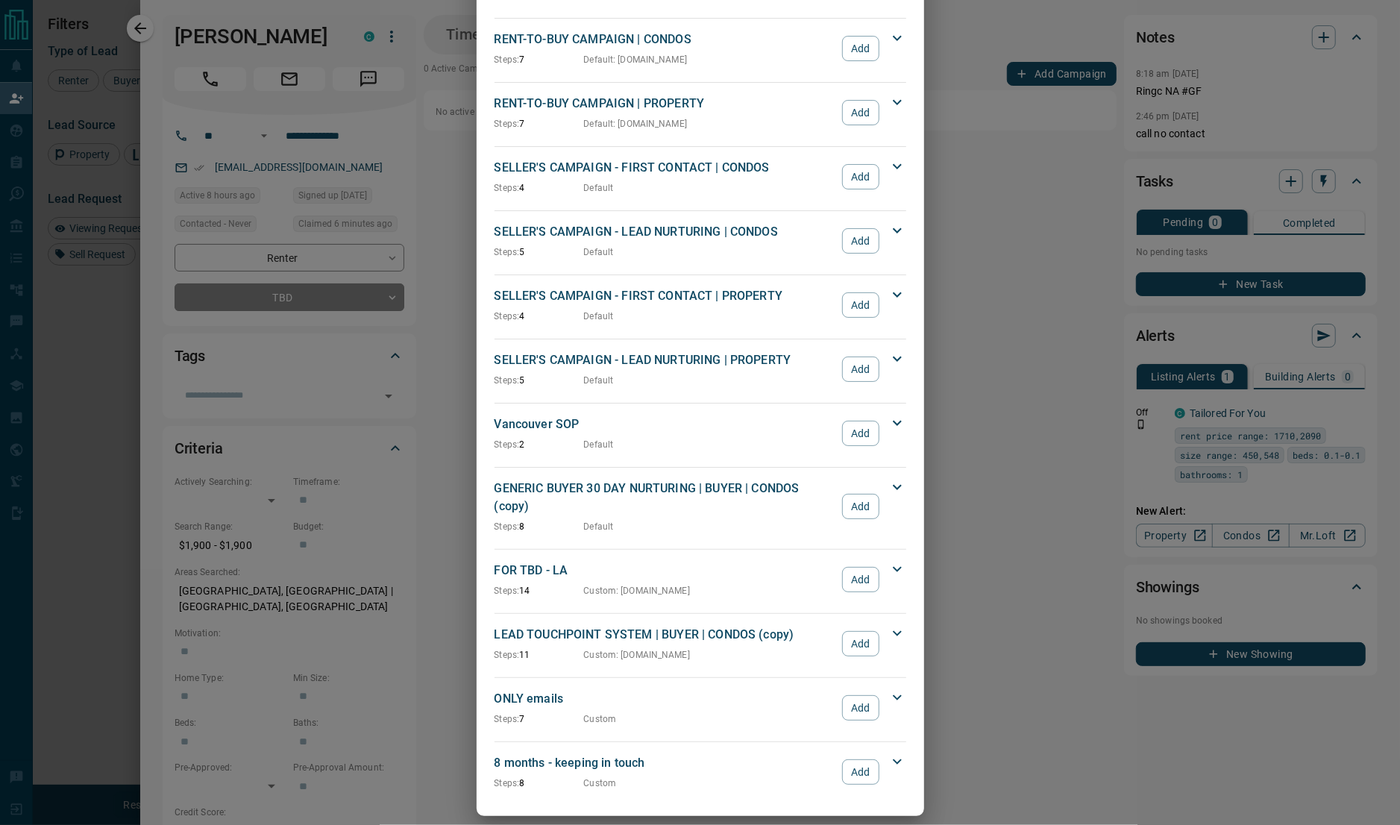
scroll to position [0, 0]
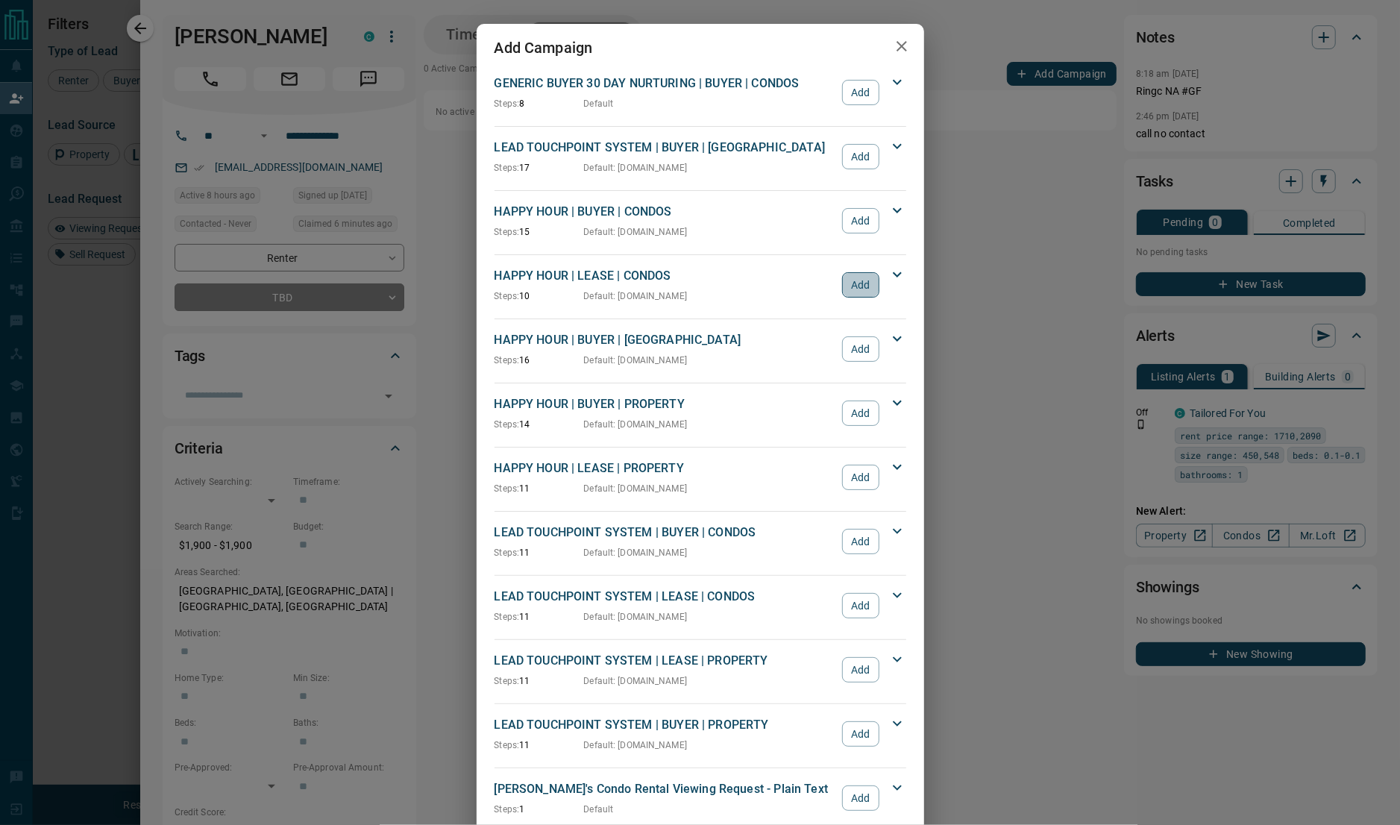
click at [864, 281] on button "Add" at bounding box center [860, 284] width 37 height 25
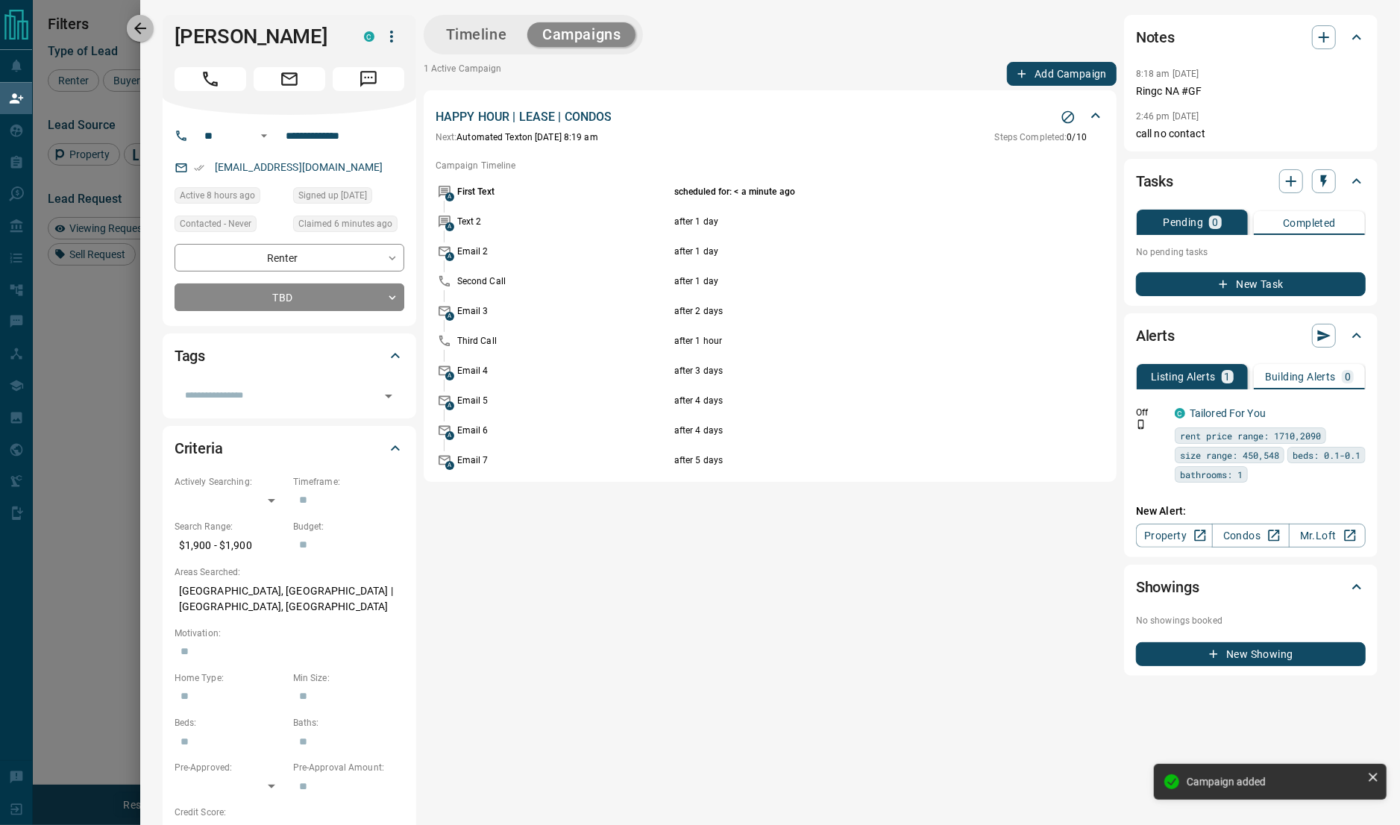
click at [135, 27] on icon "button" at bounding box center [140, 28] width 12 height 12
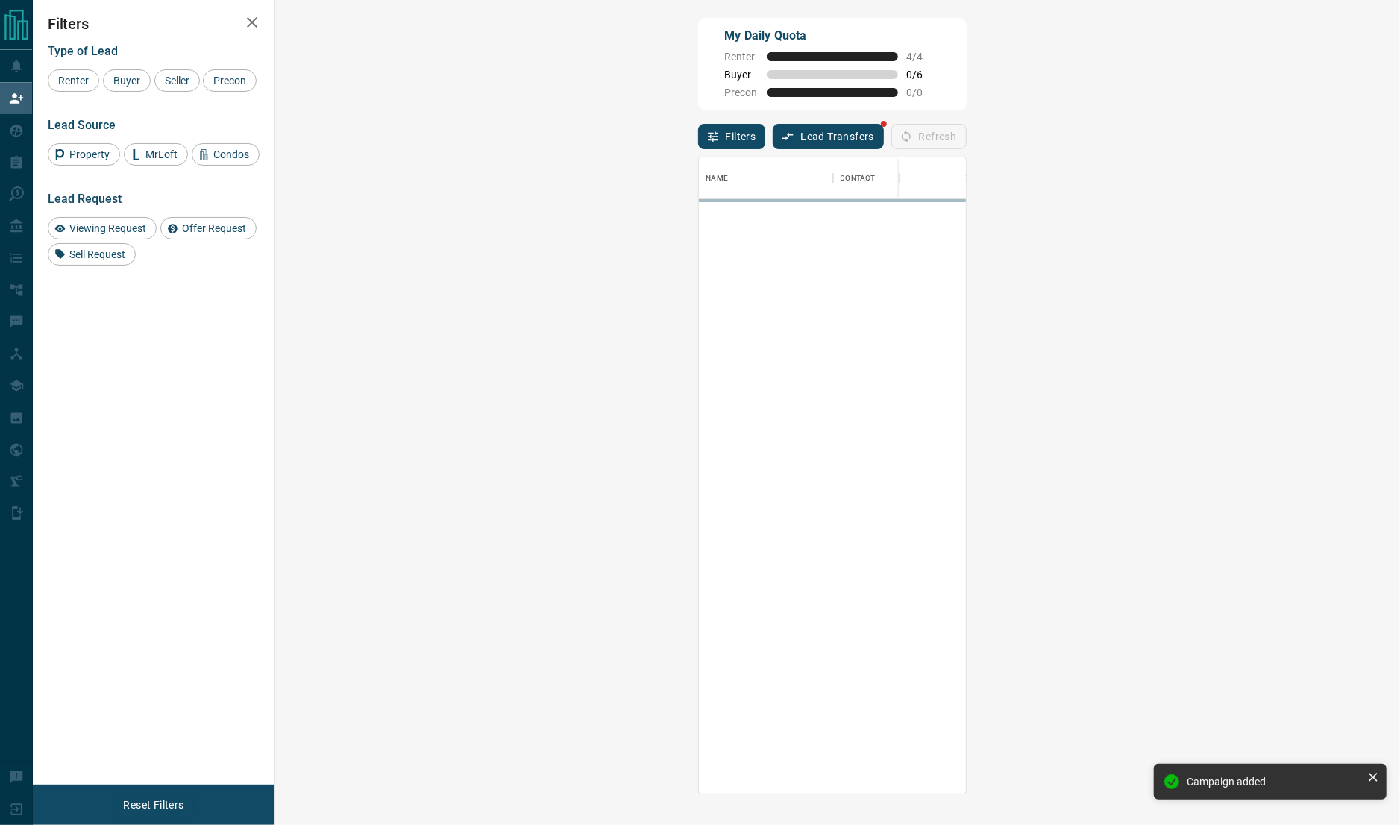
scroll to position [621, 1077]
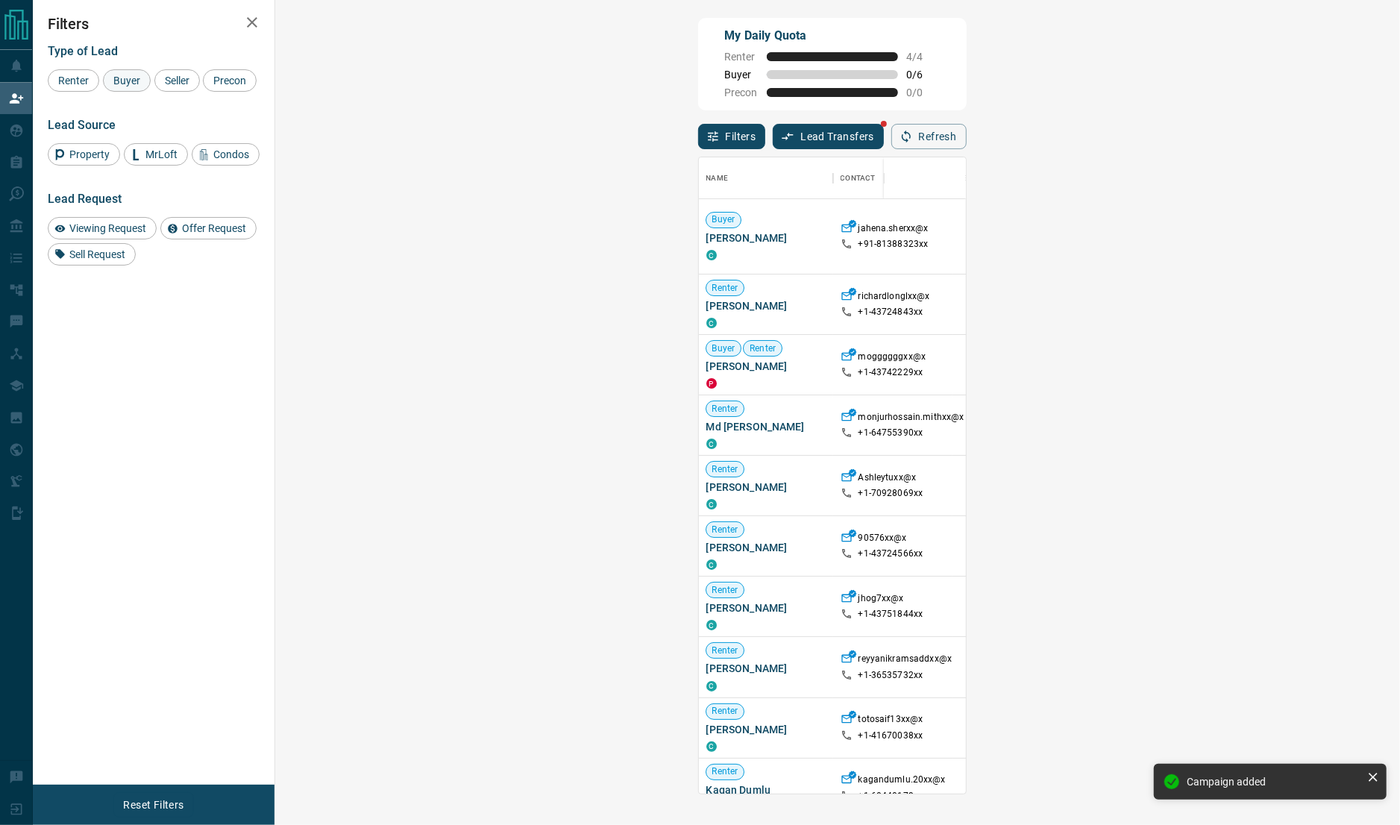
click at [133, 79] on span "Buyer" at bounding box center [126, 81] width 37 height 12
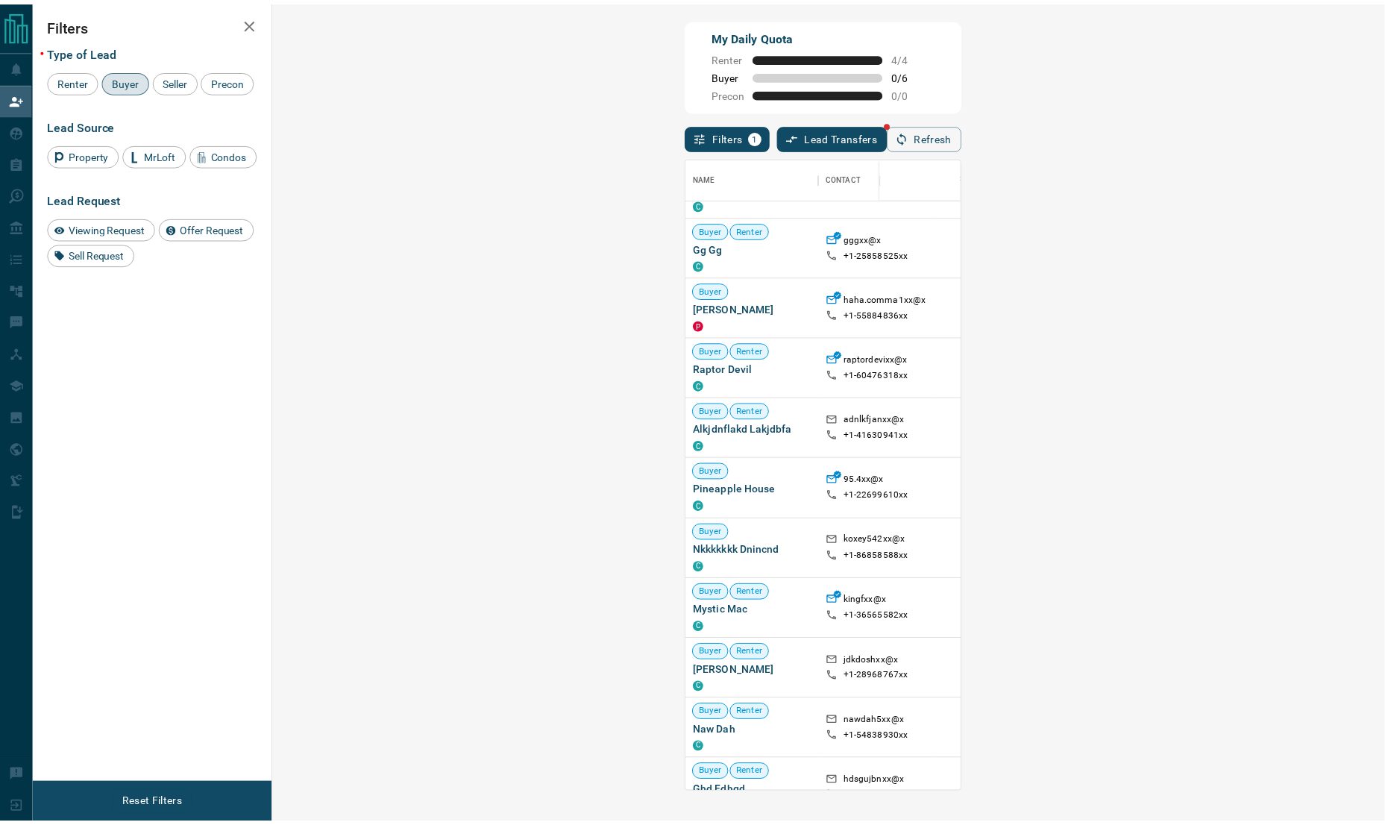
scroll to position [484, 0]
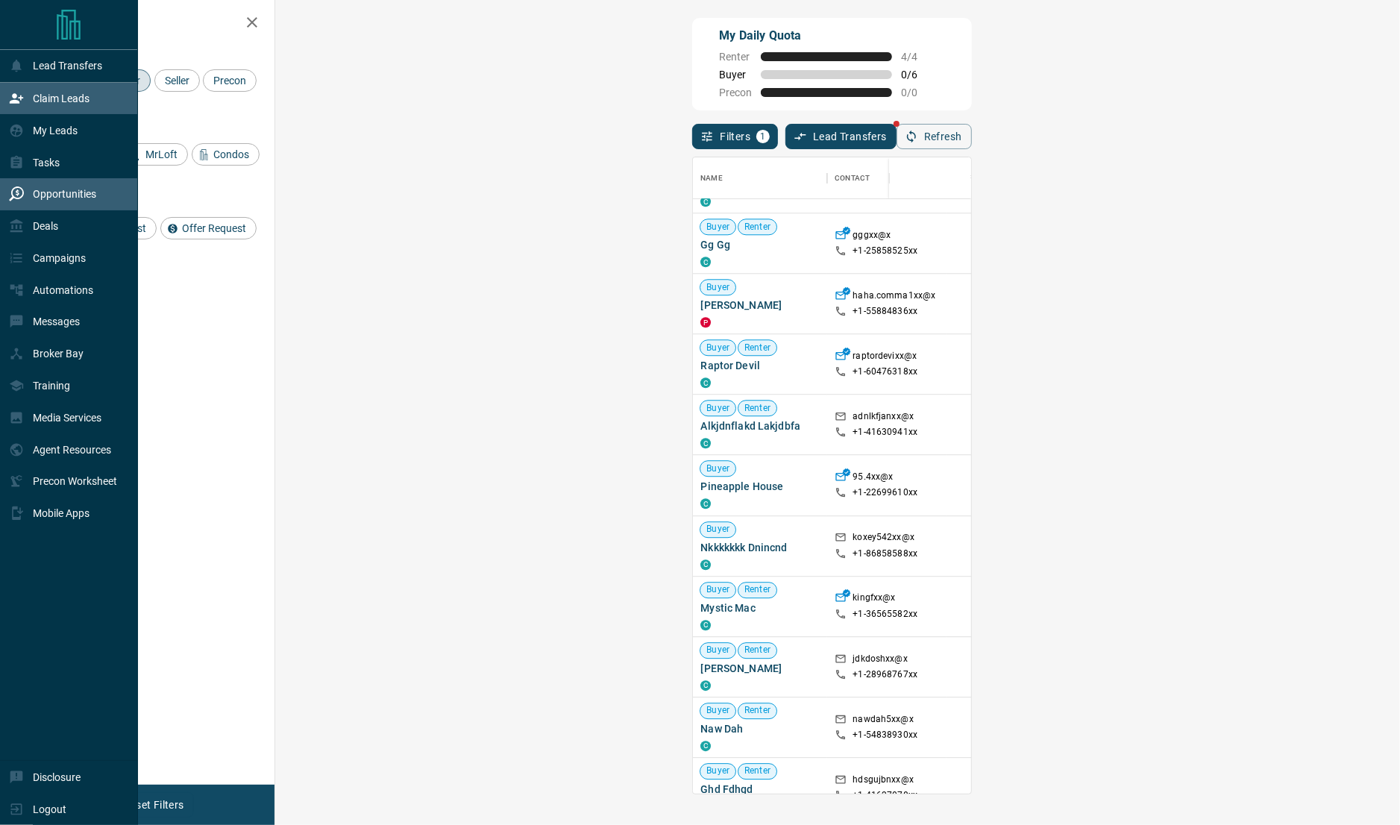
click at [57, 189] on p "Opportunities" at bounding box center [64, 194] width 63 height 12
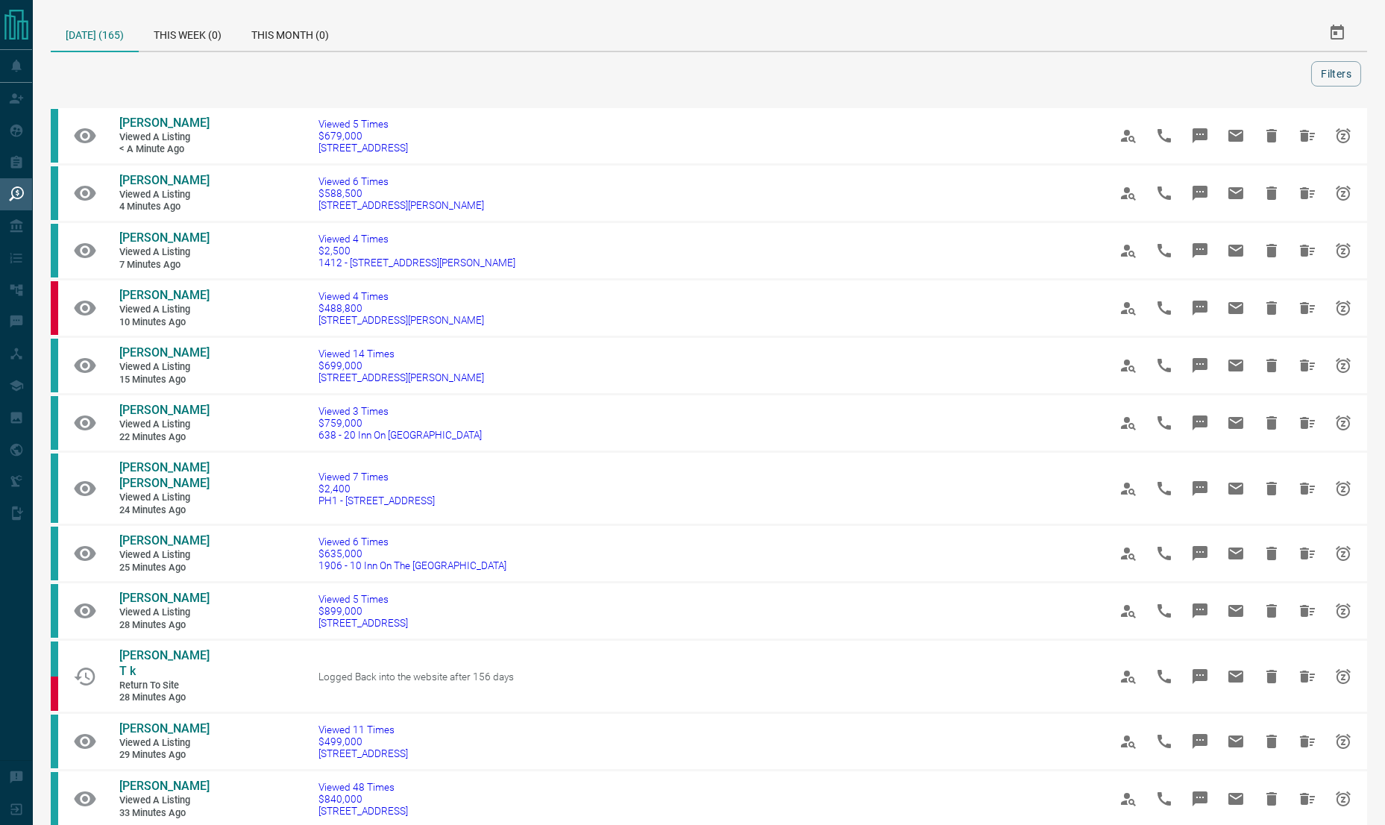
click at [1060, 22] on div at bounding box center [1169, 33] width 395 height 36
click at [57, 78] on div at bounding box center [684, 73] width 1254 height 25
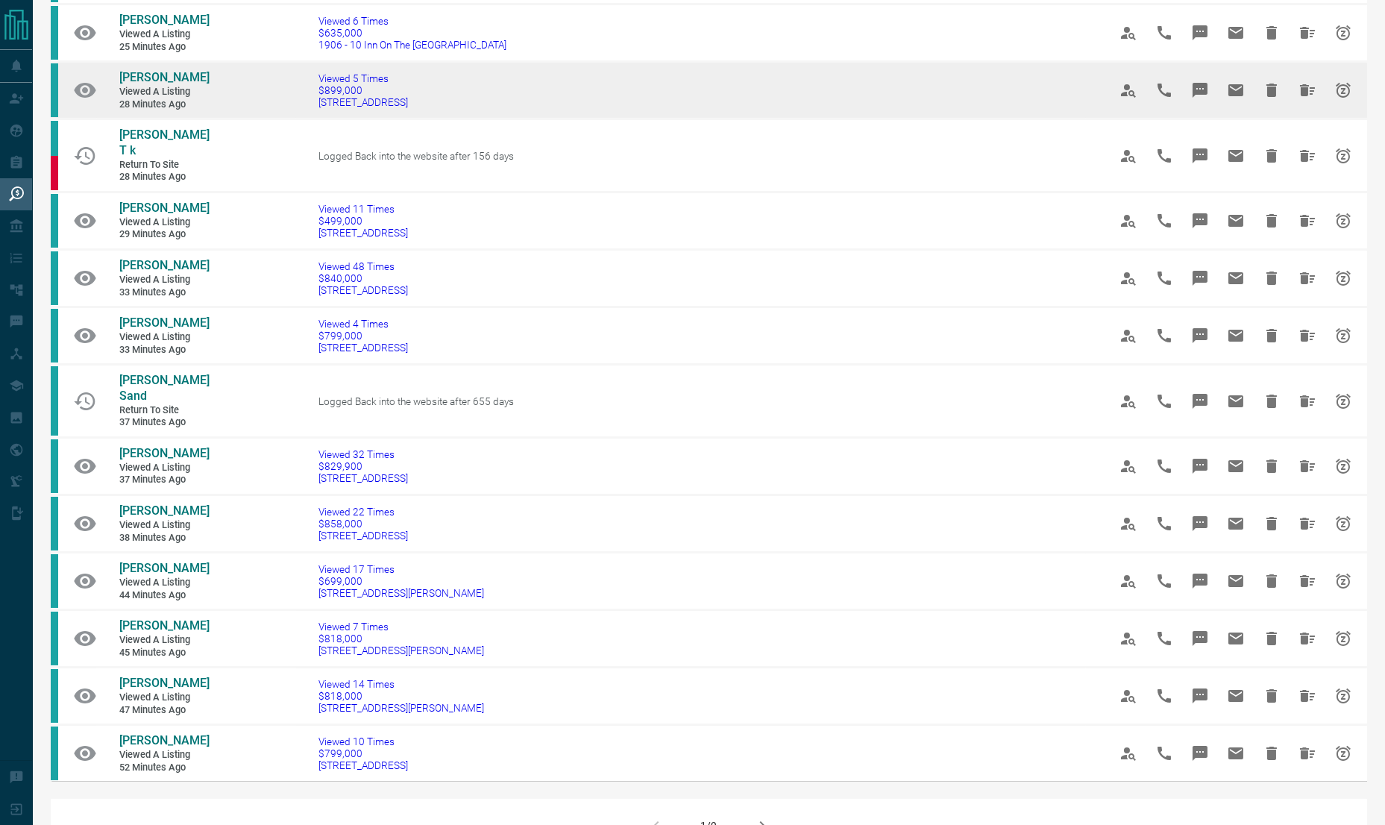
scroll to position [865, 0]
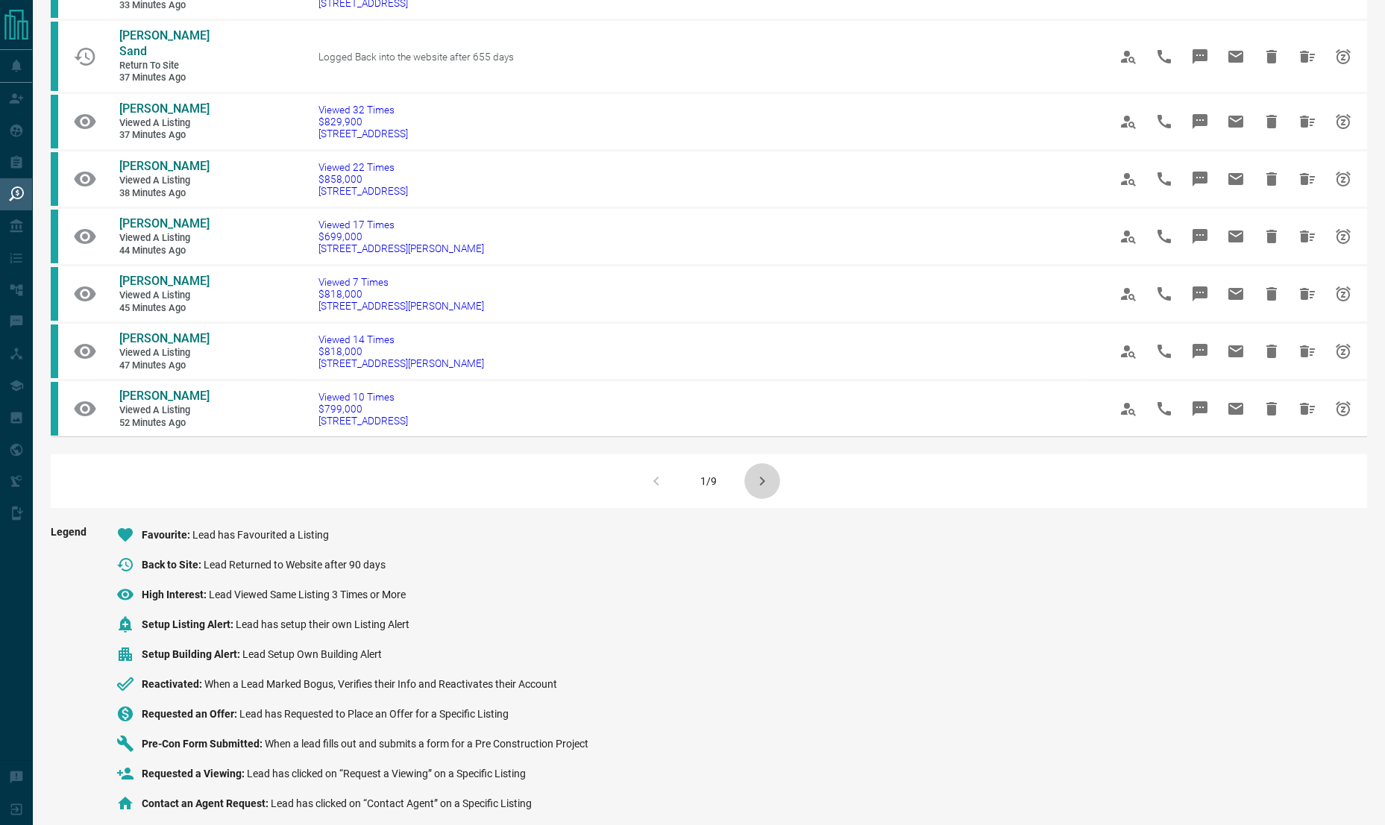
click at [765, 472] on icon "button" at bounding box center [762, 481] width 18 height 18
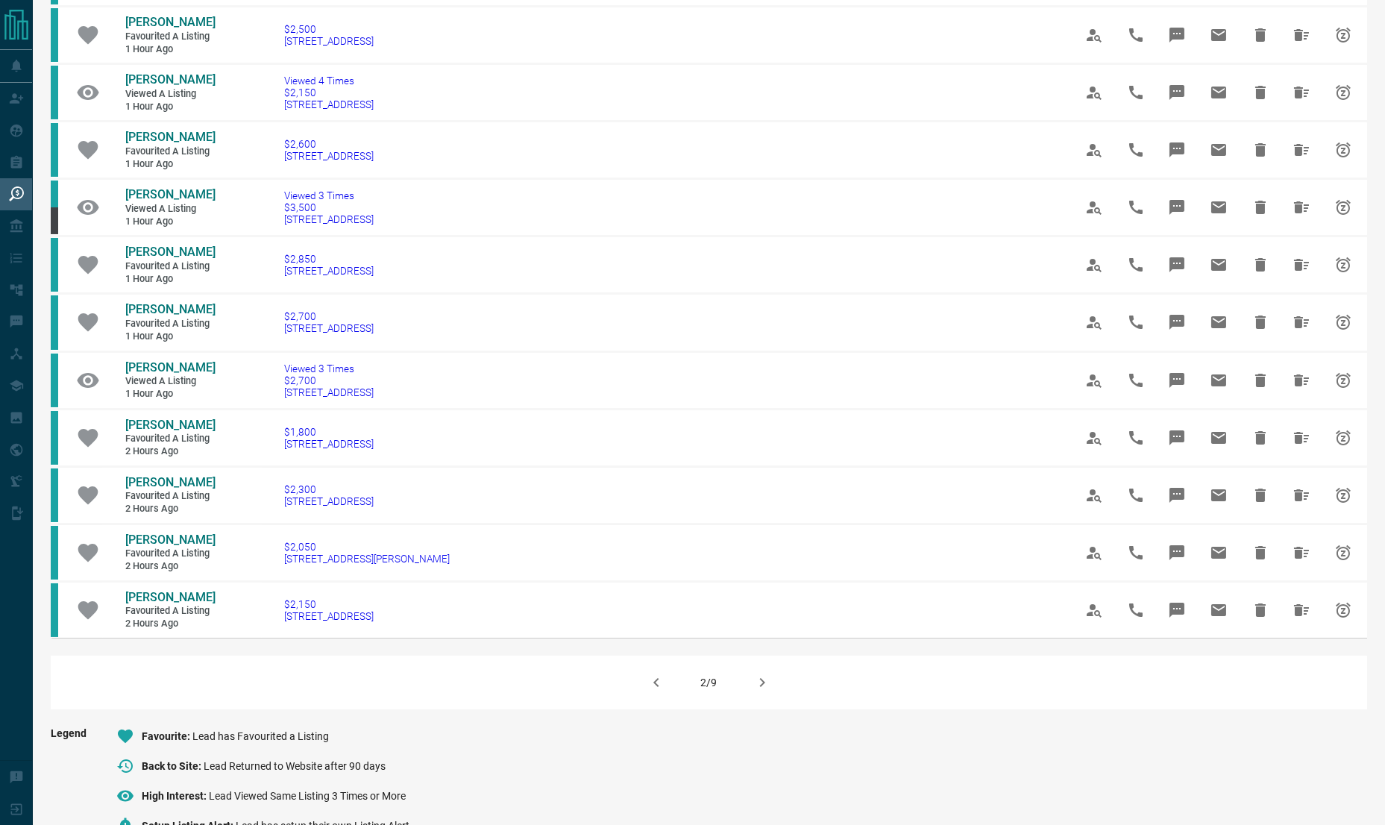
scroll to position [635, 0]
click at [772, 699] on button "button" at bounding box center [762, 681] width 36 height 36
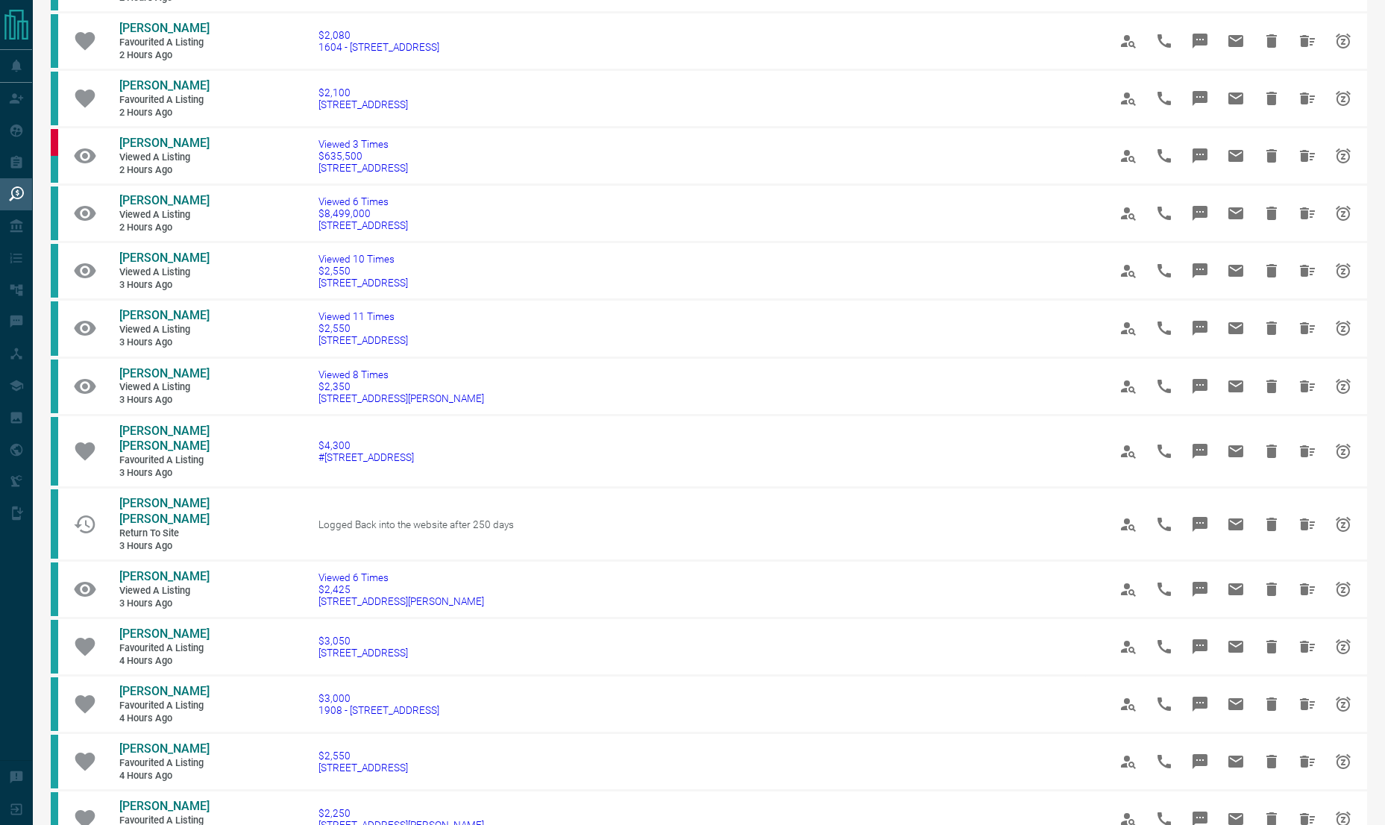
scroll to position [592, 0]
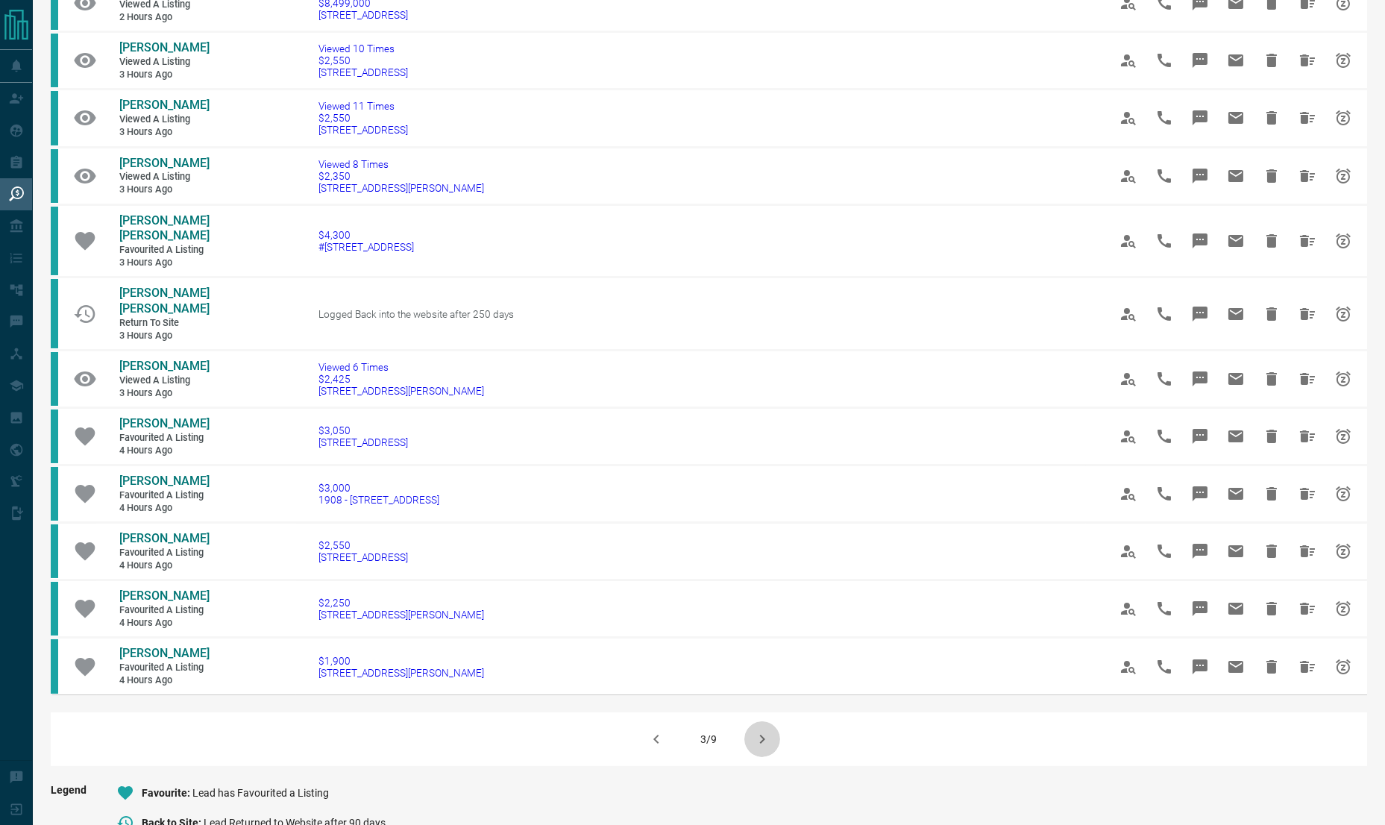
click at [756, 748] on icon "button" at bounding box center [762, 739] width 18 height 18
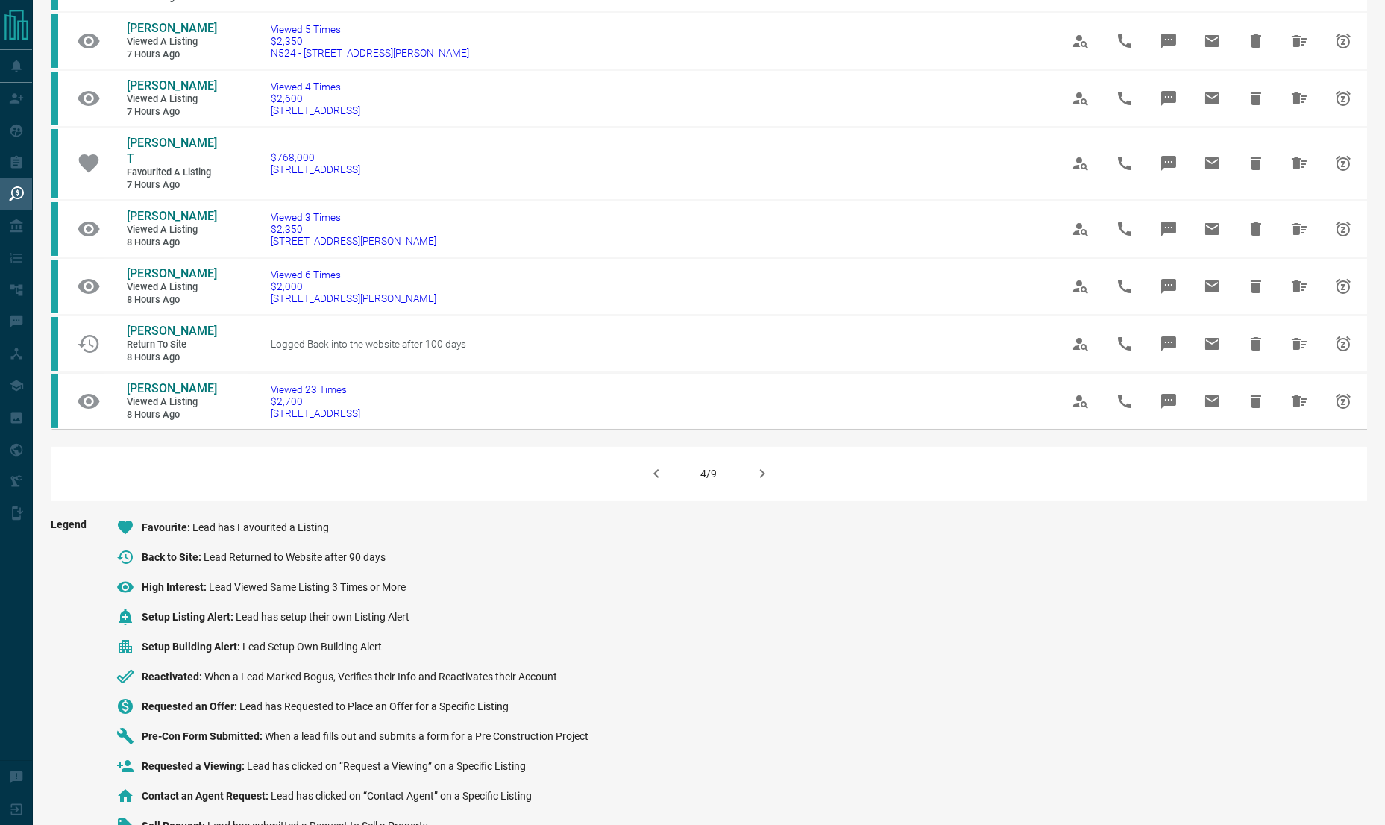
scroll to position [850, 0]
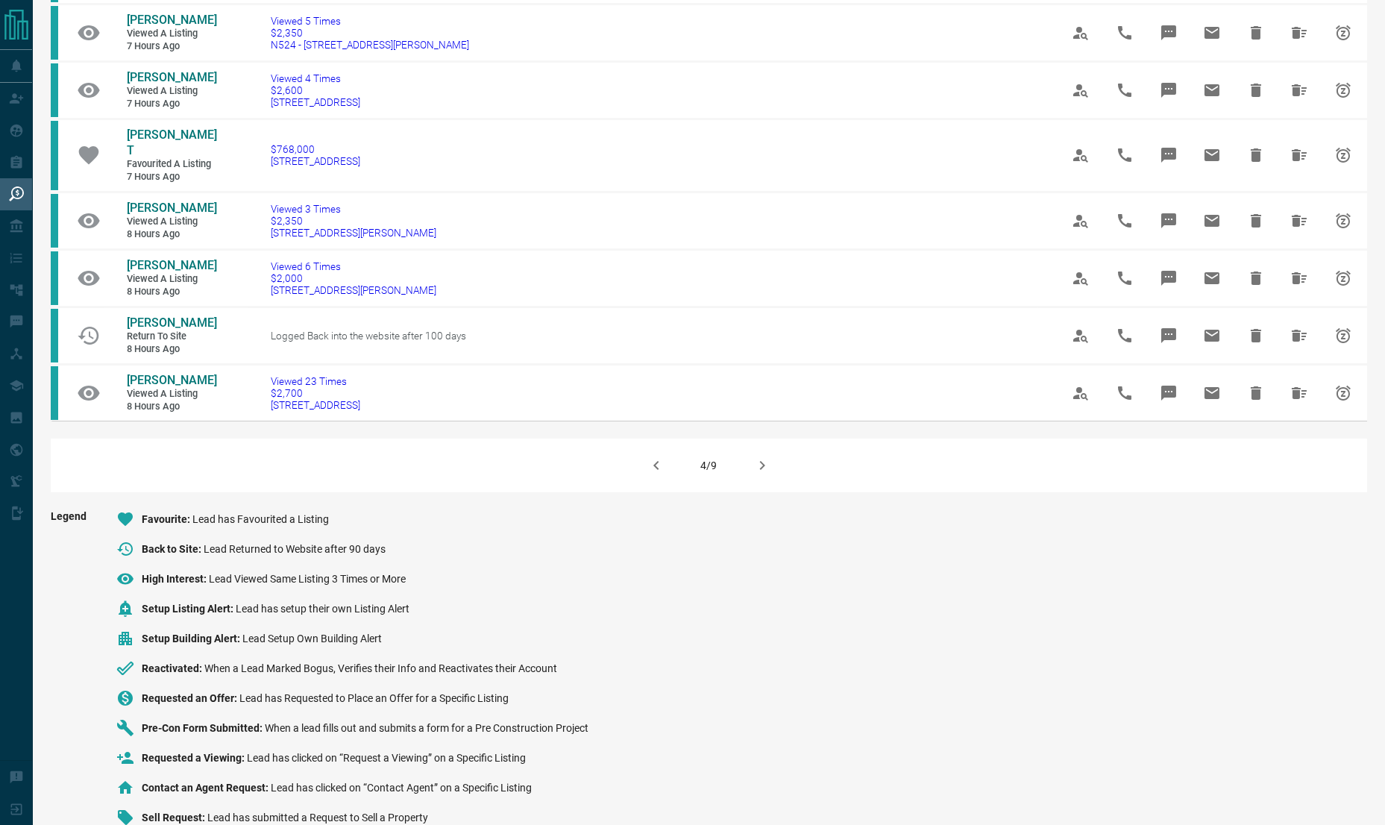
click at [758, 456] on icon "button" at bounding box center [762, 465] width 18 height 18
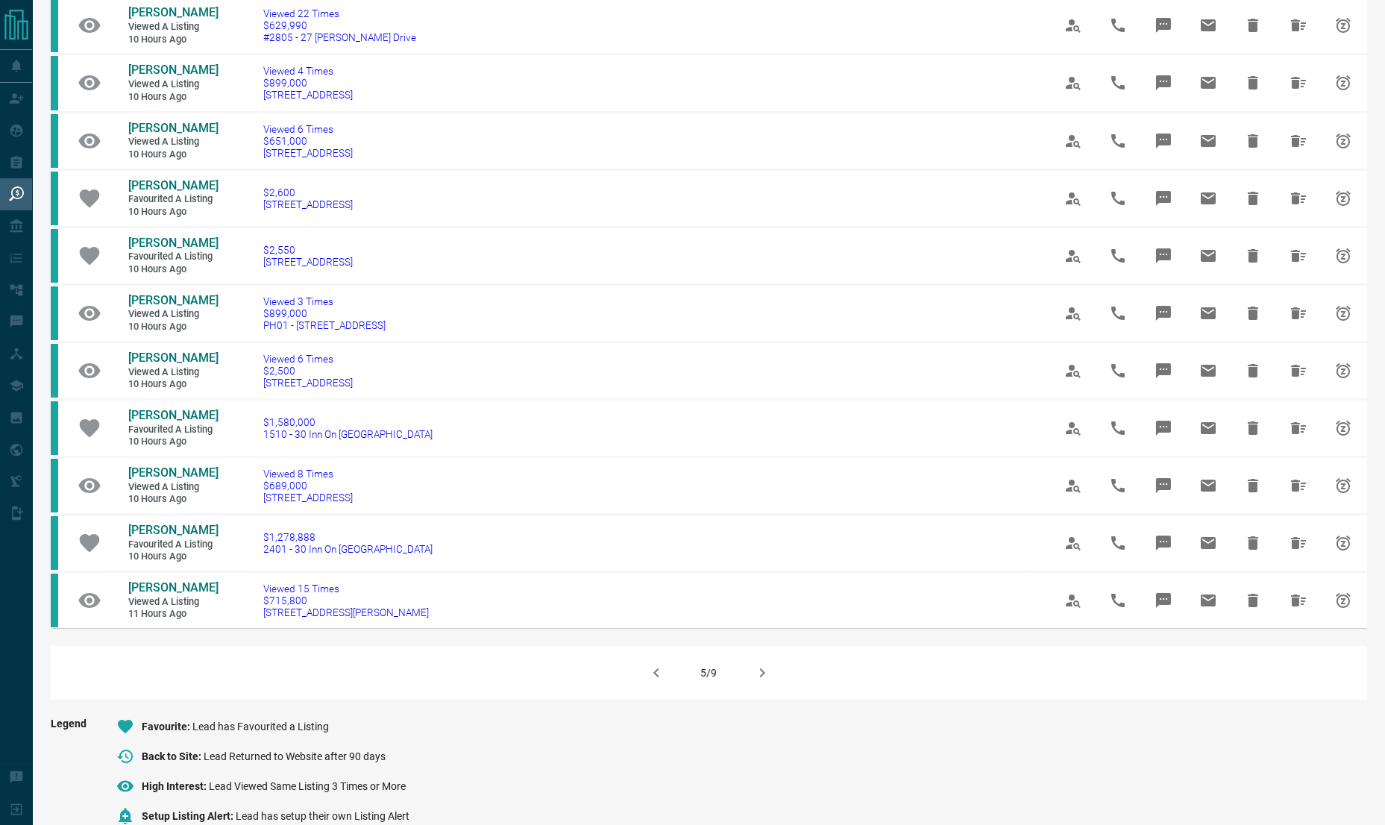
scroll to position [672, 0]
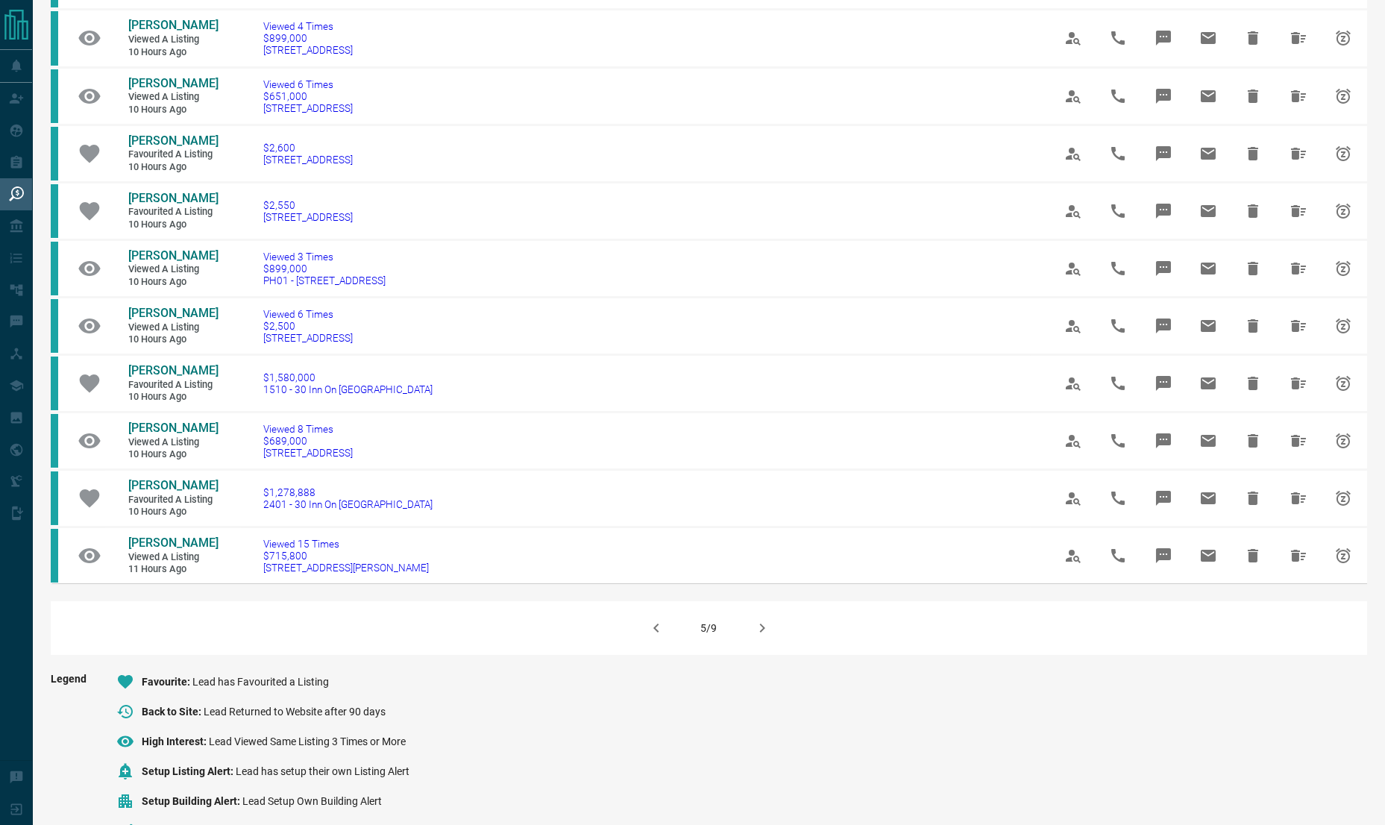
click at [753, 619] on icon "button" at bounding box center [762, 628] width 18 height 18
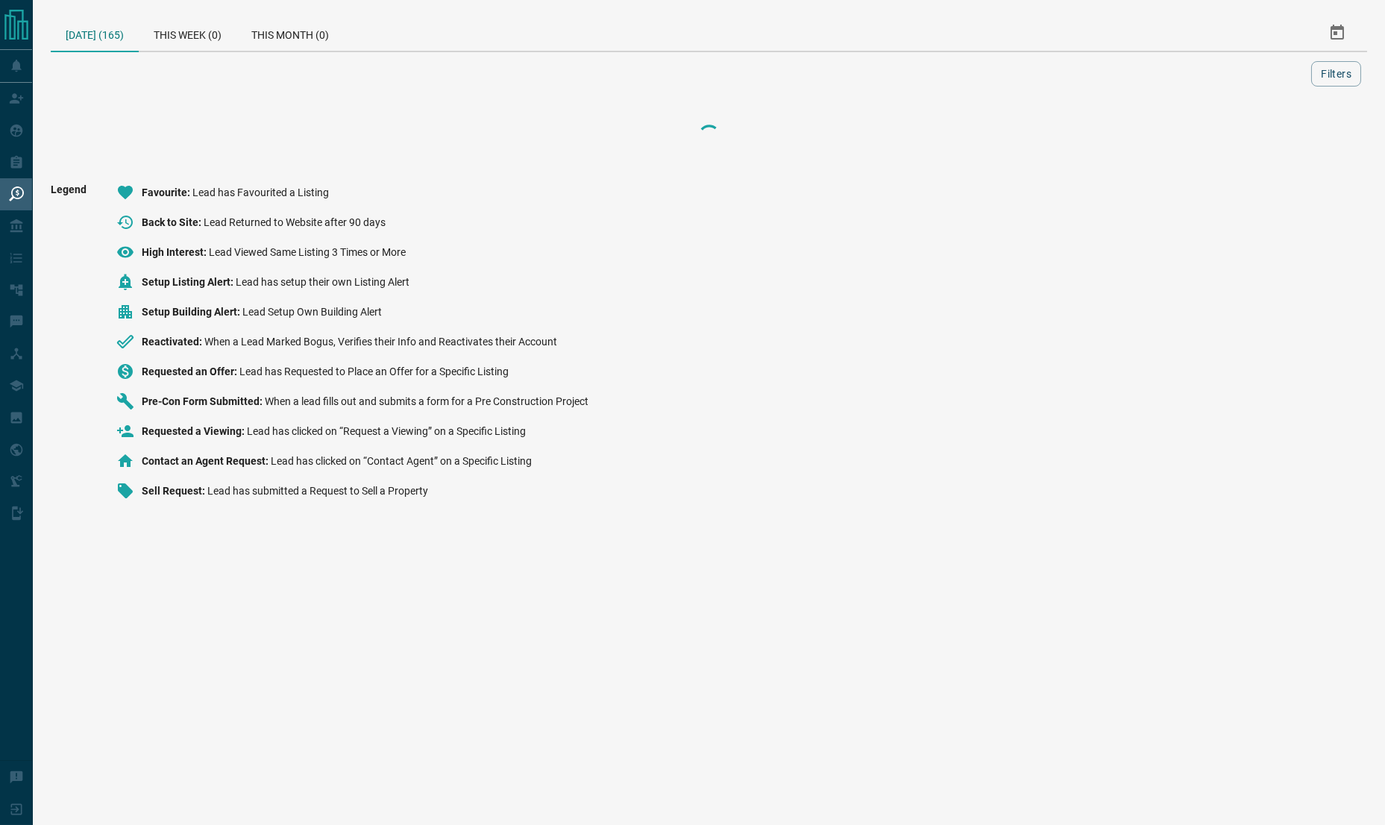
scroll to position [0, 0]
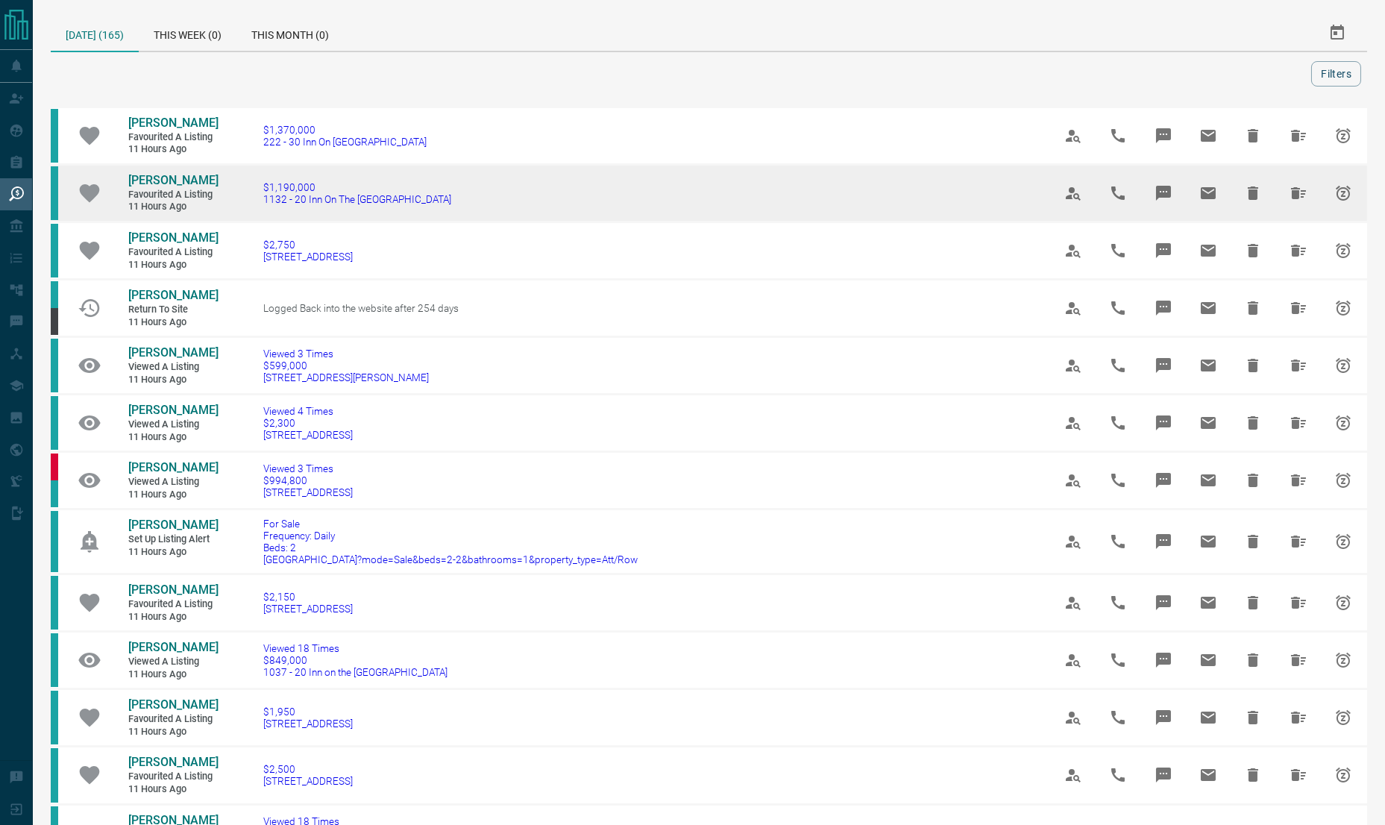
click at [192, 166] on td "[PERSON_NAME] Favourited a Listing 11 hours ago" at bounding box center [162, 193] width 112 height 55
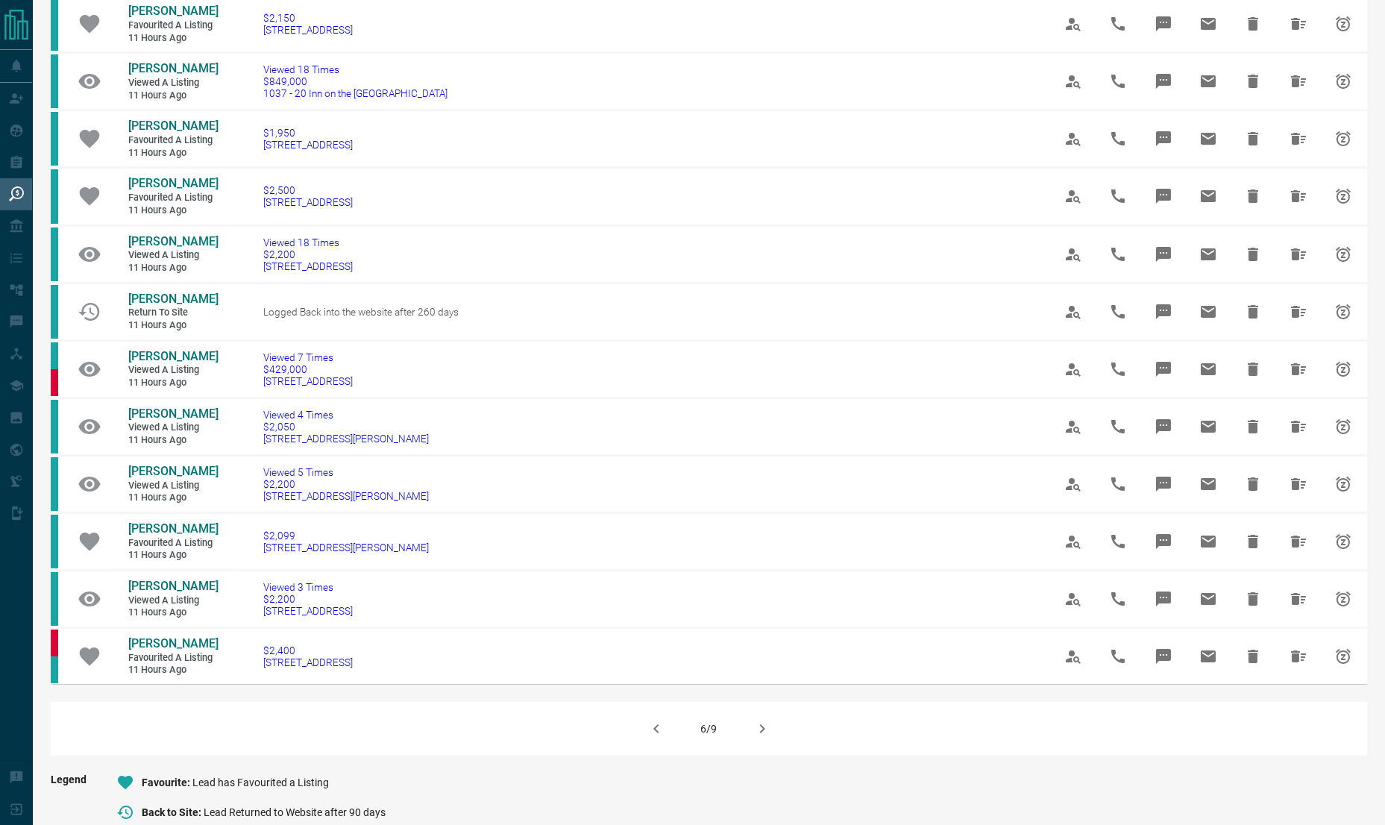
scroll to position [904, 0]
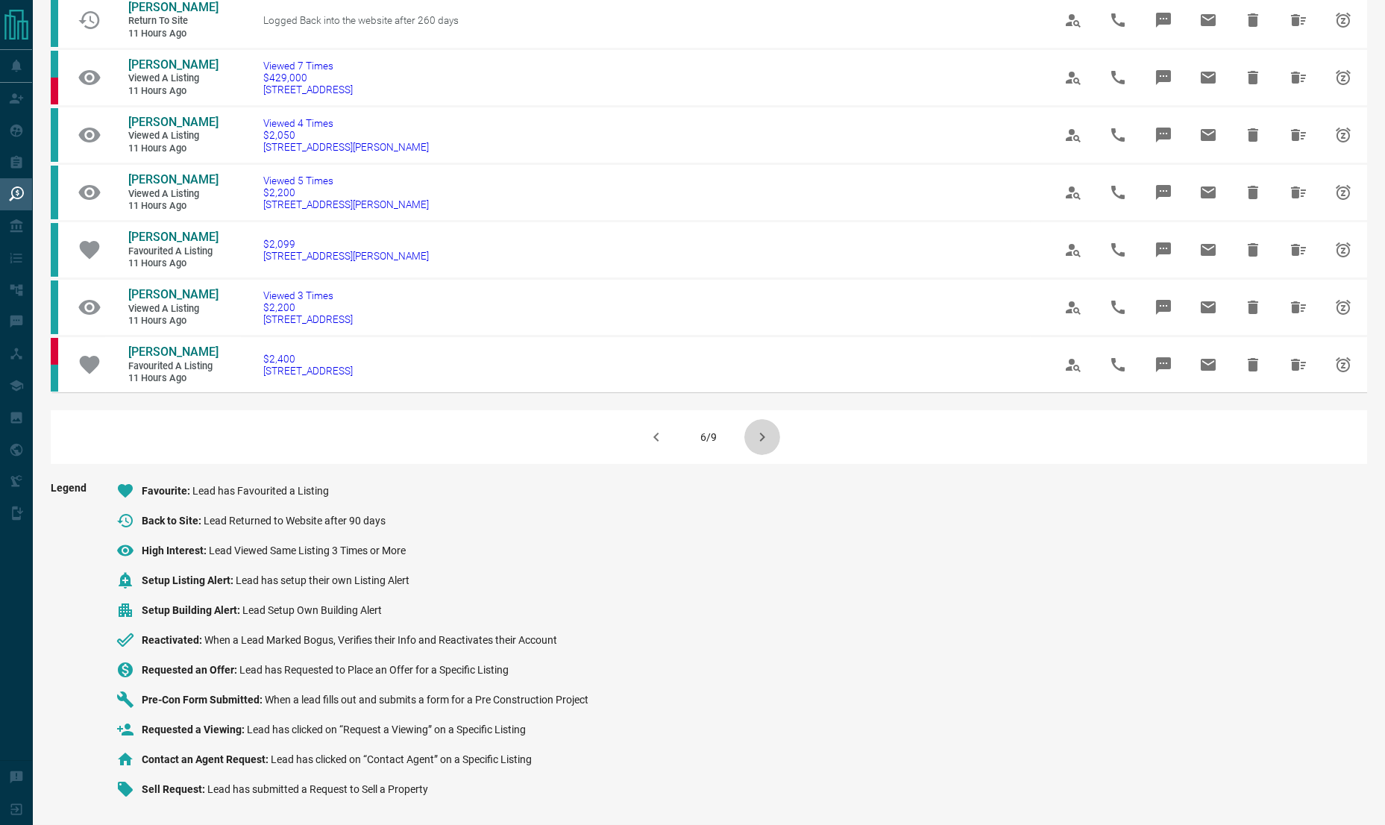
click at [758, 436] on icon "button" at bounding box center [762, 437] width 18 height 18
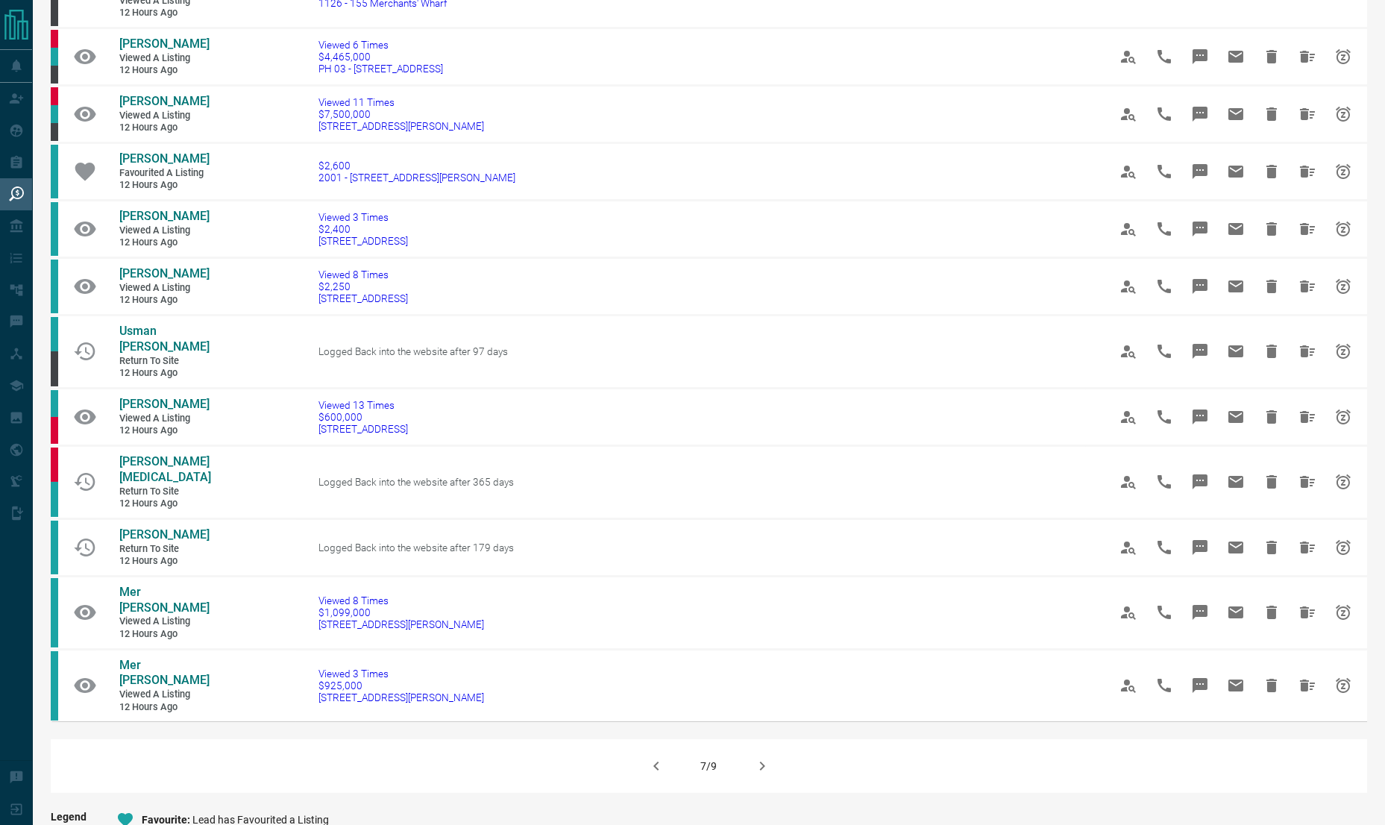
scroll to position [644, 0]
click at [759, 762] on icon "button" at bounding box center [762, 764] width 18 height 18
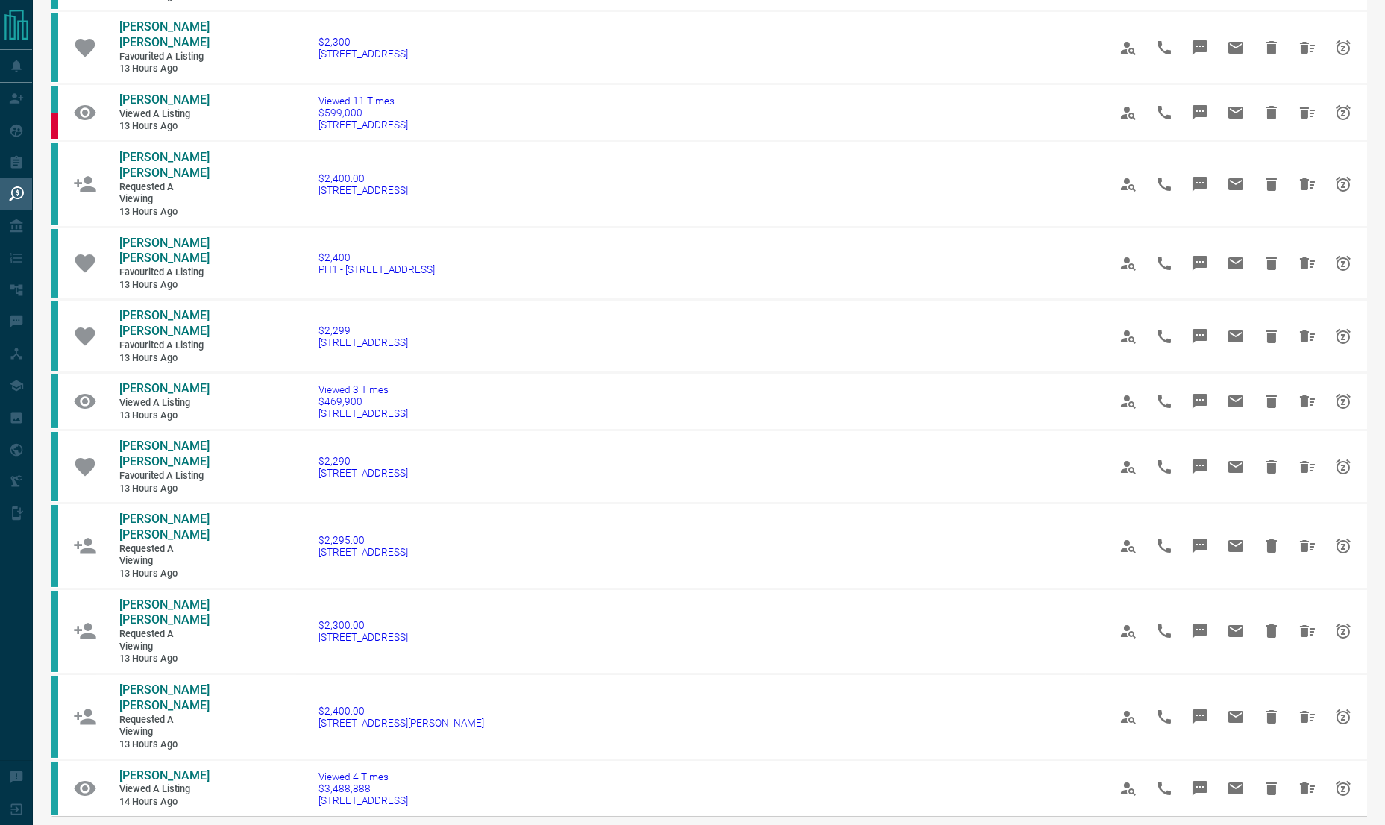
scroll to position [915, 0]
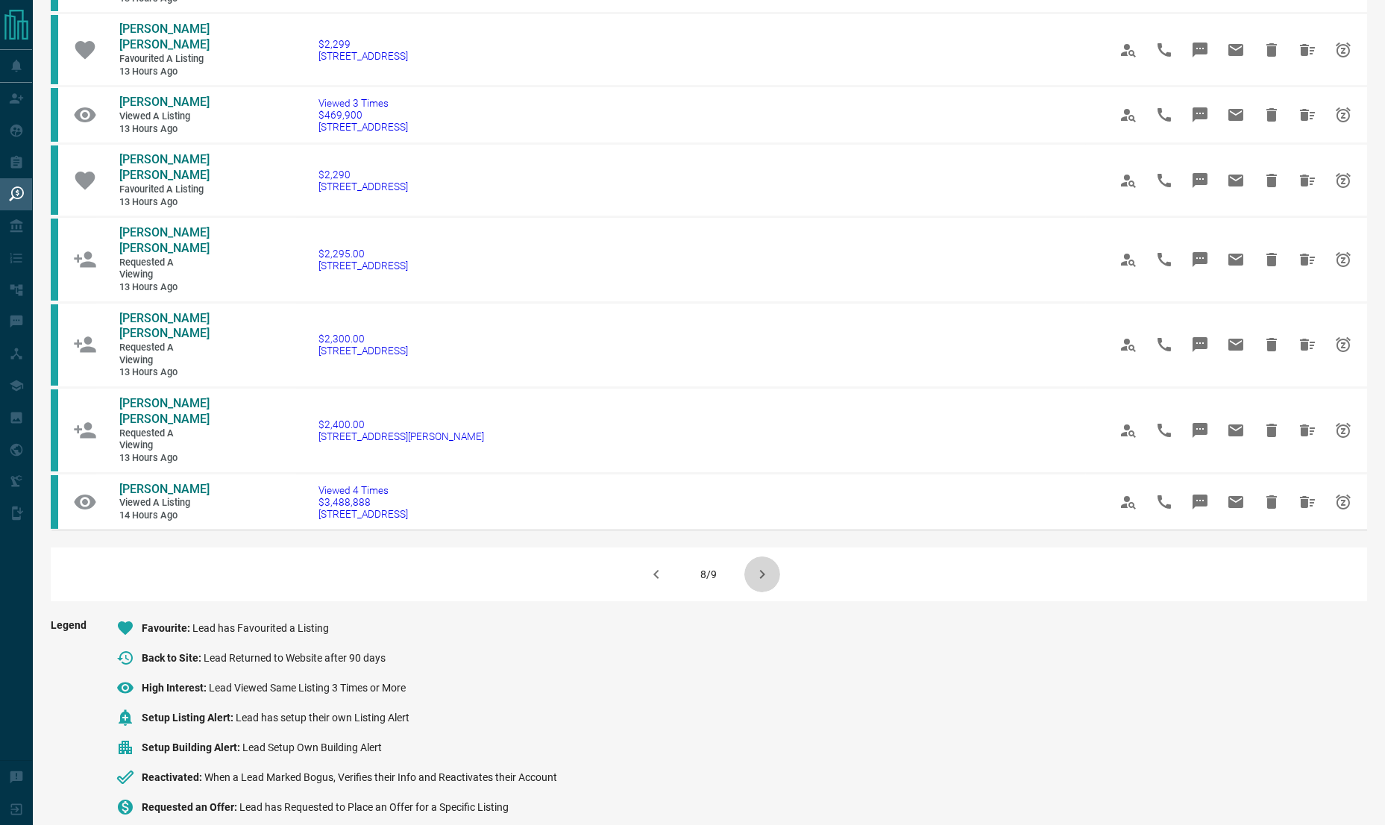
click at [767, 565] on icon "button" at bounding box center [762, 574] width 18 height 18
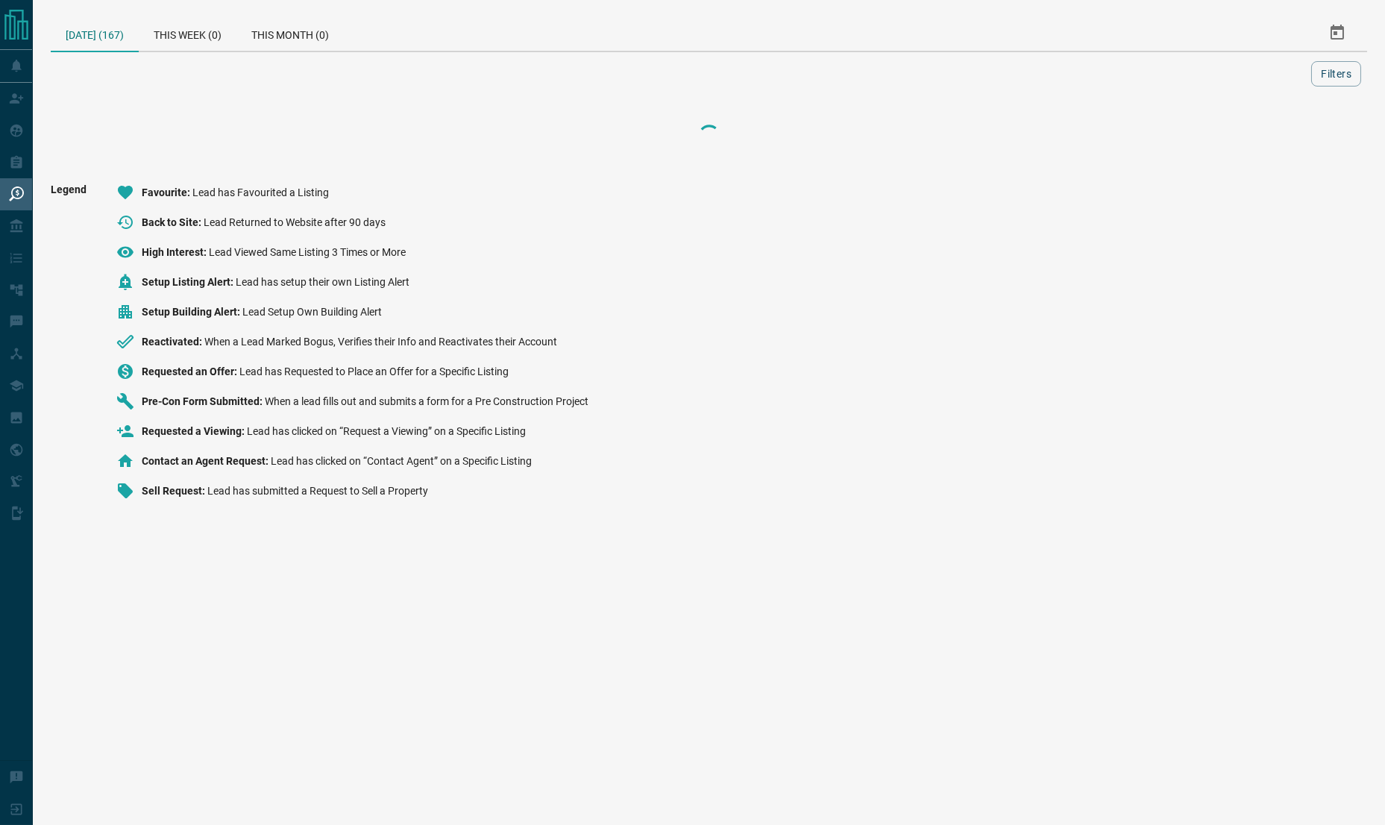
scroll to position [0, 0]
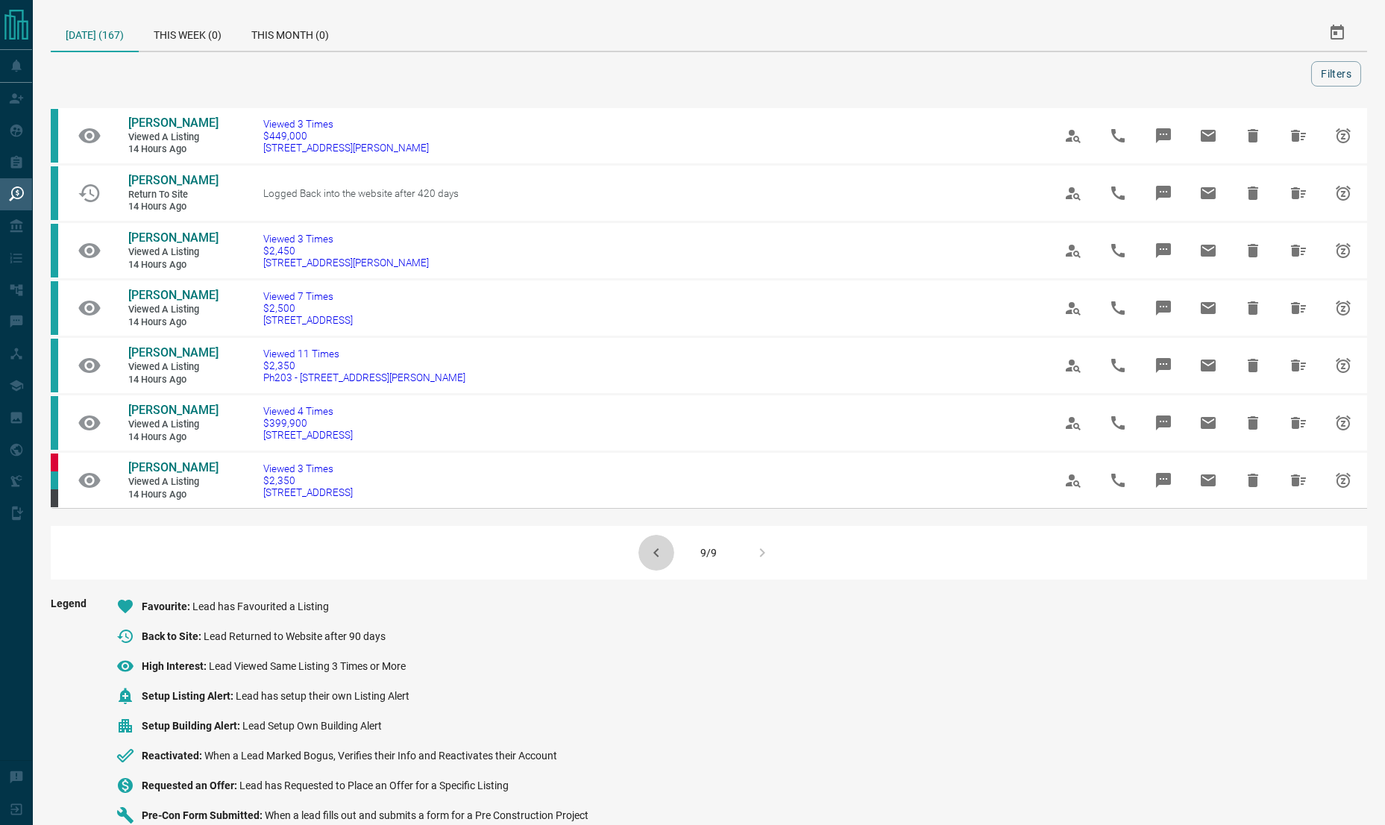
click at [659, 562] on icon "button" at bounding box center [656, 553] width 18 height 18
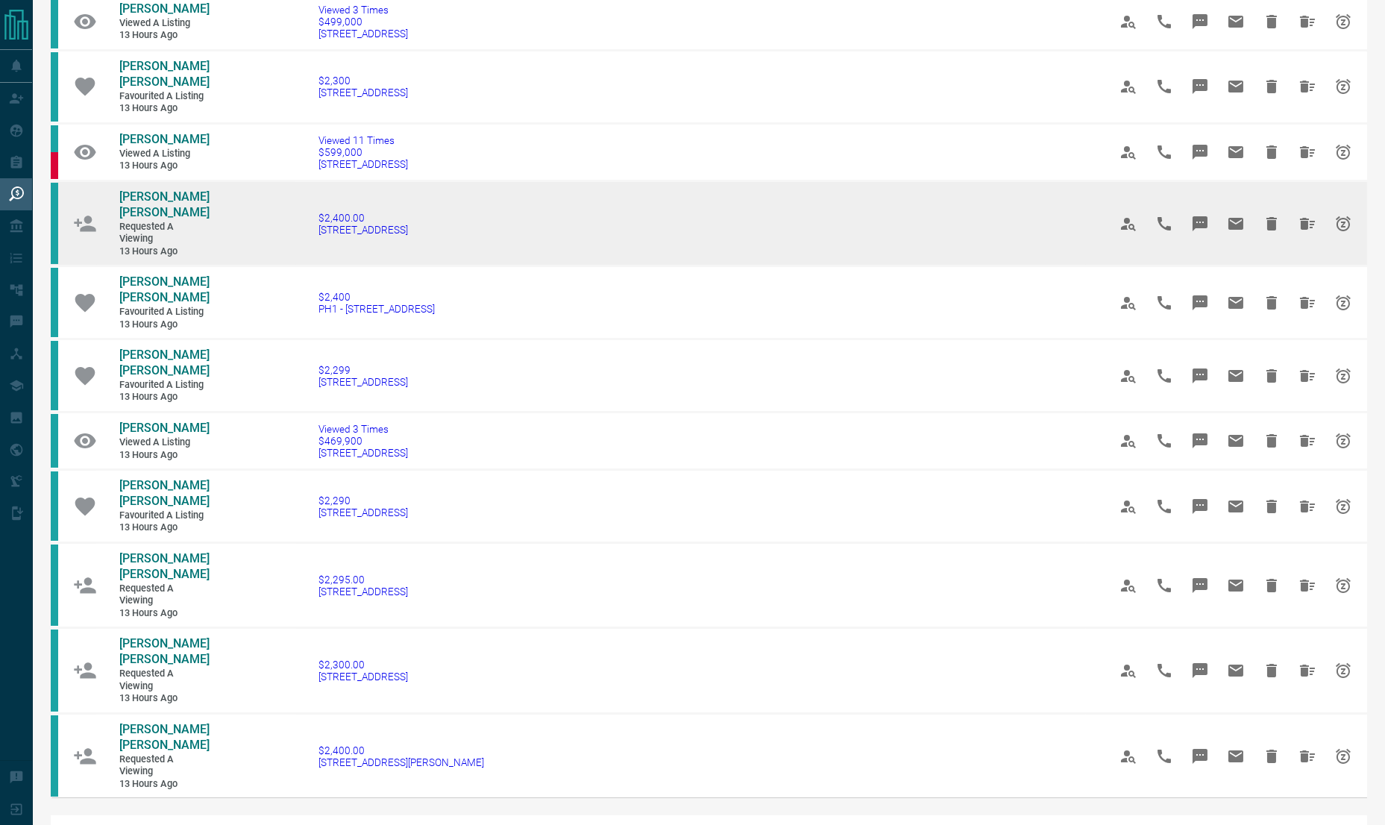
scroll to position [663, 0]
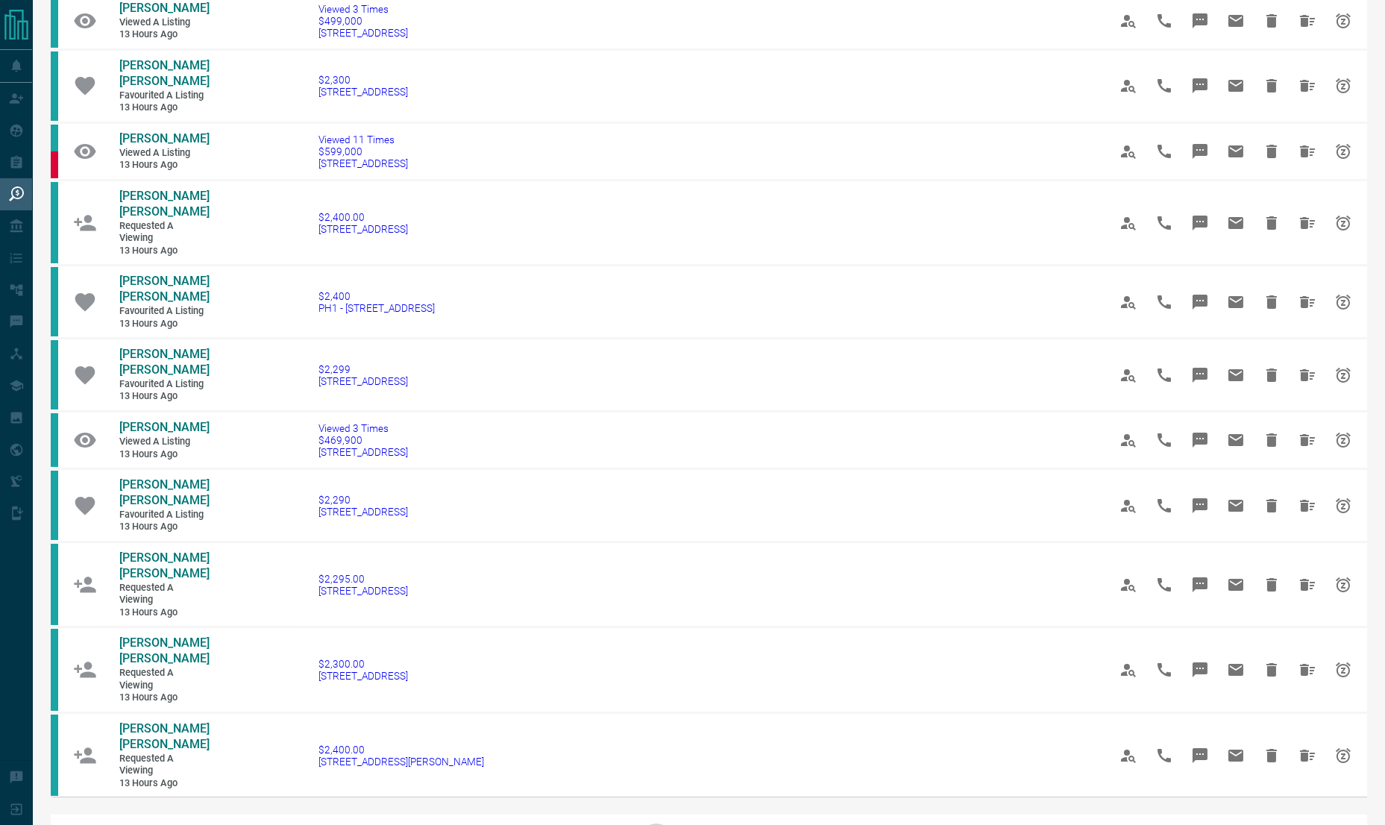
click at [660, 824] on icon "button" at bounding box center [656, 841] width 18 height 18
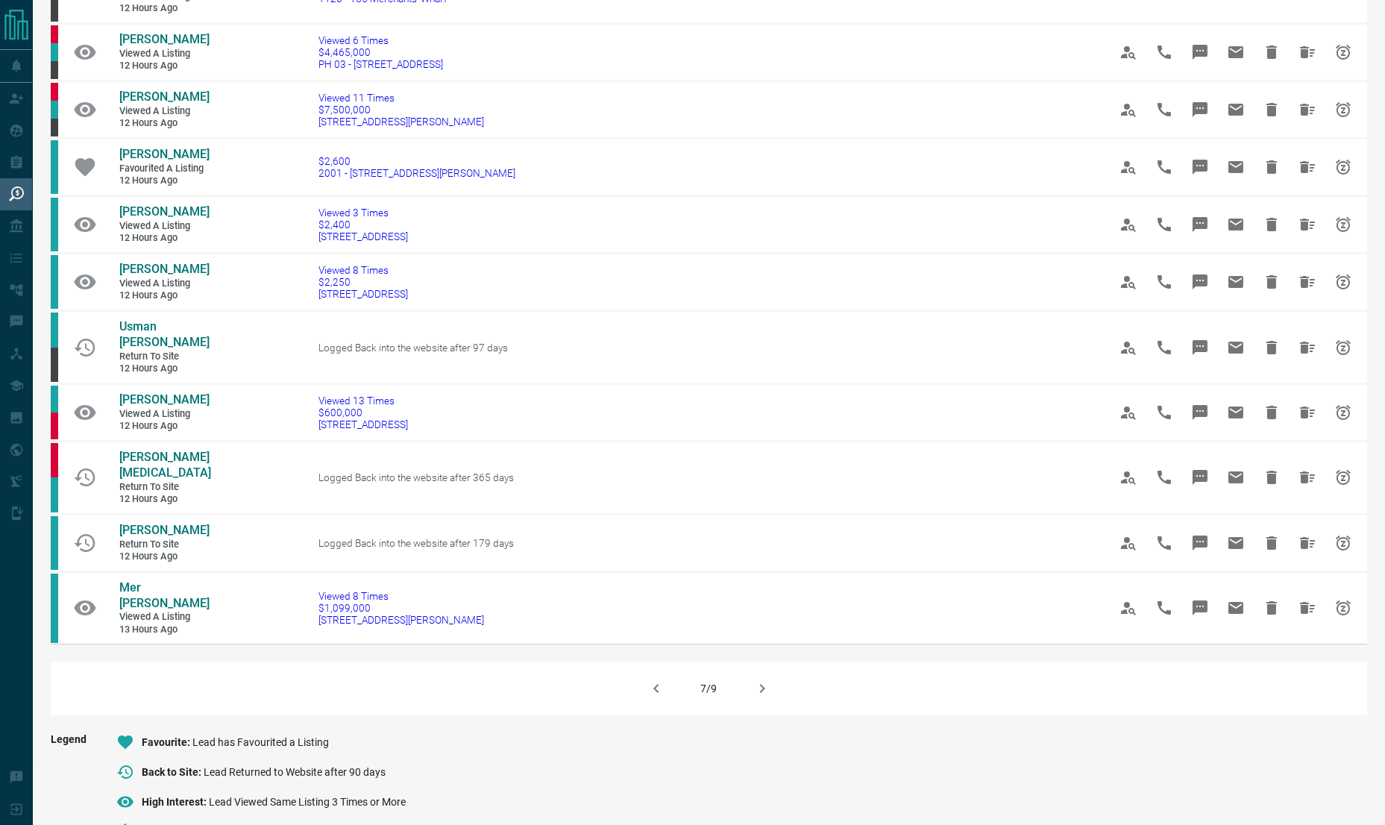
scroll to position [706, 0]
click at [656, 691] on icon "button" at bounding box center [655, 686] width 5 height 9
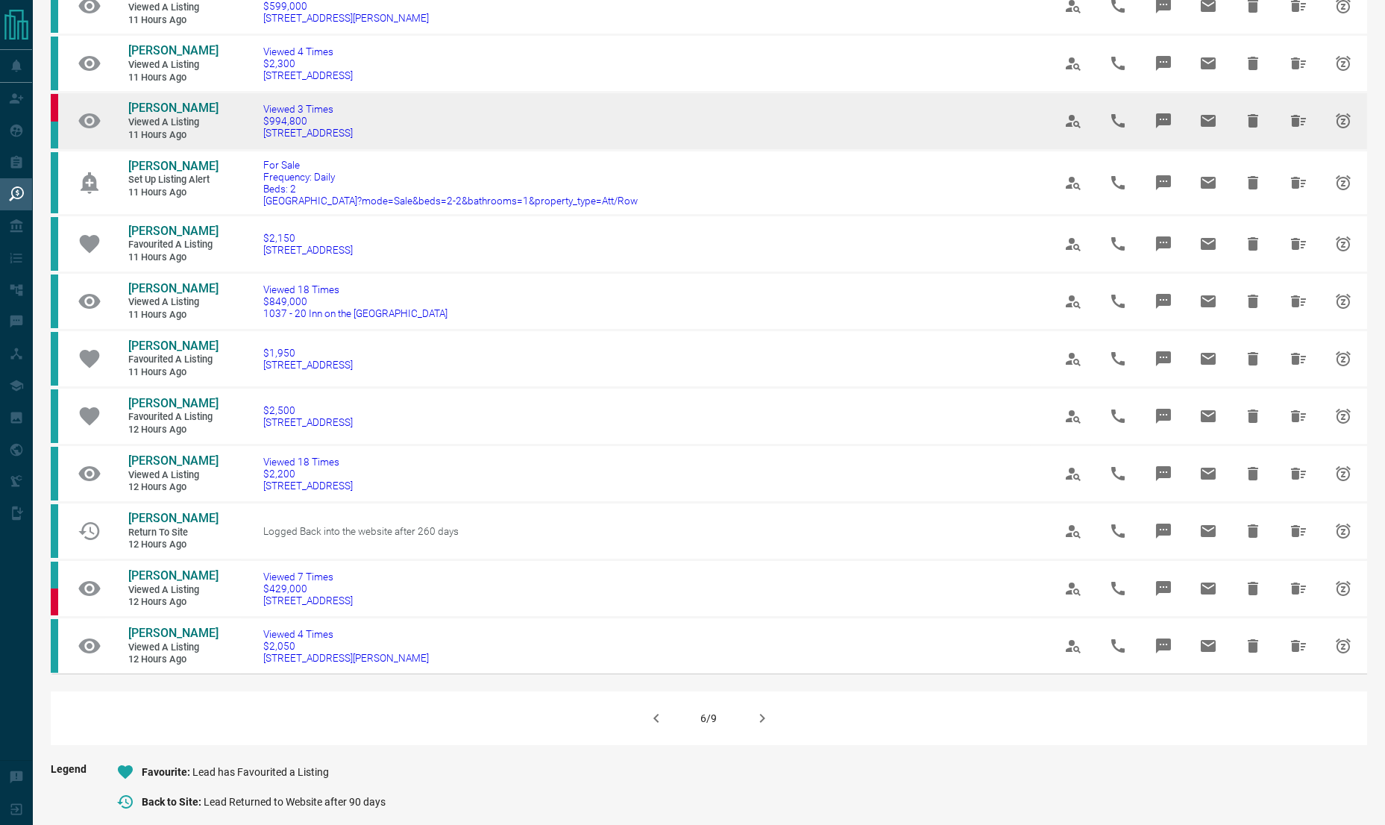
scroll to position [592, 0]
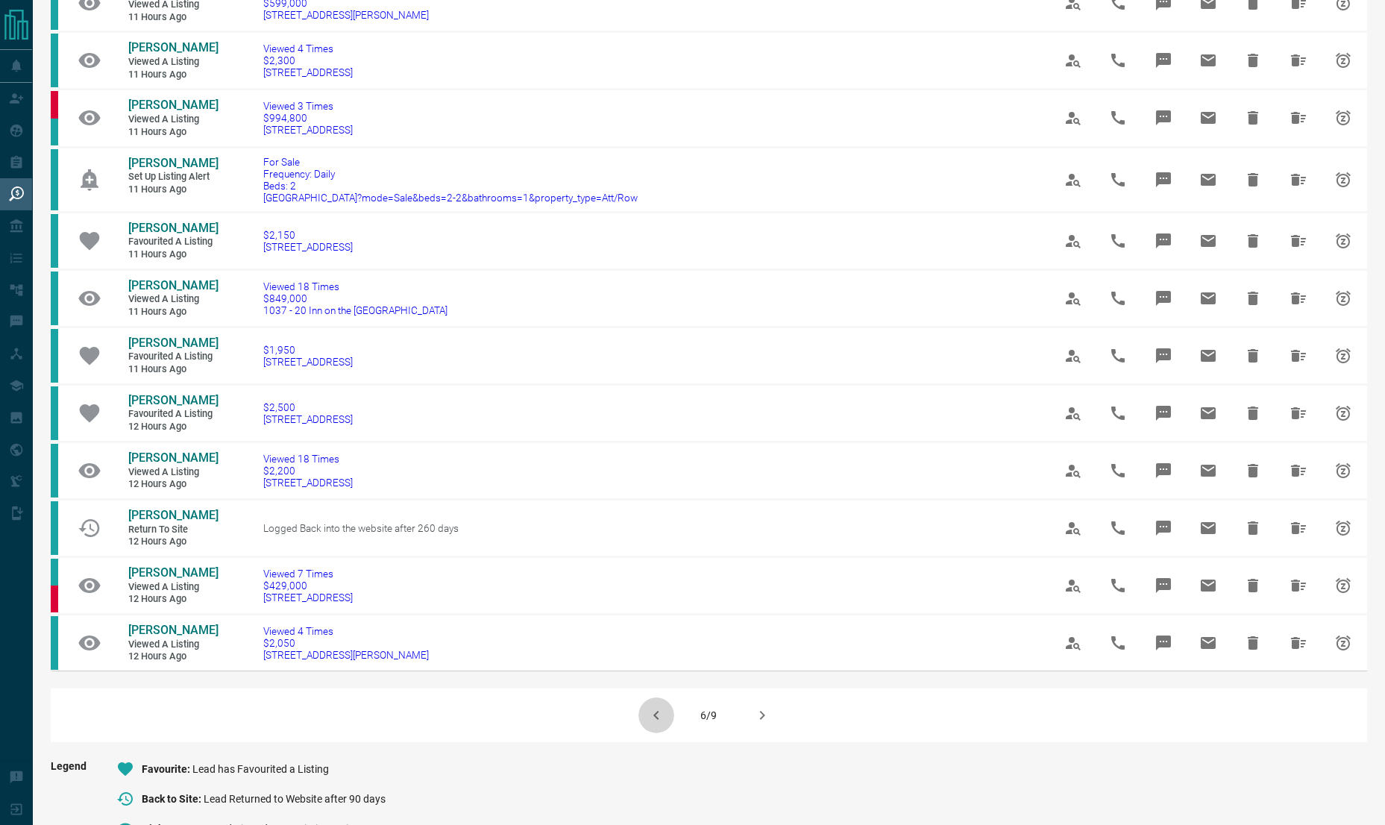
click at [650, 724] on icon "button" at bounding box center [656, 715] width 18 height 18
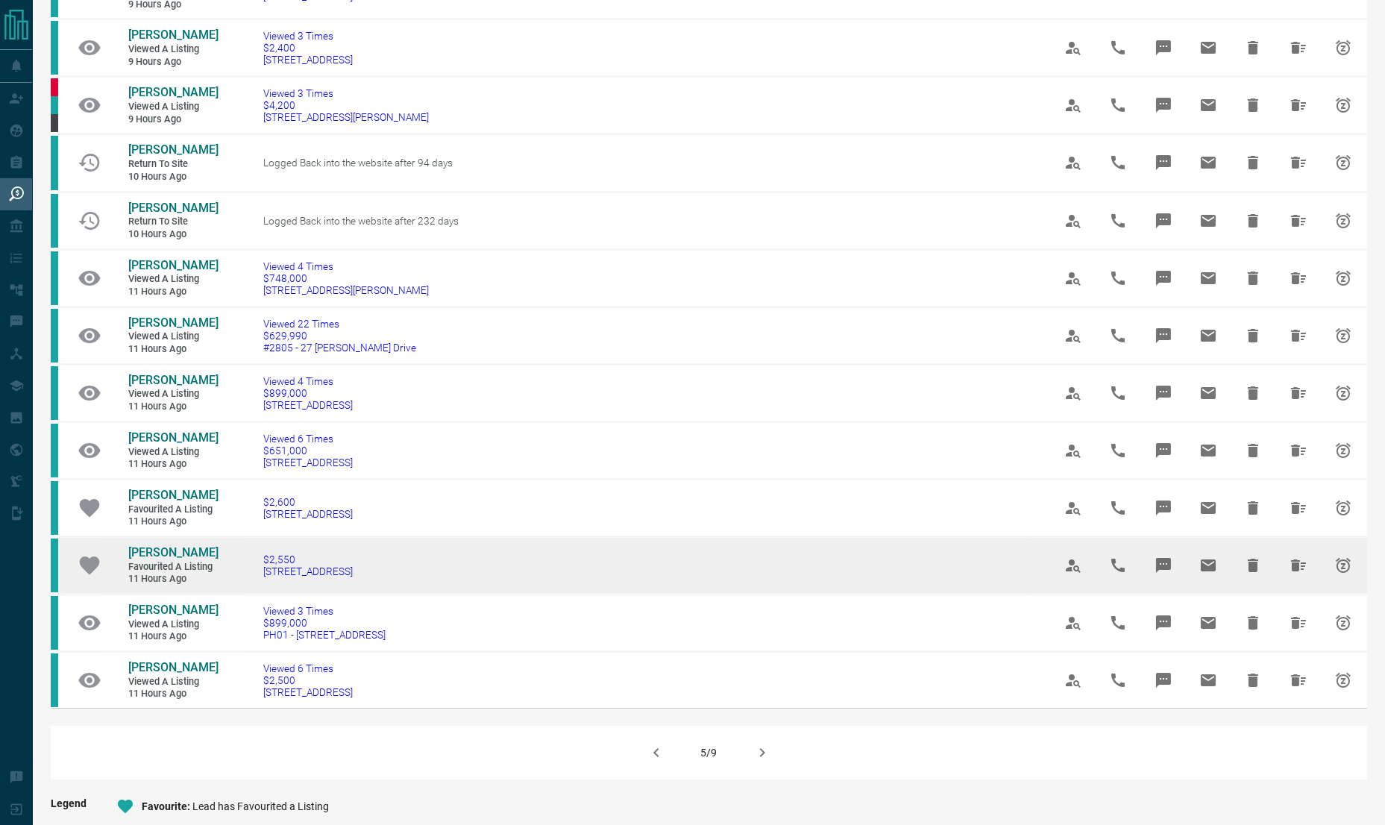
scroll to position [553, 0]
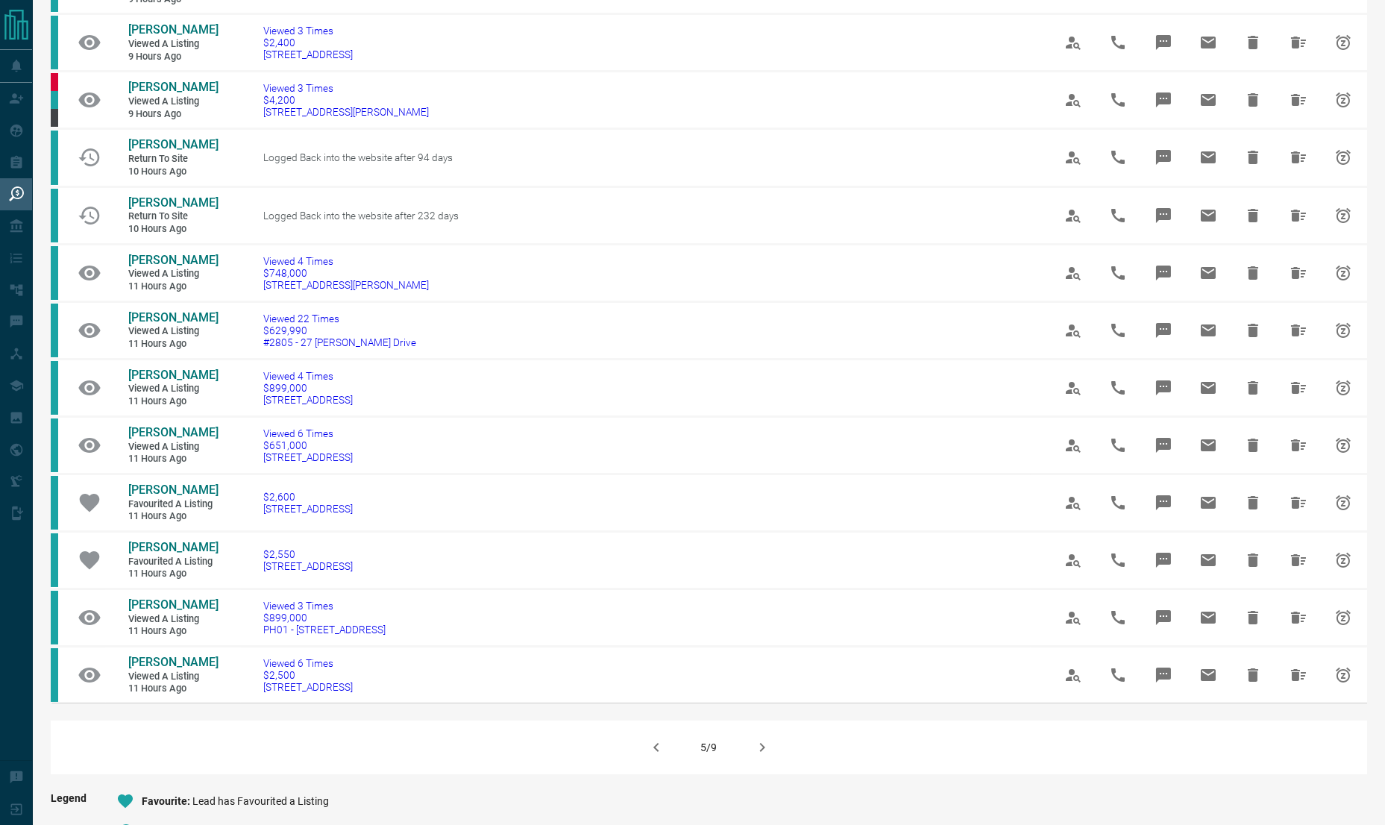
click at [657, 738] on icon "button" at bounding box center [656, 747] width 18 height 18
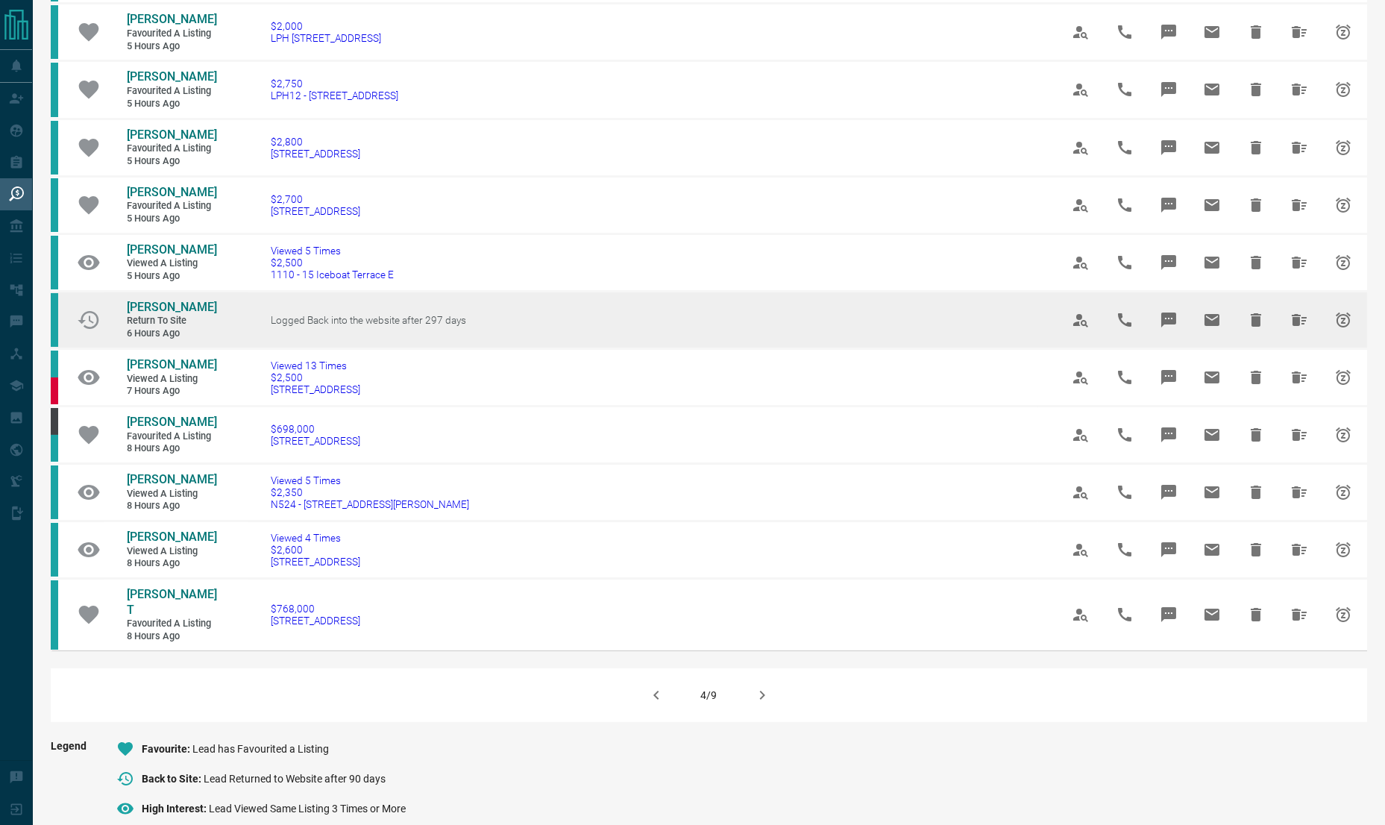
scroll to position [746, 0]
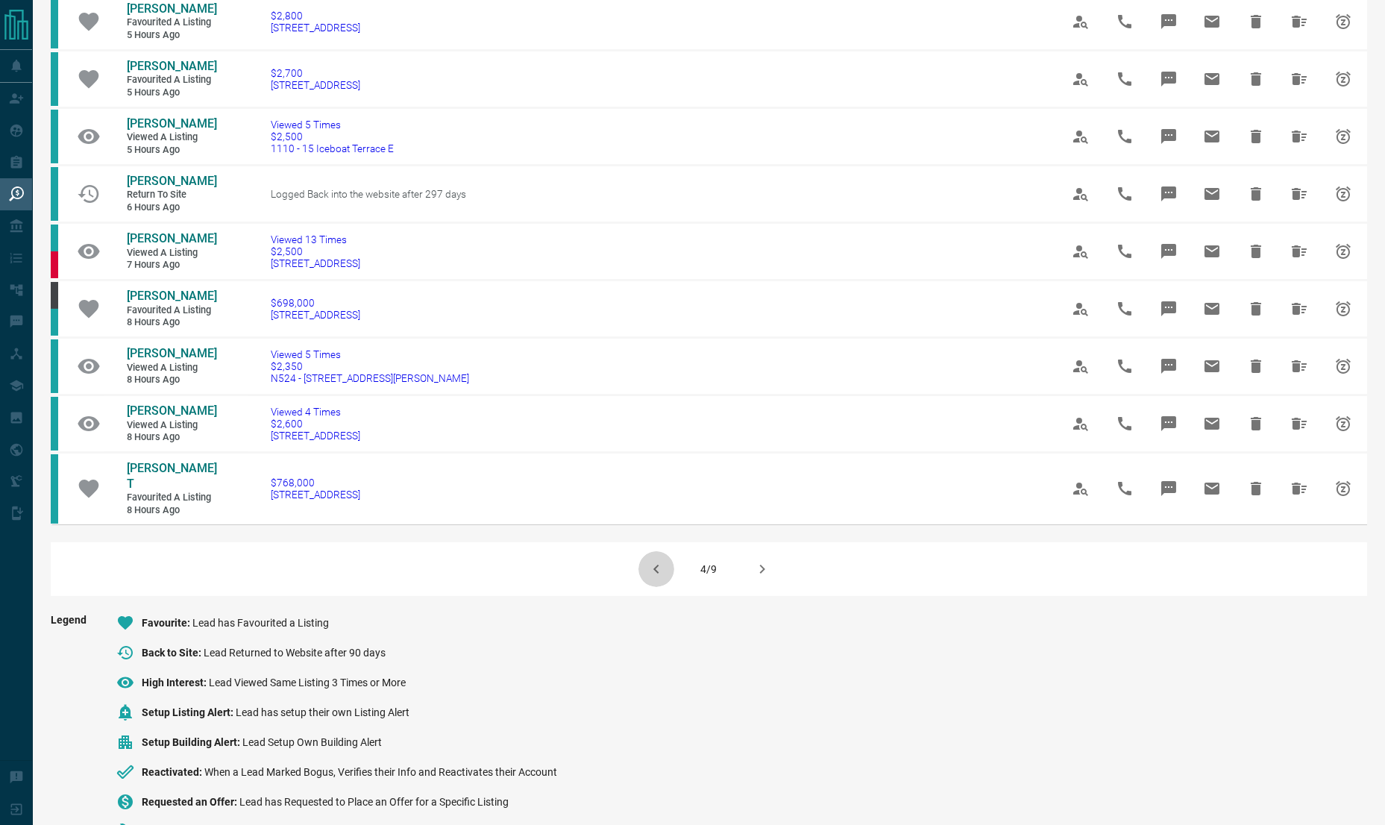
click at [649, 560] on icon "button" at bounding box center [656, 569] width 18 height 18
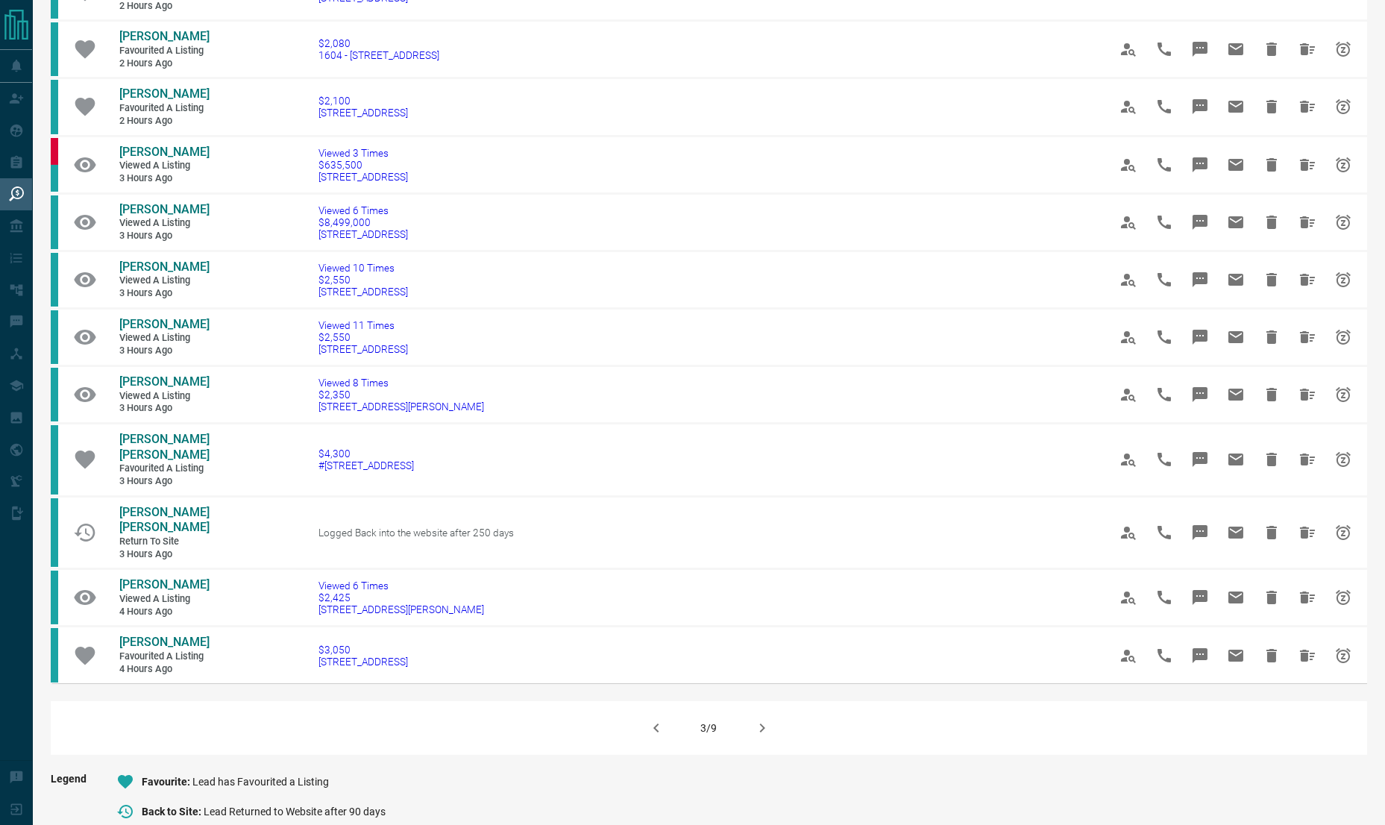
scroll to position [605, 0]
click at [663, 735] on icon "button" at bounding box center [656, 726] width 18 height 18
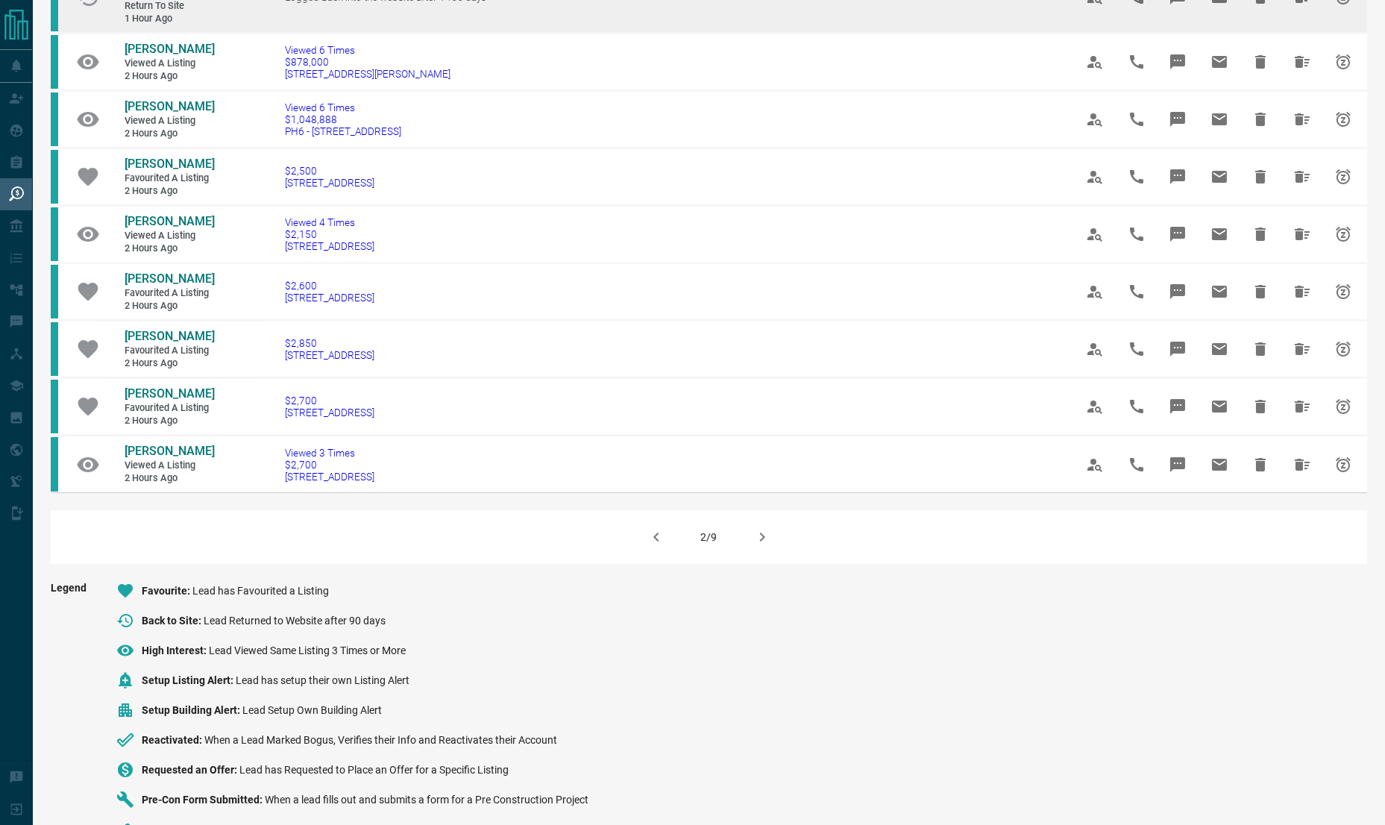
scroll to position [793, 0]
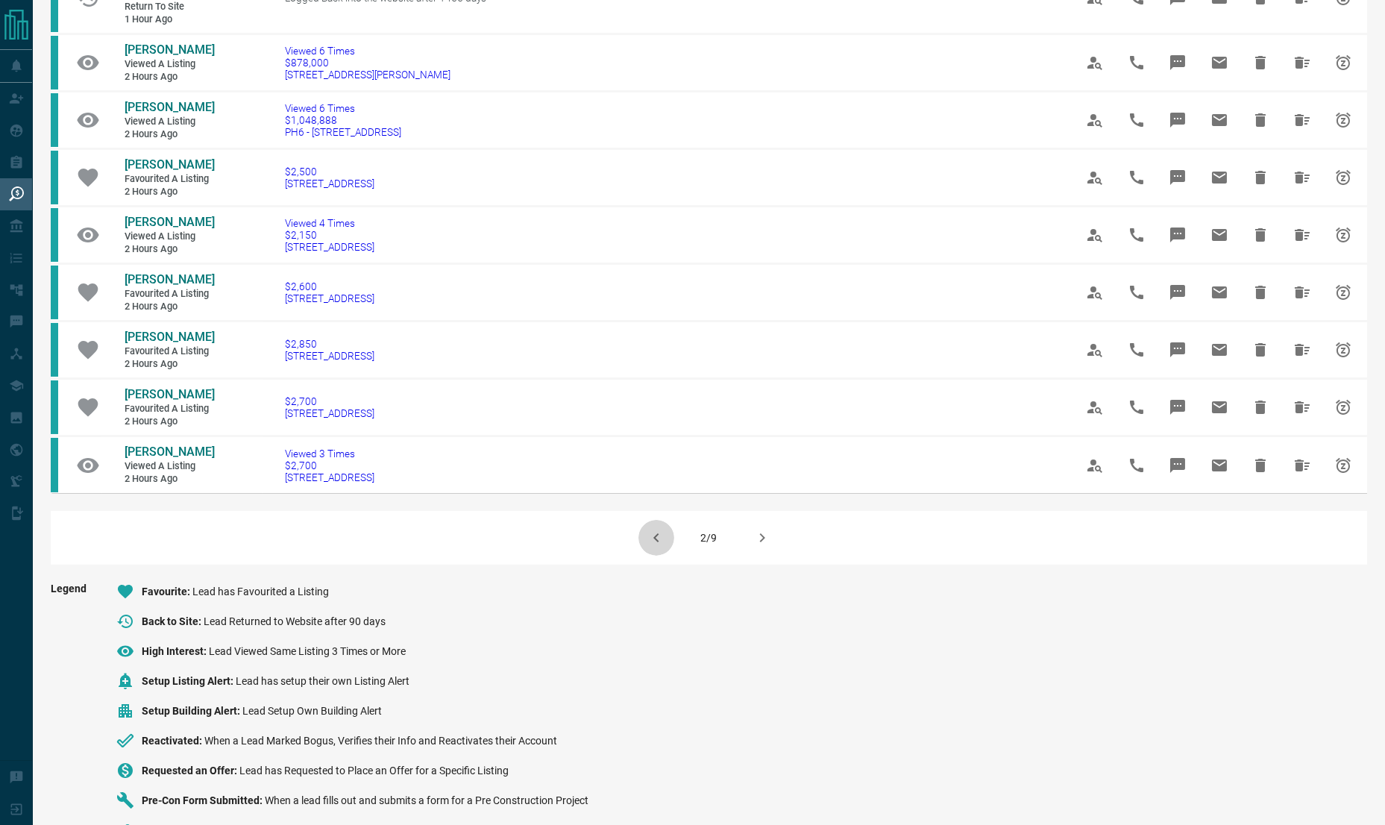
click at [670, 535] on button "button" at bounding box center [656, 538] width 36 height 36
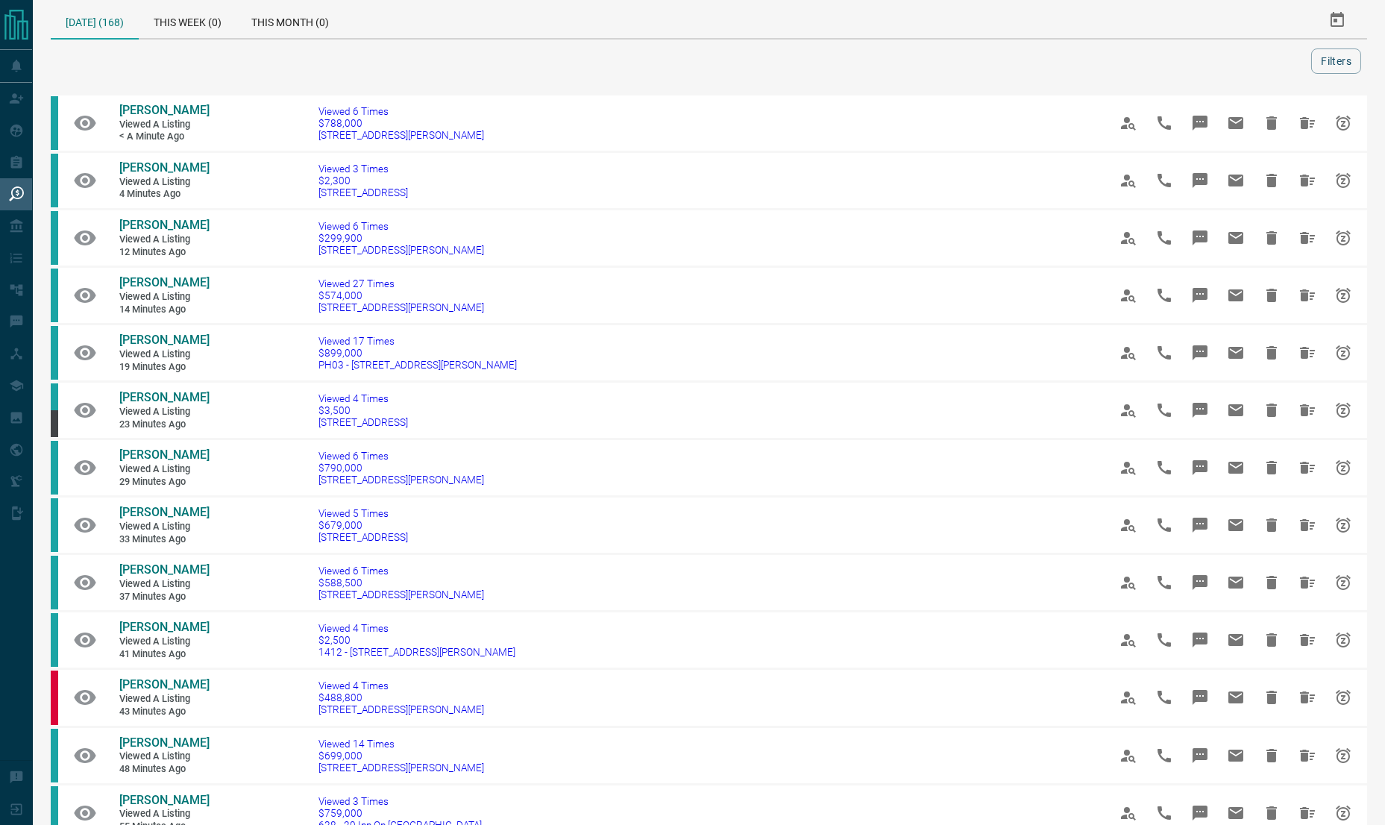
scroll to position [0, 0]
